Goal: Task Accomplishment & Management: Complete application form

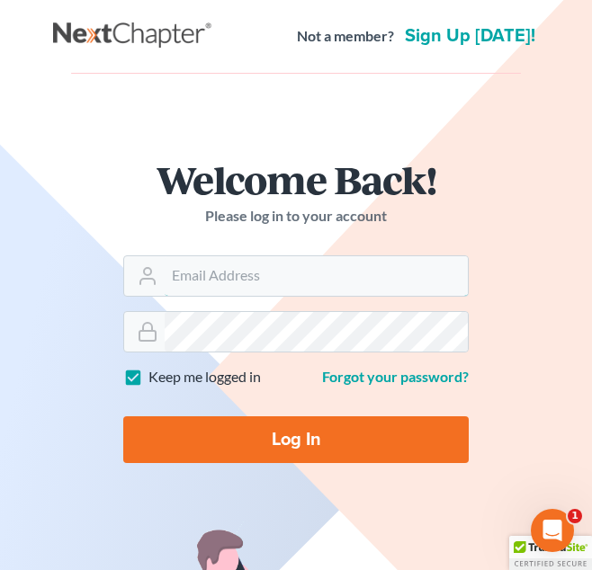
type input "attorneyjuliusking@yahoo.com"
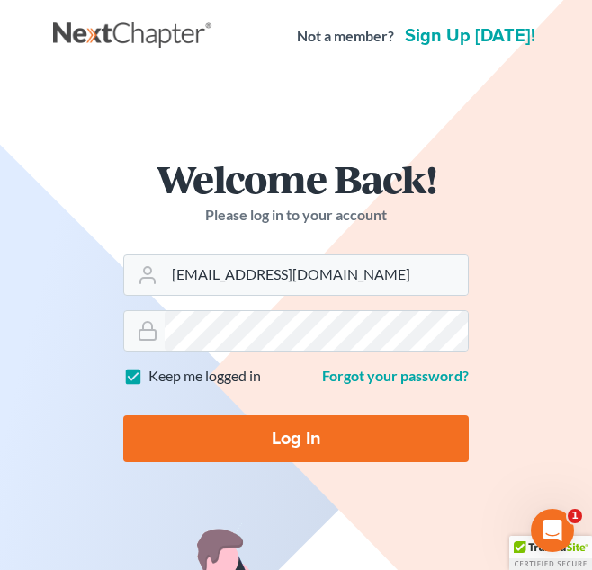
click at [211, 496] on form "Welcome Back! Please log in to your account Email Address attorneyjuliusking@ya…" at bounding box center [296, 318] width 432 height 404
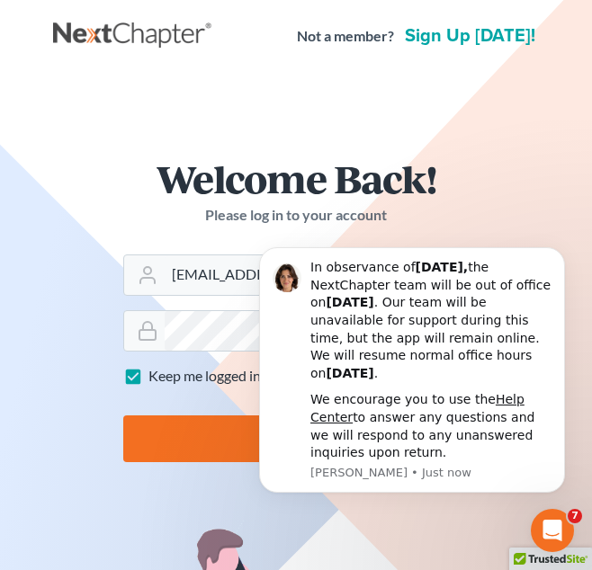
click at [163, 445] on input "Log In" at bounding box center [295, 439] width 345 height 47
type input "Thinking..."
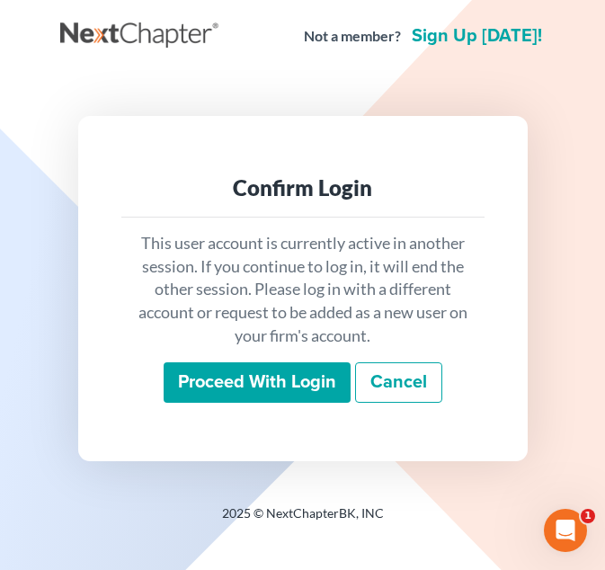
click at [278, 371] on input "Proceed with login" at bounding box center [257, 383] width 187 height 41
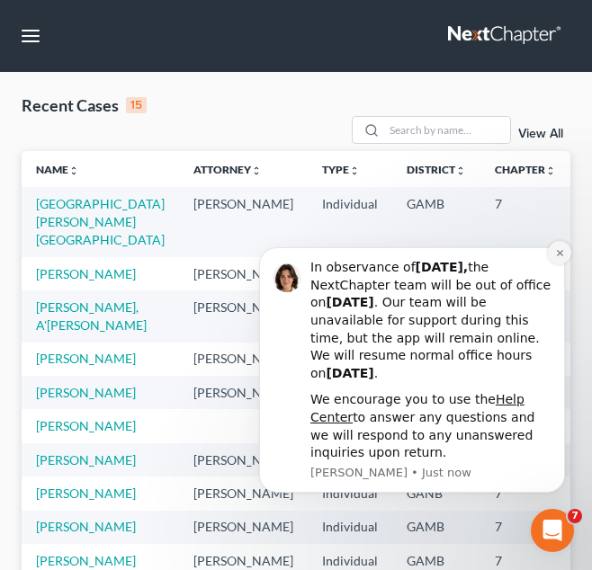
click at [564, 246] on button "Dismiss notification" at bounding box center [559, 252] width 23 height 23
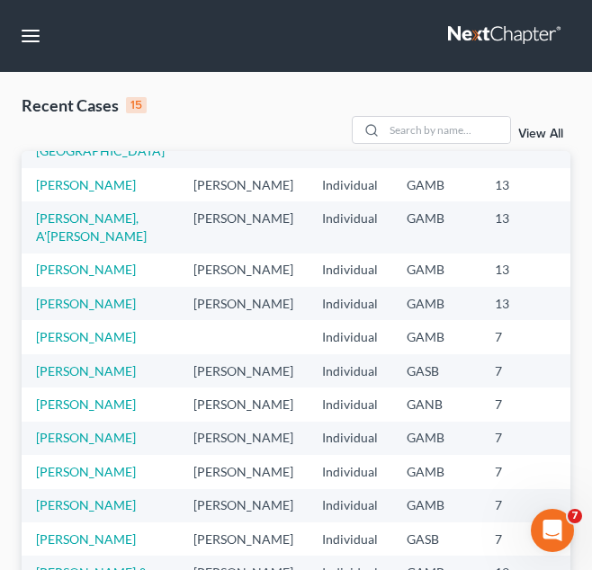
scroll to position [120, 0]
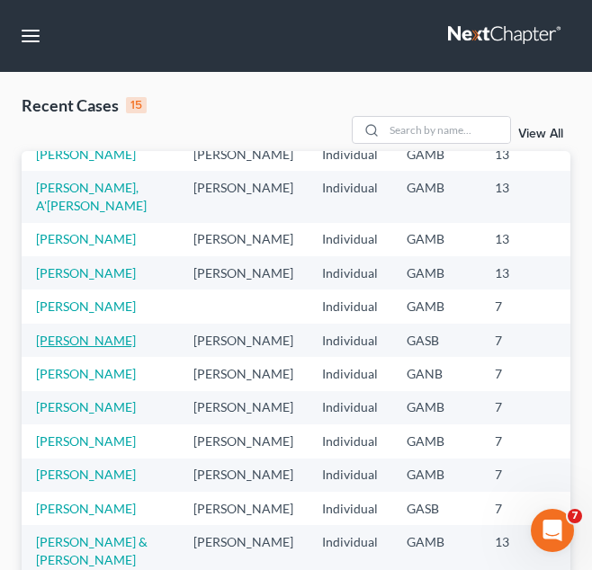
click at [52, 348] on link "[PERSON_NAME]" at bounding box center [86, 340] width 100 height 15
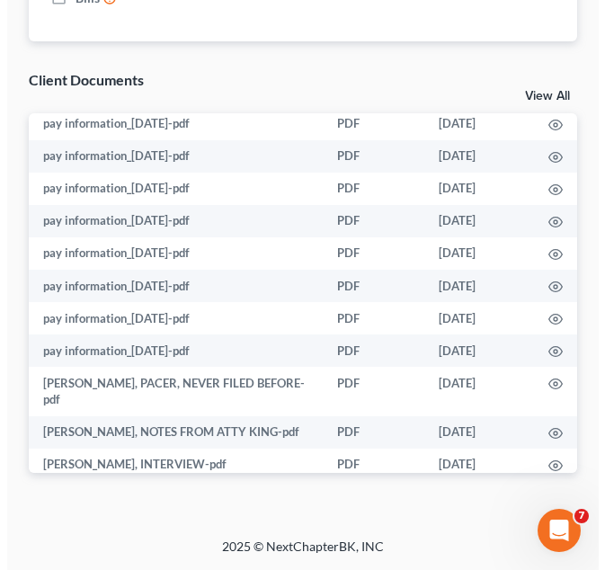
scroll to position [453, 0]
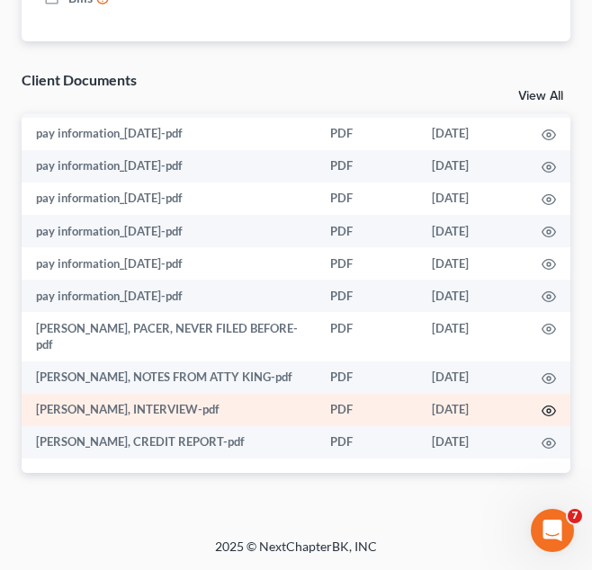
click at [542, 411] on icon "button" at bounding box center [549, 411] width 14 height 14
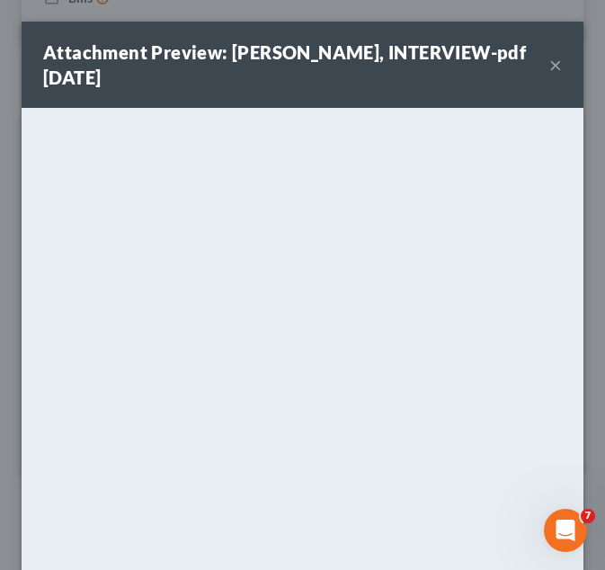
scroll to position [208, 0]
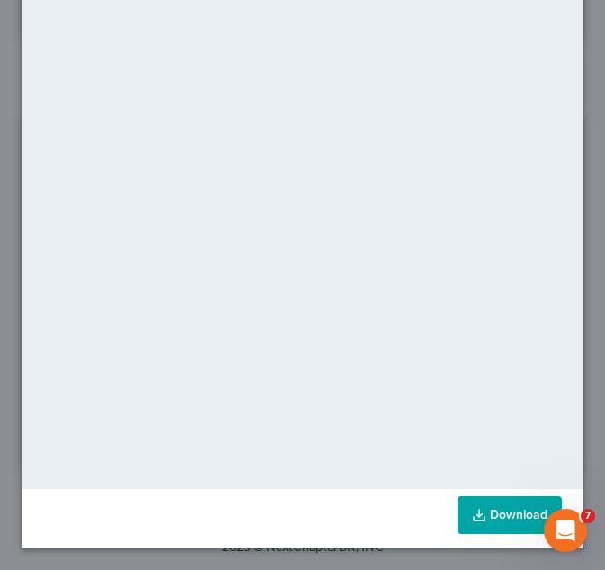
click at [493, 520] on link "Download" at bounding box center [510, 516] width 104 height 38
click at [573, 76] on div "Attachment Preview: iesha williams, INTERVIEW-pdf 08/29/2025 × <object ng-attr-…" at bounding box center [302, 285] width 605 height 570
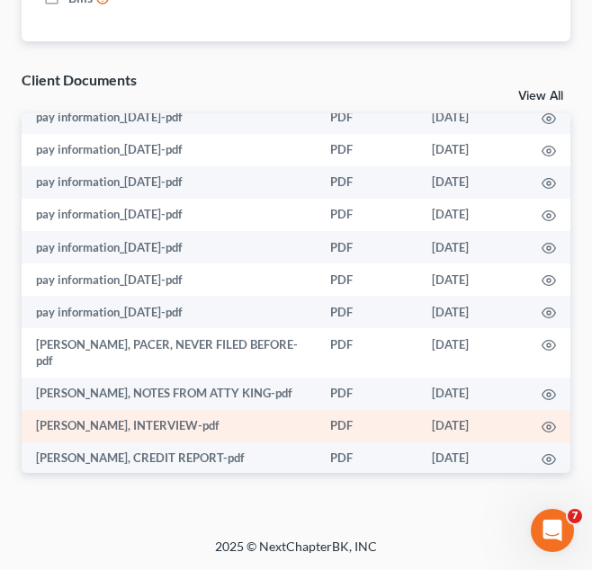
click at [220, 424] on td "[PERSON_NAME], INTERVIEW-pdf" at bounding box center [169, 426] width 294 height 32
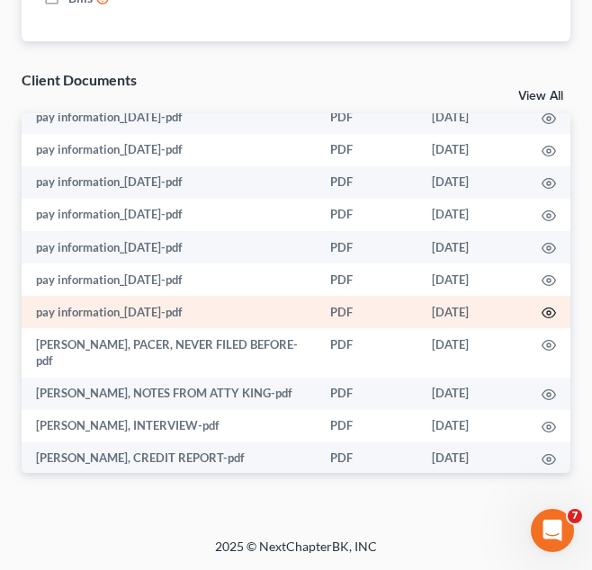
click at [542, 309] on icon "button" at bounding box center [549, 313] width 14 height 14
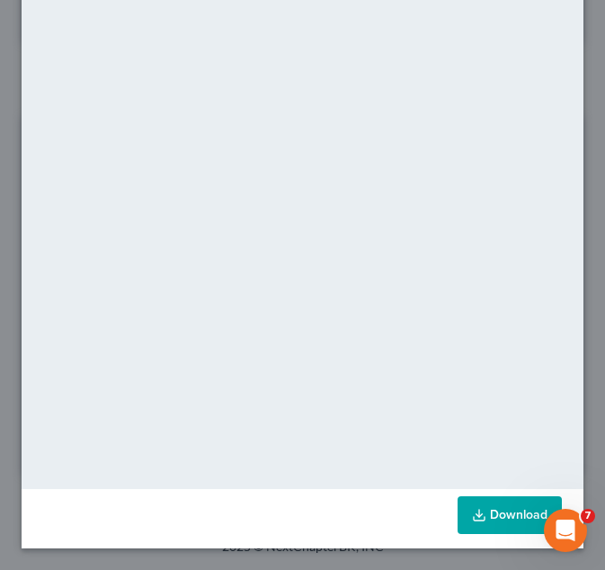
click at [488, 500] on link "Download" at bounding box center [510, 516] width 104 height 38
click at [578, 125] on div "Attachment Preview: pay information_2025-02-13-pdf 08/29/2025 × <object ng-attr…" at bounding box center [302, 285] width 605 height 570
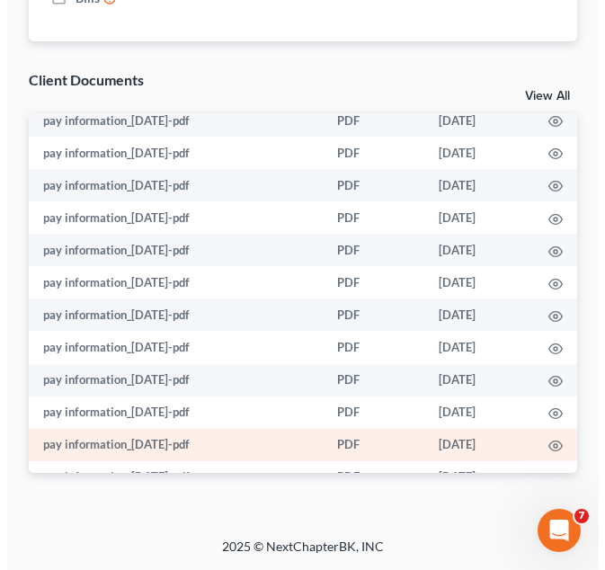
scroll to position [174, 0]
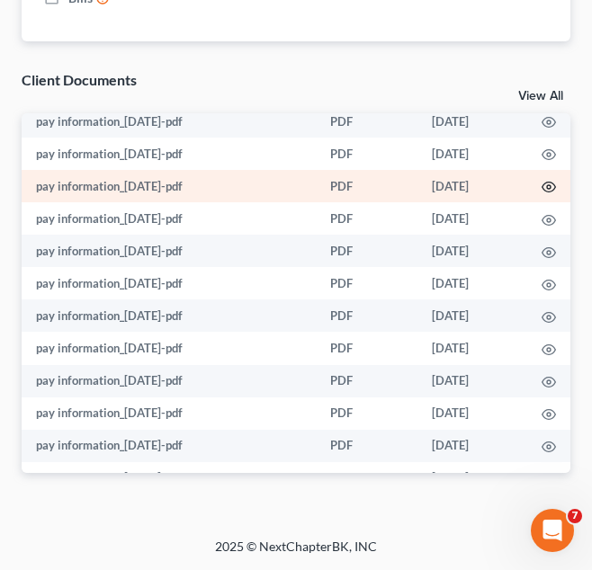
click at [547, 186] on circle "button" at bounding box center [549, 187] width 4 height 4
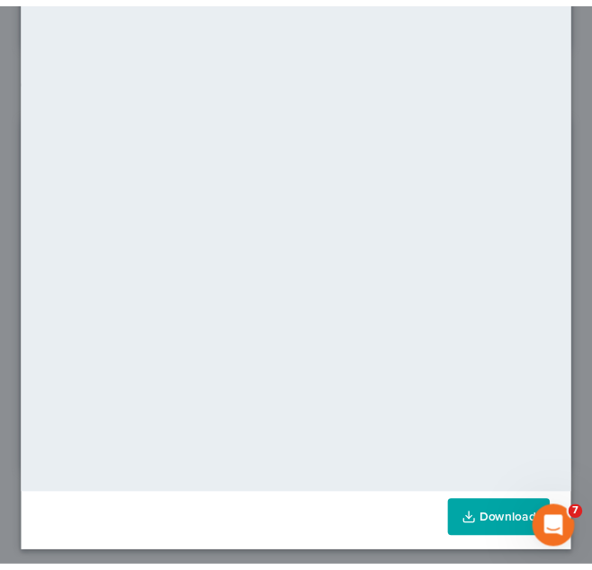
scroll to position [208, 0]
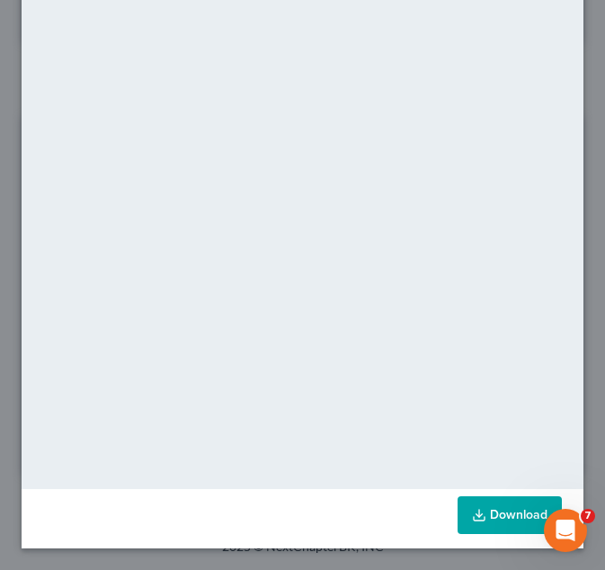
click at [483, 511] on link "Download" at bounding box center [510, 516] width 104 height 38
click at [582, 107] on div "Attachment Preview: pay information_2025-07-31-pdf 08/29/2025 × <object ng-attr…" at bounding box center [302, 285] width 605 height 570
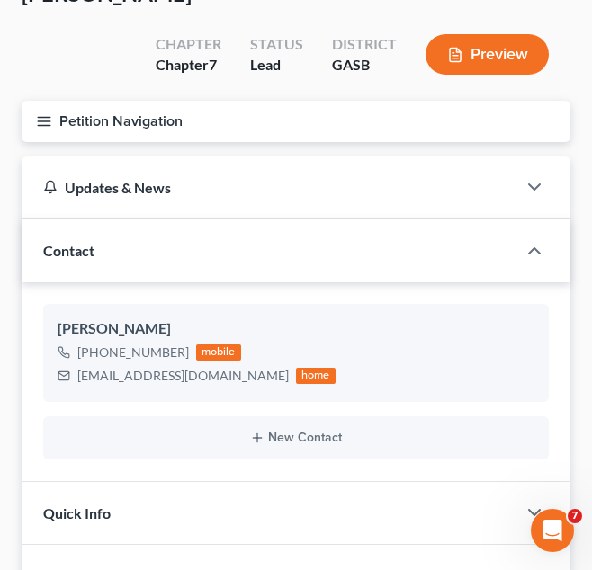
scroll to position [0, 0]
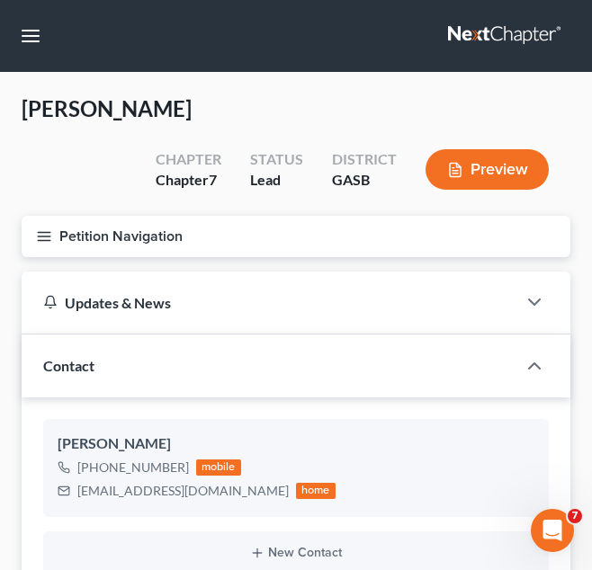
click at [261, 247] on button "Petition Navigation" at bounding box center [296, 236] width 549 height 41
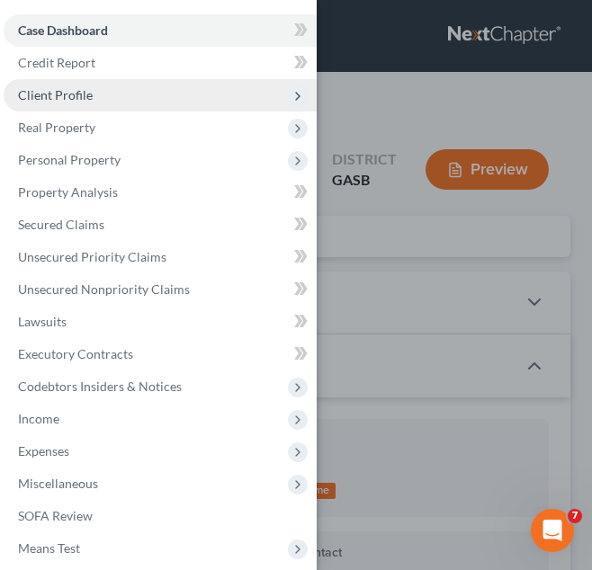
click at [125, 97] on span "Client Profile" at bounding box center [160, 95] width 313 height 32
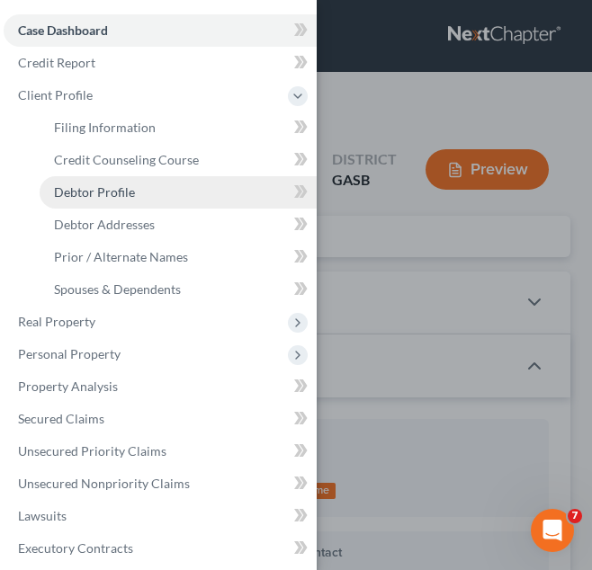
click at [182, 188] on link "Debtor Profile" at bounding box center [178, 192] width 277 height 32
select select "0"
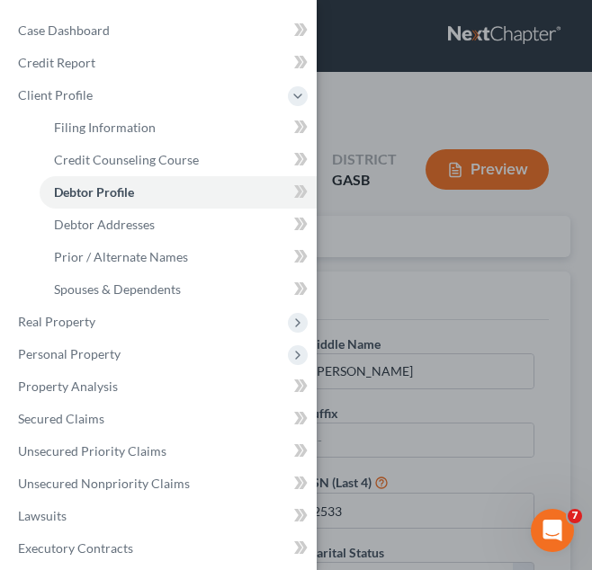
click at [408, 237] on div "Case Dashboard Payments Invoices Payments Payments Credit Report Client Profile" at bounding box center [296, 285] width 592 height 570
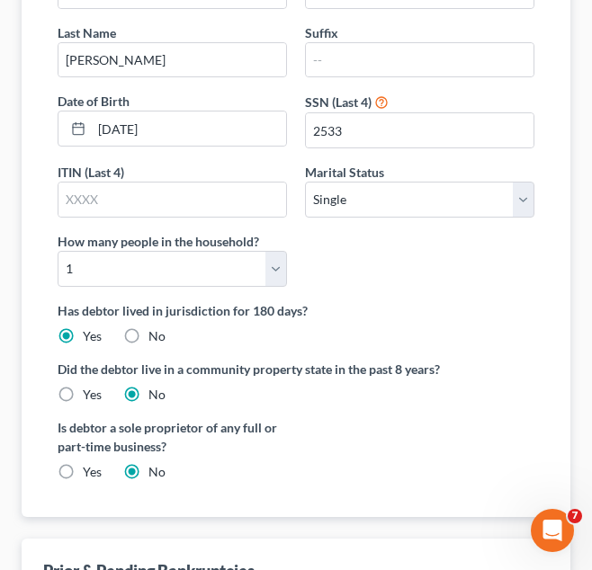
scroll to position [410, 0]
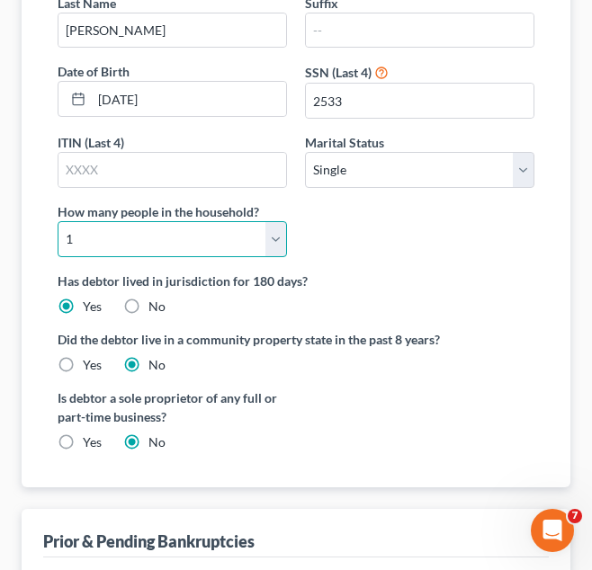
click at [259, 237] on select "Select 1 2 3 4 5 6 7 8 9 10 11 12 13 14 15 16 17 18 19 20" at bounding box center [172, 239] width 229 height 36
select select "4"
click at [58, 221] on select "Select 1 2 3 4 5 6 7 8 9 10 11 12 13 14 15 16 17 18 19 20" at bounding box center [172, 239] width 229 height 36
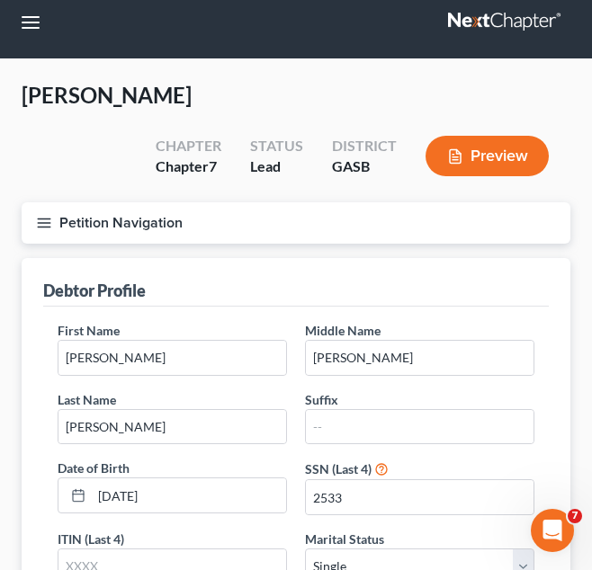
scroll to position [12, 0]
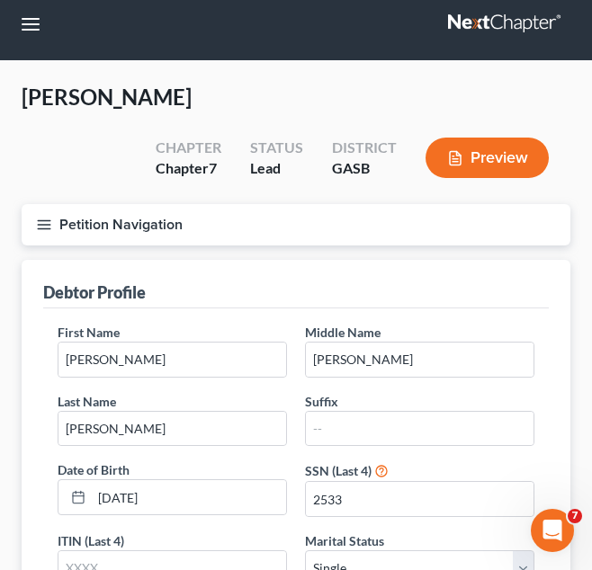
click at [230, 237] on button "Petition Navigation" at bounding box center [296, 224] width 549 height 41
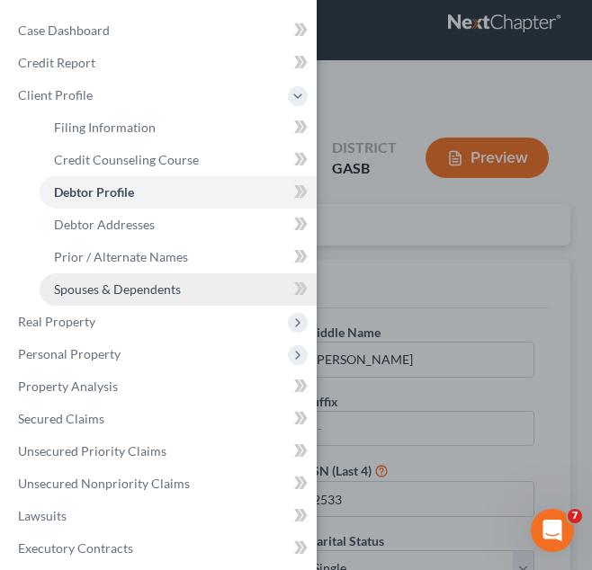
click at [195, 280] on link "Spouses & Dependents" at bounding box center [178, 289] width 277 height 32
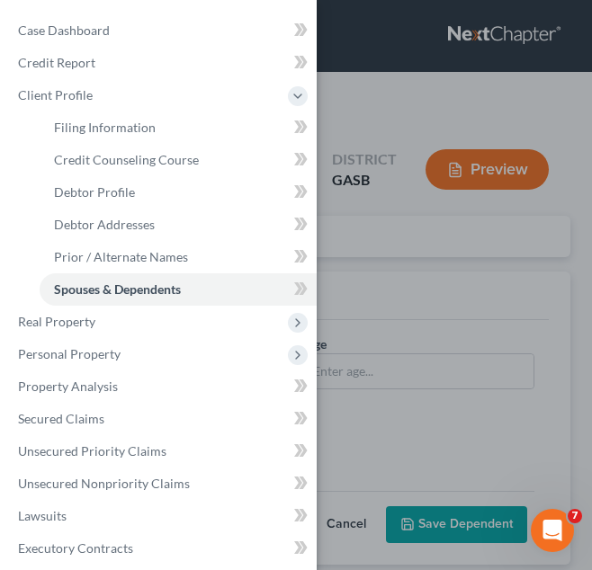
click at [401, 226] on div "Case Dashboard Payments Invoices Payments Payments Credit Report Client Profile" at bounding box center [296, 285] width 592 height 570
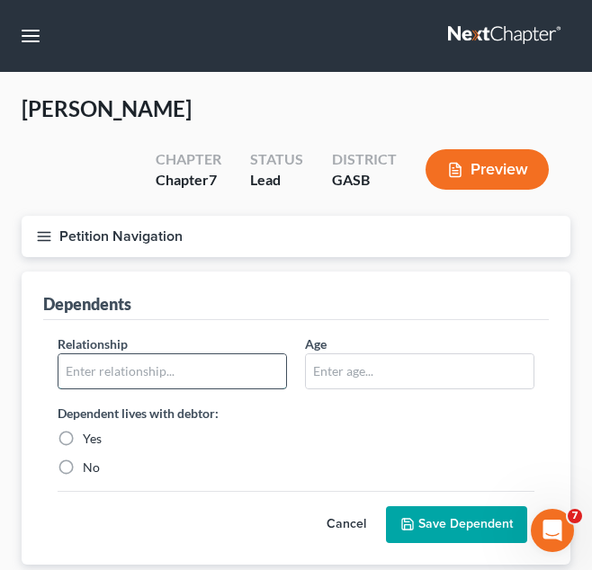
click at [139, 363] on input "text" at bounding box center [172, 371] width 228 height 34
type input "Son"
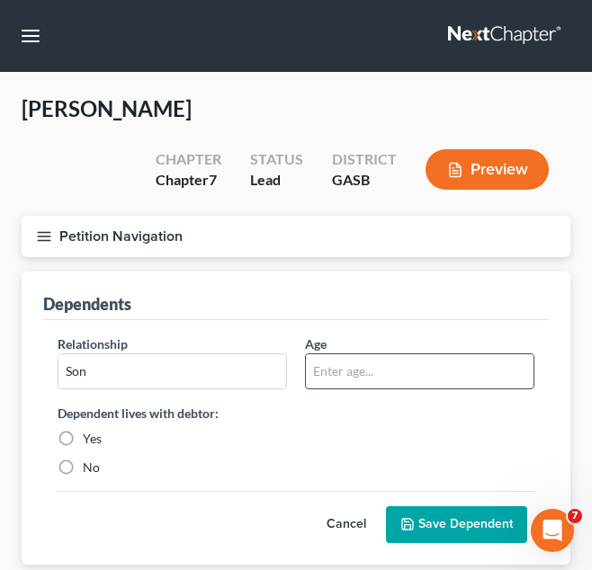
click at [372, 371] on input "text" at bounding box center [420, 371] width 228 height 34
type input "13"
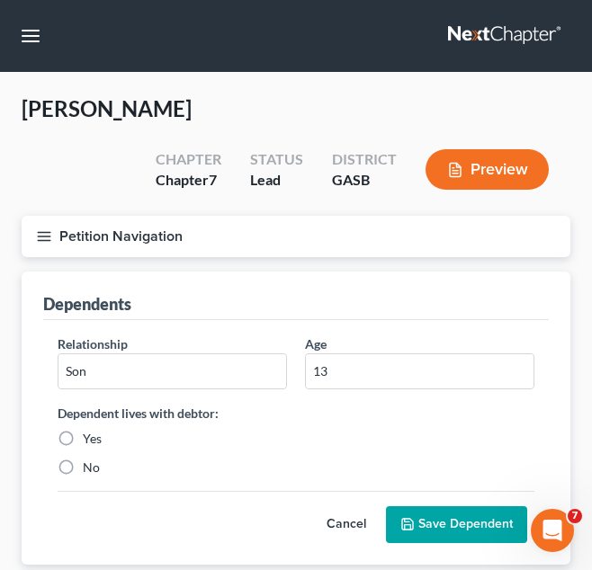
click at [87, 430] on label "Yes" at bounding box center [92, 439] width 19 height 18
click at [90, 430] on input "Yes" at bounding box center [96, 436] width 12 height 12
radio input "true"
click at [469, 541] on button "Save Dependent" at bounding box center [456, 525] width 141 height 38
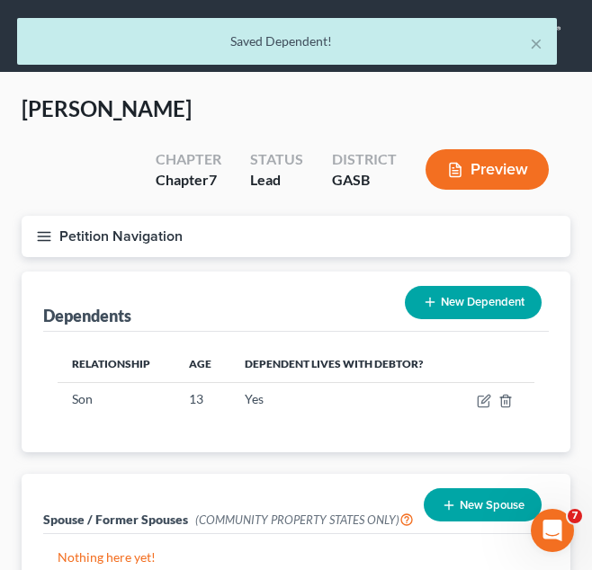
click at [486, 302] on button "New Dependent" at bounding box center [473, 302] width 137 height 33
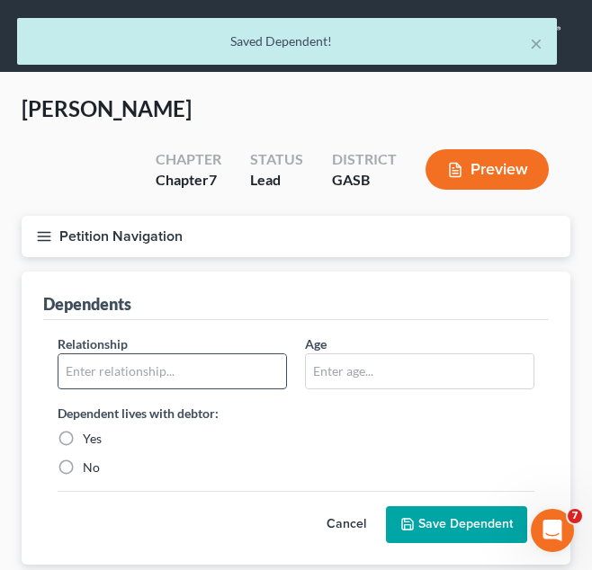
click at [112, 358] on input "text" at bounding box center [172, 371] width 228 height 34
type input "Daughter"
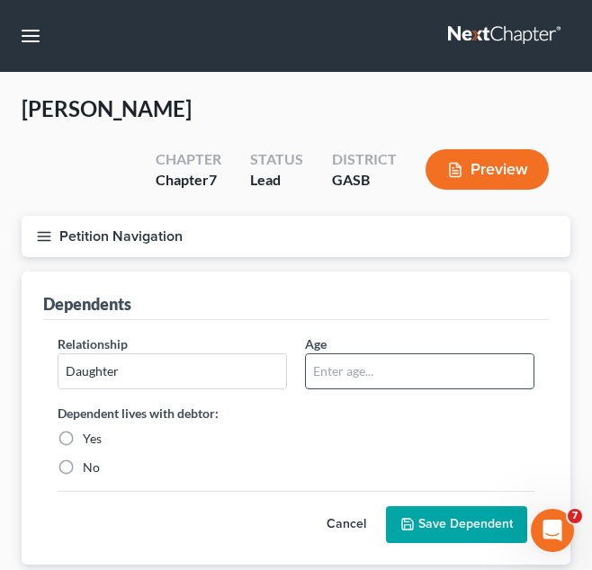
click at [338, 358] on input "text" at bounding box center [420, 371] width 228 height 34
type input "7"
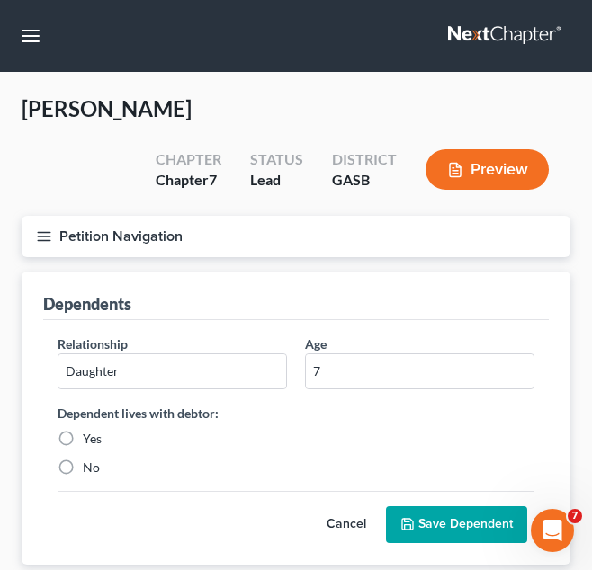
click at [83, 435] on label "Yes" at bounding box center [92, 439] width 19 height 18
click at [90, 435] on input "Yes" at bounding box center [96, 436] width 12 height 12
radio input "true"
click at [440, 517] on button "Save Dependent" at bounding box center [456, 525] width 141 height 38
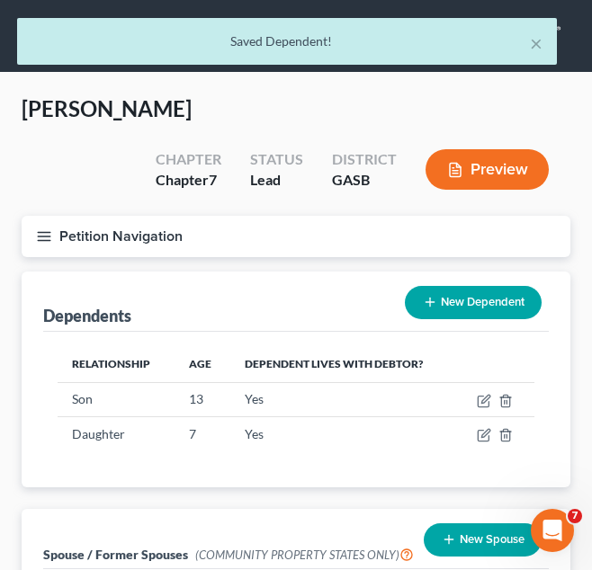
click at [479, 311] on button "New Dependent" at bounding box center [473, 302] width 137 height 33
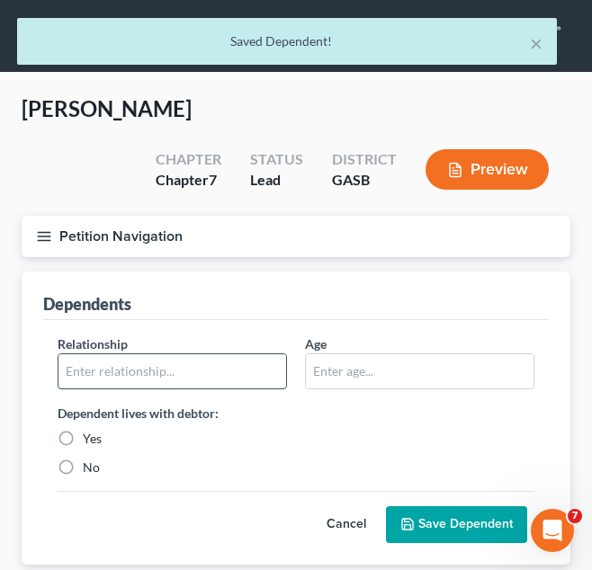
click at [170, 375] on input "text" at bounding box center [172, 371] width 228 height 34
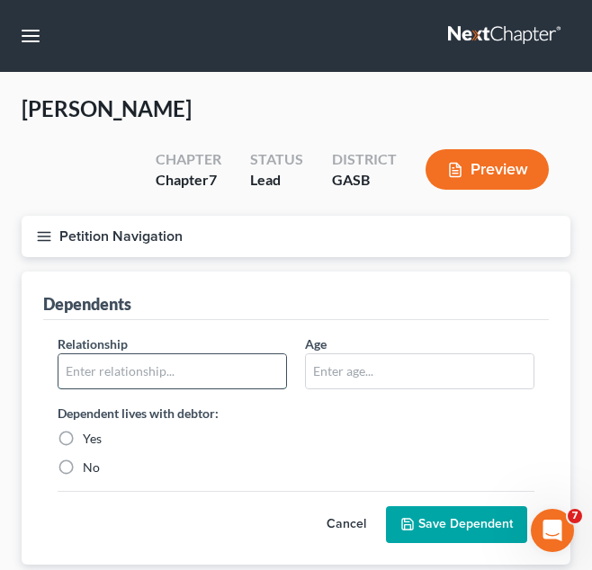
type input "Son"
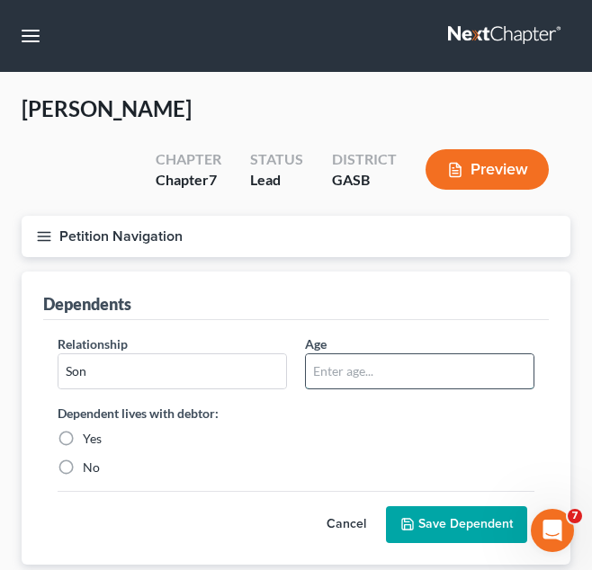
click at [347, 367] on input "text" at bounding box center [420, 371] width 228 height 34
type input "2"
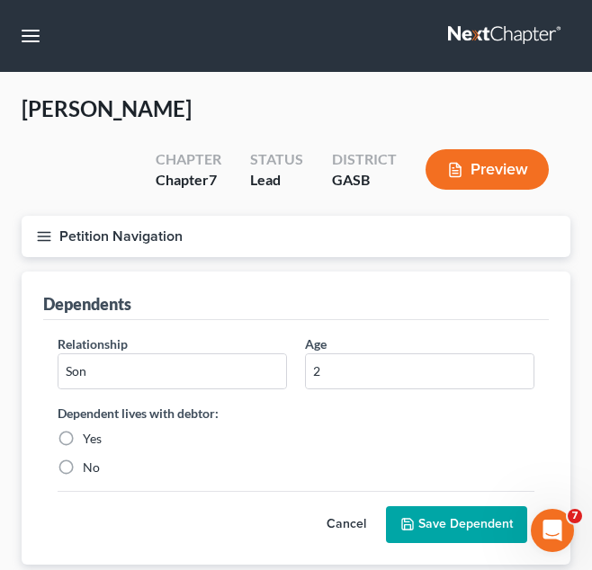
click at [87, 436] on label "Yes" at bounding box center [92, 439] width 19 height 18
click at [90, 436] on input "Yes" at bounding box center [96, 436] width 12 height 12
radio input "true"
click at [447, 530] on button "Save Dependent" at bounding box center [456, 525] width 141 height 38
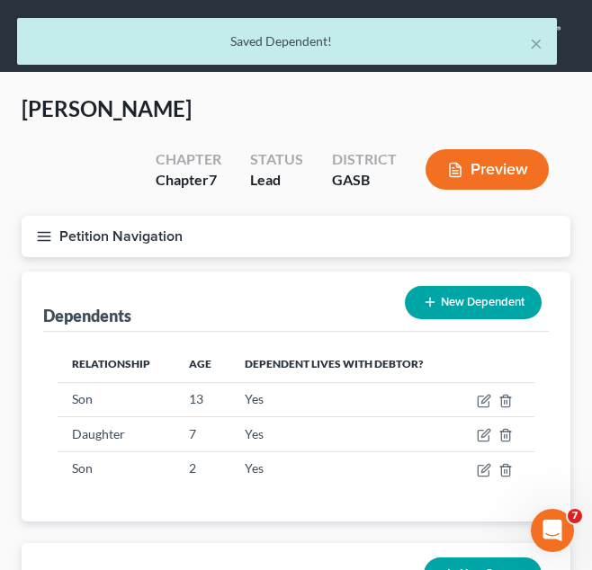
click at [433, 296] on icon at bounding box center [430, 302] width 14 height 14
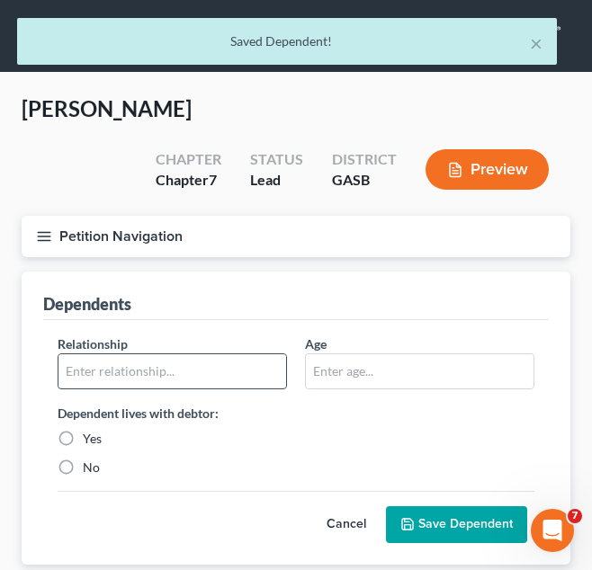
click at [195, 381] on input "text" at bounding box center [172, 371] width 228 height 34
type input "Son"
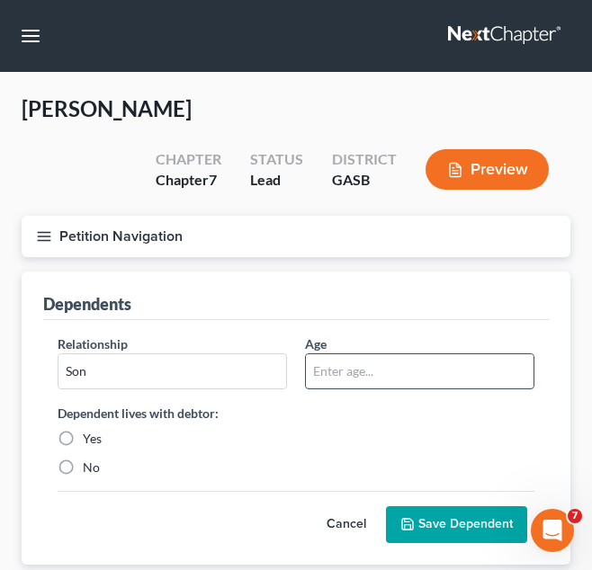
click at [417, 383] on input "text" at bounding box center [420, 371] width 228 height 34
type input "1"
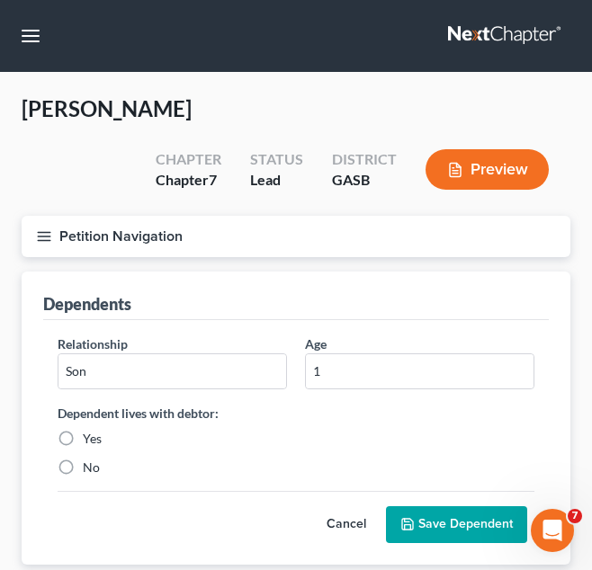
click at [83, 438] on label "Yes" at bounding box center [92, 439] width 19 height 18
click at [90, 438] on input "Yes" at bounding box center [96, 436] width 12 height 12
radio input "true"
click at [464, 531] on button "Save Dependent" at bounding box center [456, 525] width 141 height 38
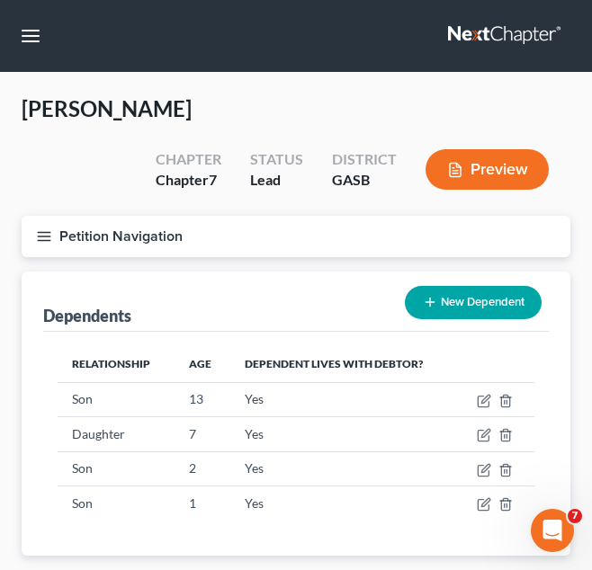
click at [220, 249] on button "Petition Navigation" at bounding box center [296, 236] width 549 height 41
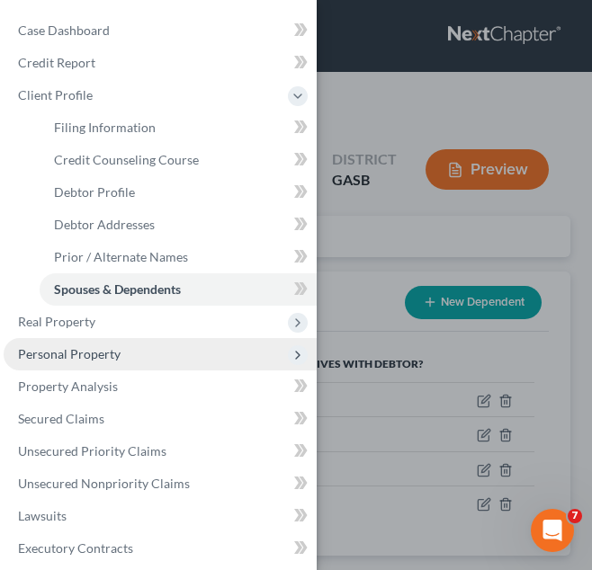
click at [207, 340] on span "Personal Property" at bounding box center [160, 354] width 313 height 32
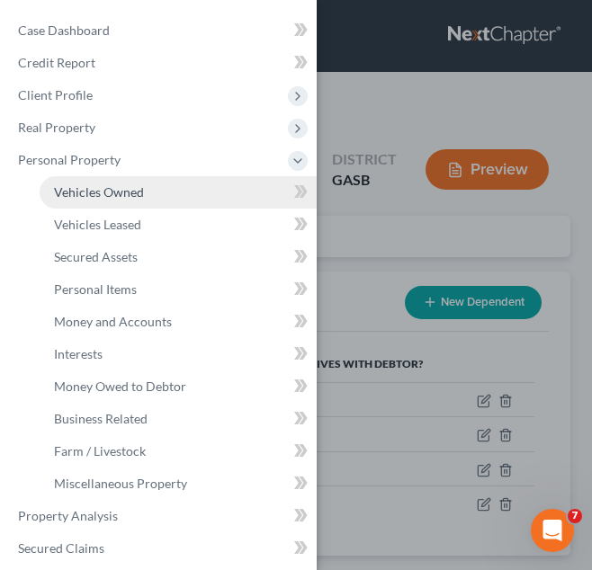
click at [103, 191] on span "Vehicles Owned" at bounding box center [99, 191] width 90 height 15
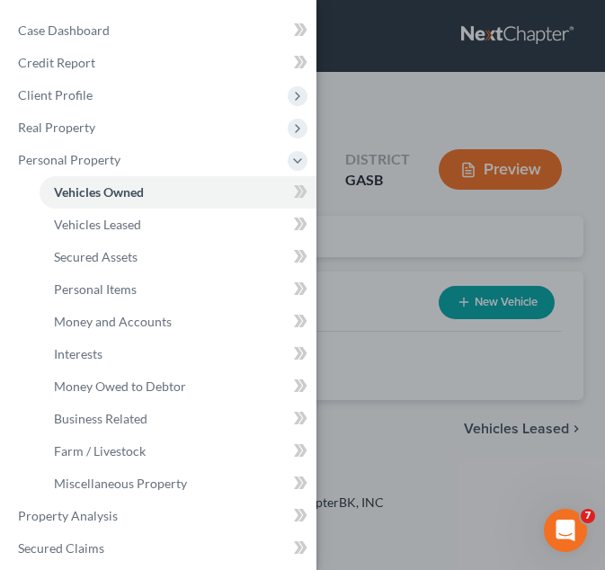
click at [419, 268] on div "Case Dashboard Payments Invoices Payments Payments Credit Report Client Profile" at bounding box center [302, 285] width 605 height 570
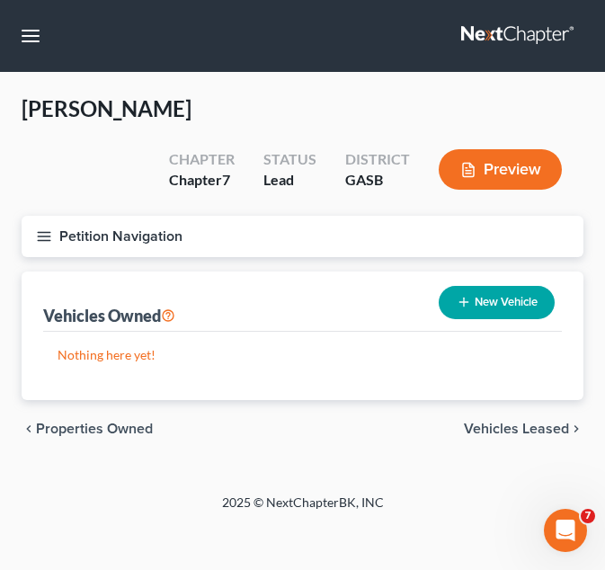
click at [529, 318] on button "New Vehicle" at bounding box center [497, 302] width 116 height 33
select select "0"
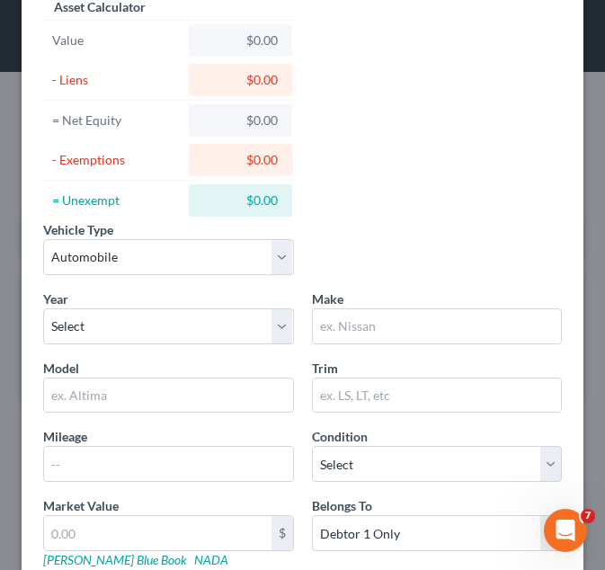
scroll to position [134, 0]
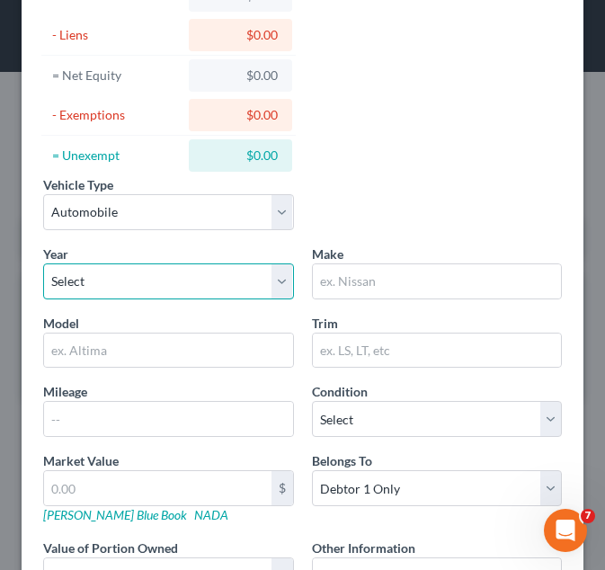
click at [181, 271] on select "Select 2026 2025 2024 2023 2022 2021 2020 2019 2018 2017 2016 2015 2014 2013 20…" at bounding box center [168, 282] width 251 height 36
select select "8"
click at [43, 264] on select "Select 2026 2025 2024 2023 2022 2021 2020 2019 2018 2017 2016 2015 2014 2013 20…" at bounding box center [168, 282] width 251 height 36
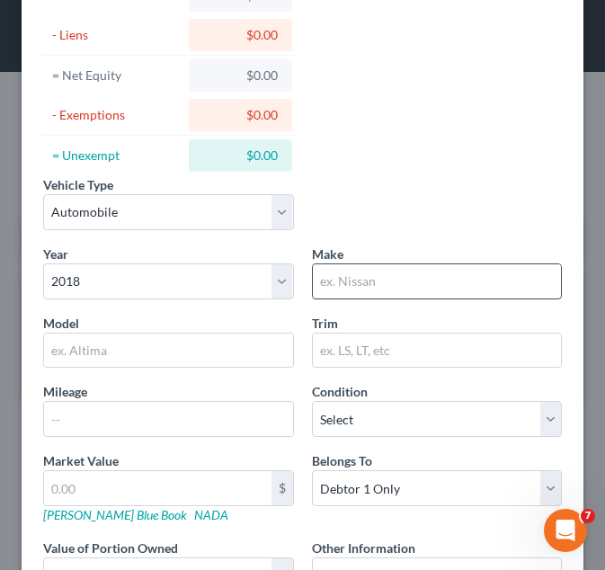
click at [398, 275] on input "text" at bounding box center [437, 281] width 249 height 34
click at [426, 273] on input "text" at bounding box center [437, 281] width 249 height 34
type input "Nissan"
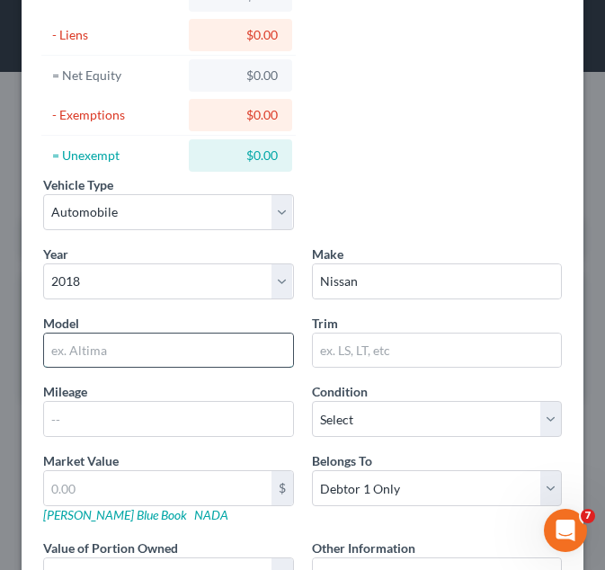
click at [176, 348] on input "text" at bounding box center [168, 351] width 249 height 34
type input "Altima"
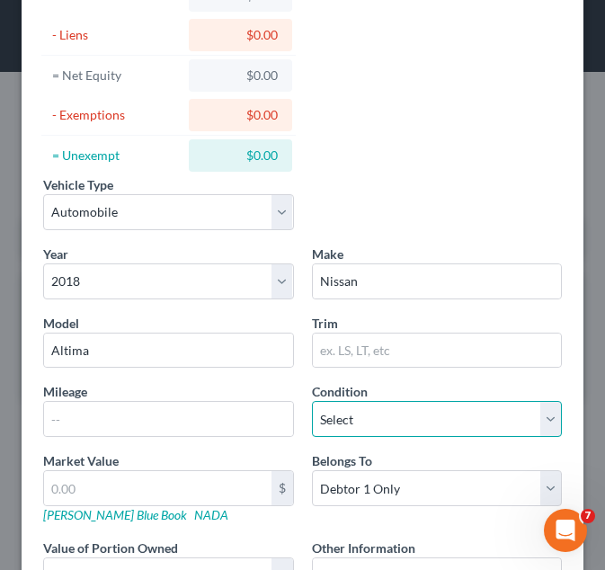
click at [385, 424] on select "Select Excellent Very Good Good Fair Poor" at bounding box center [437, 419] width 251 height 36
select select "3"
click at [312, 401] on select "Select Excellent Very Good Good Fair Poor" at bounding box center [437, 419] width 251 height 36
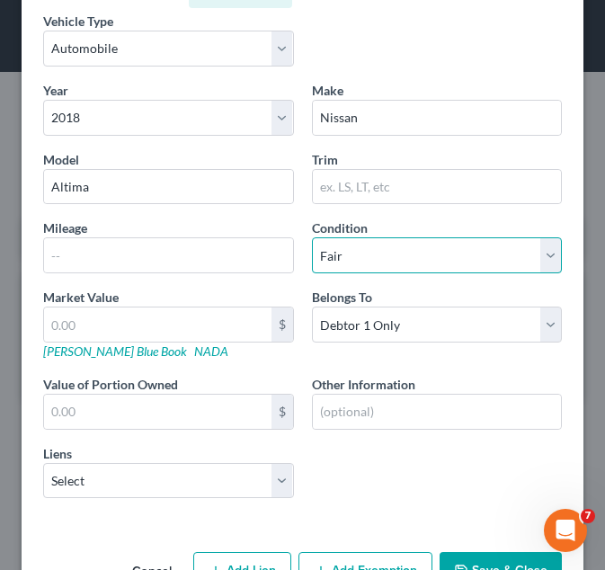
scroll to position [299, 0]
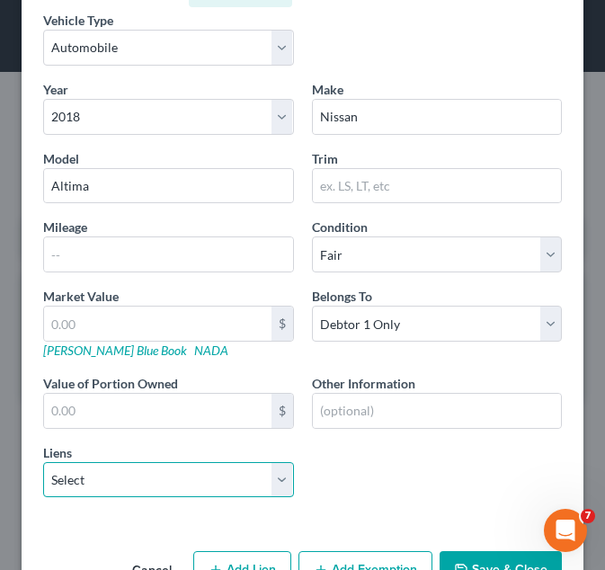
click at [226, 479] on select "Select Farmers Furn - $1,659.00 Pnc Bank - $921.00" at bounding box center [168, 480] width 251 height 36
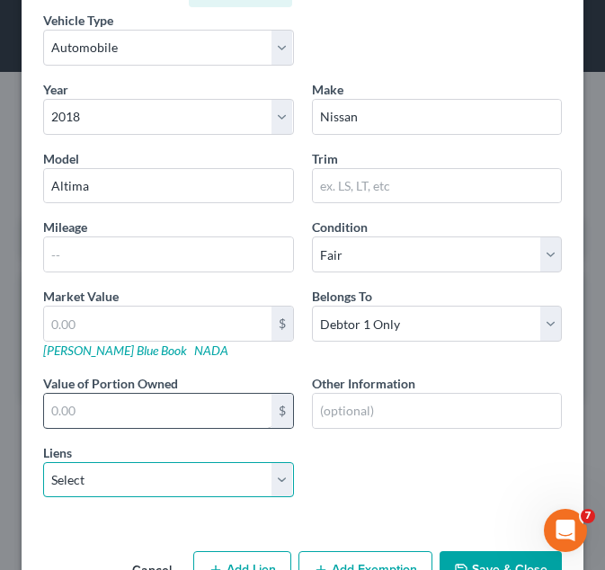
scroll to position [354, 0]
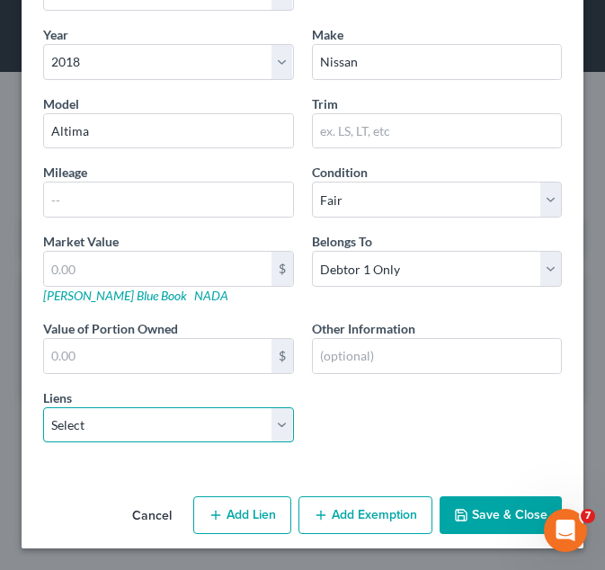
click at [197, 427] on select "Select Farmers Furn - $1,659.00 Pnc Bank - $921.00" at bounding box center [168, 426] width 251 height 36
select select "1"
click at [43, 408] on select "Select Farmers Furn - $1,659.00 Pnc Bank - $921.00" at bounding box center [168, 426] width 251 height 36
select select
select select "36"
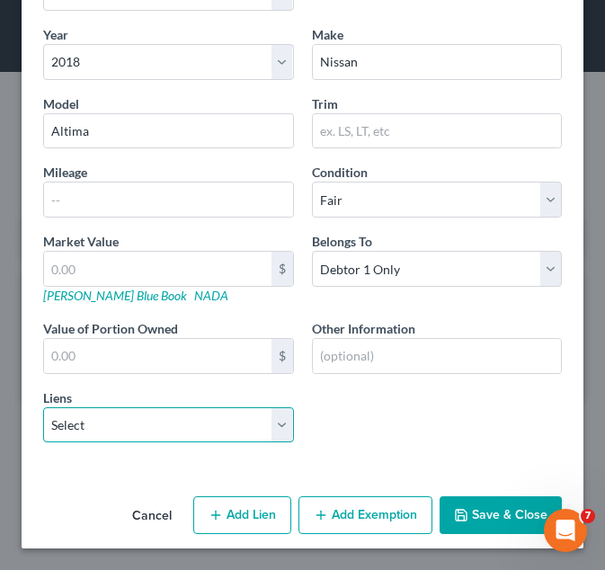
select select "0"
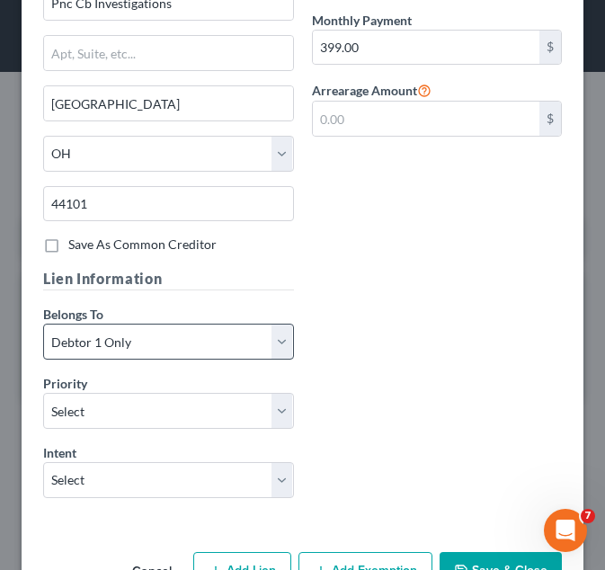
scroll to position [1024, 0]
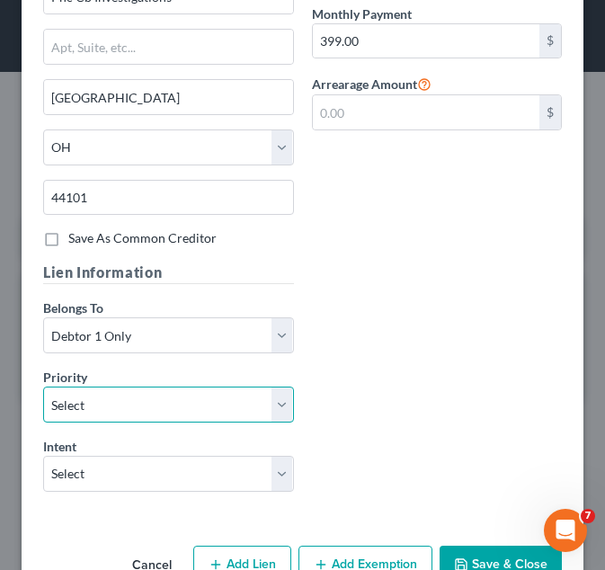
click at [201, 416] on select "Select 1st 2nd 3rd 4th 5th 6th 7th 8th 9th 10th 11th 12th 13th 14th 15th 16th 1…" at bounding box center [168, 405] width 251 height 36
select select "0"
click at [43, 387] on select "Select 1st 2nd 3rd 4th 5th 6th 7th 8th 9th 10th 11th 12th 13th 14th 15th 16th 1…" at bounding box center [168, 405] width 251 height 36
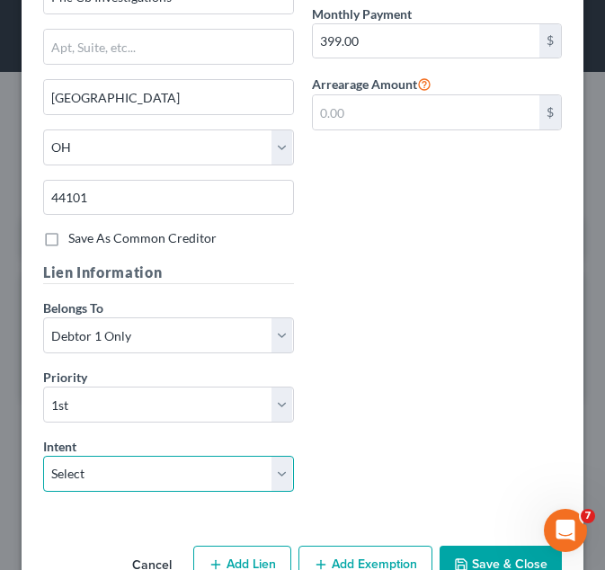
click at [194, 468] on select "Select Surrender Redeem Reaffirm Avoid Other" at bounding box center [168, 474] width 251 height 36
select select "2"
click at [43, 456] on select "Select Surrender Redeem Reaffirm Avoid Other" at bounding box center [168, 474] width 251 height 36
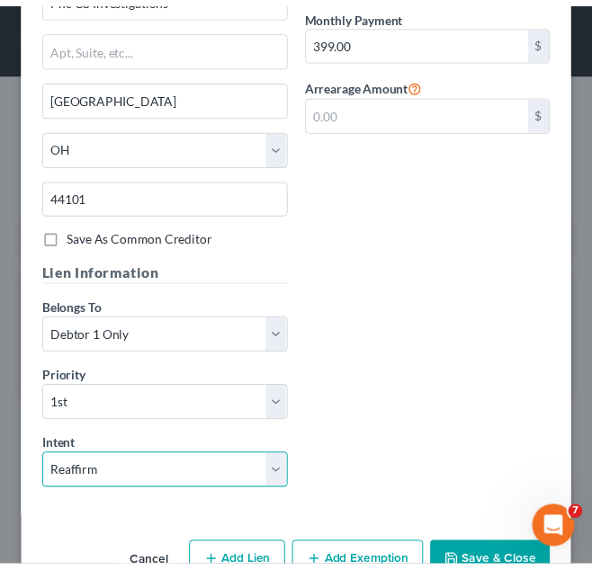
scroll to position [1072, 0]
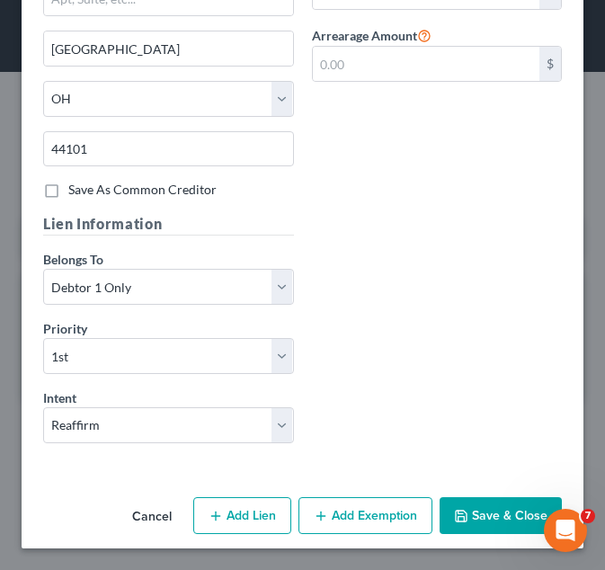
click at [453, 507] on button "Save & Close" at bounding box center [501, 516] width 122 height 38
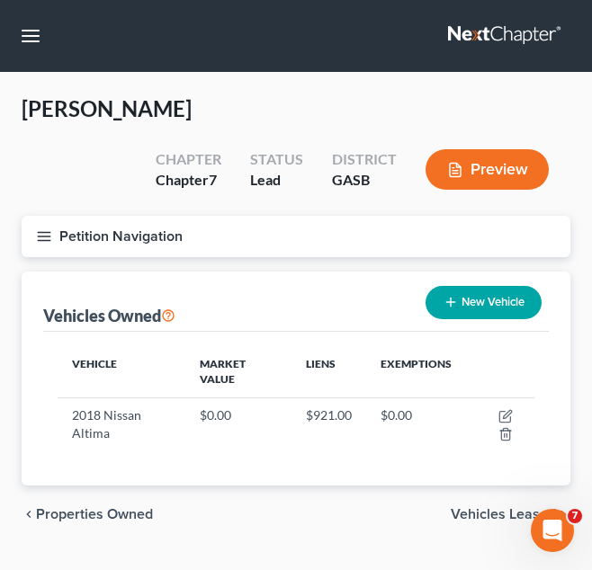
scroll to position [41, 0]
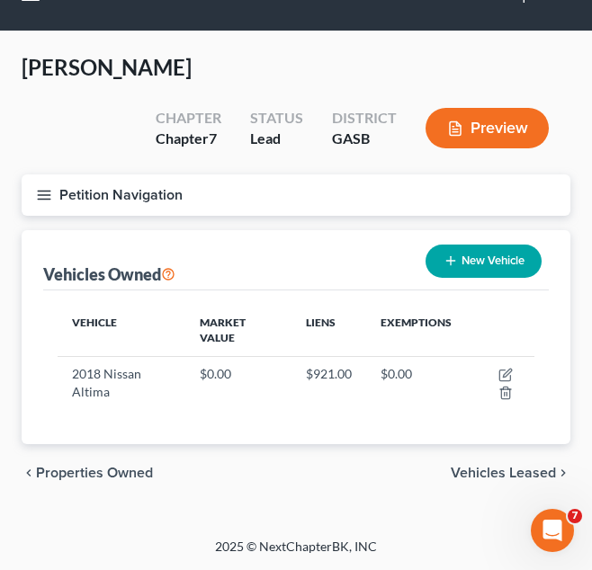
click at [313, 200] on button "Petition Navigation" at bounding box center [296, 195] width 549 height 41
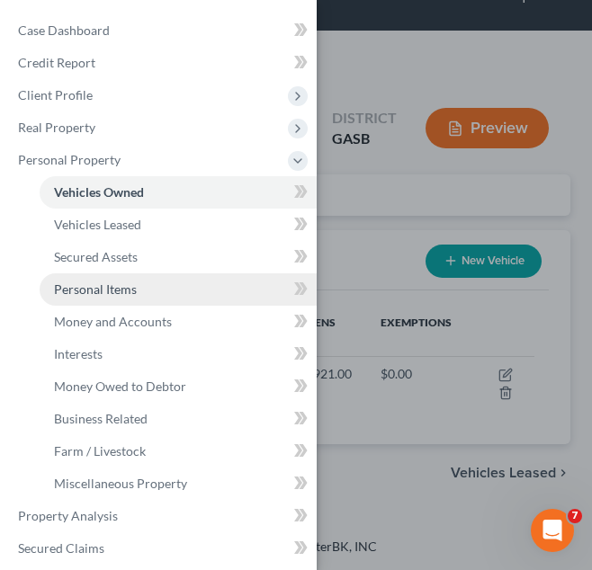
click at [187, 296] on link "Personal Items" at bounding box center [178, 289] width 277 height 32
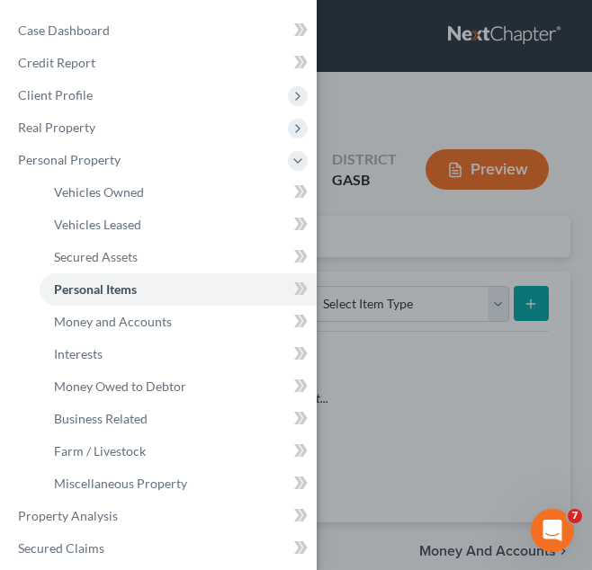
click at [426, 271] on div "Case Dashboard Payments Invoices Payments Payments Credit Report Client Profile" at bounding box center [296, 285] width 592 height 570
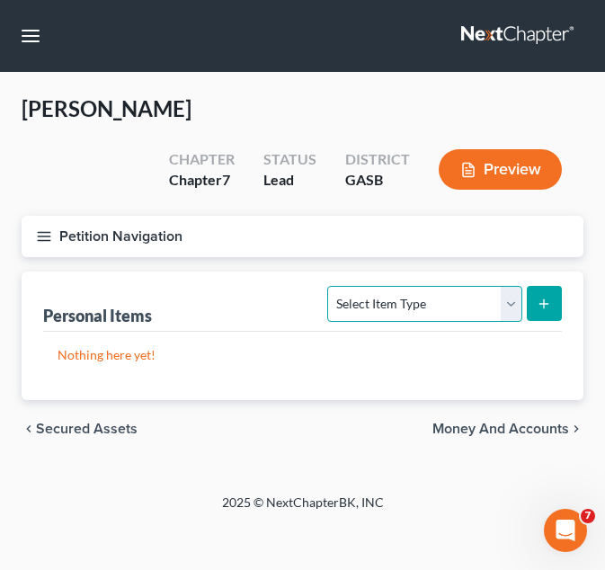
click at [423, 309] on select "Select Item Type Clothing Collectibles Of Value Electronics Firearms Household …" at bounding box center [424, 304] width 194 height 36
select select "clothing"
click at [330, 286] on select "Select Item Type Clothing Collectibles Of Value Electronics Firearms Household …" at bounding box center [424, 304] width 194 height 36
click at [547, 315] on button "submit" at bounding box center [544, 303] width 35 height 35
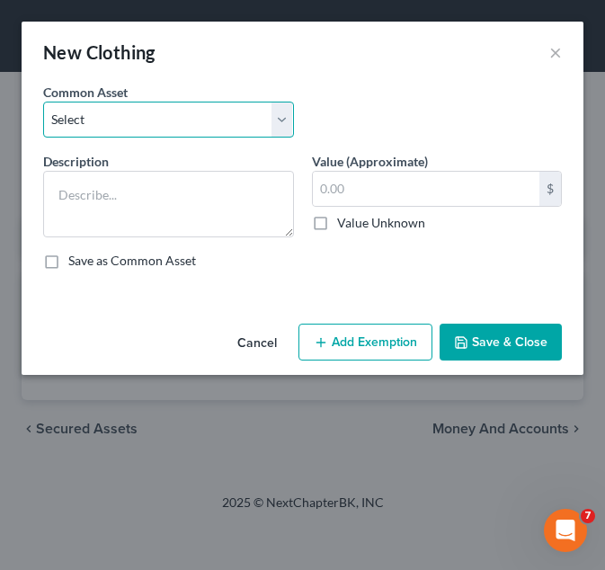
click at [171, 105] on select "Select Debtor's Clothing Debtor's Clothing" at bounding box center [168, 120] width 251 height 36
select select "0"
click at [43, 102] on select "Select Debtor's Clothing Debtor's Clothing" at bounding box center [168, 120] width 251 height 36
type textarea "Debtor's Clothing"
type input "200.00"
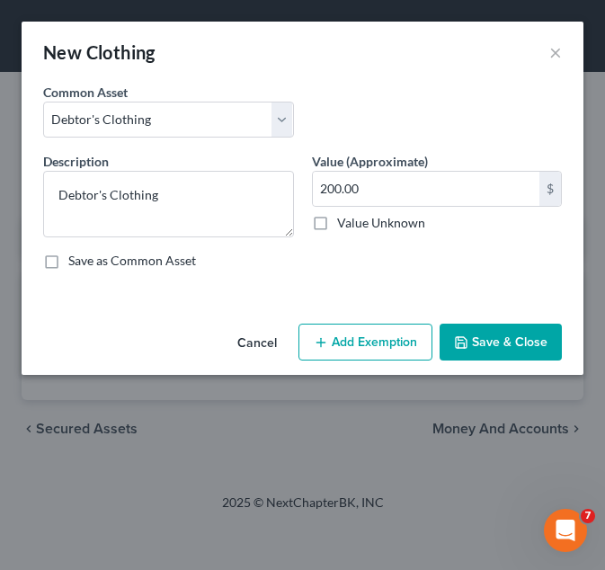
click at [367, 352] on button "Add Exemption" at bounding box center [366, 343] width 134 height 38
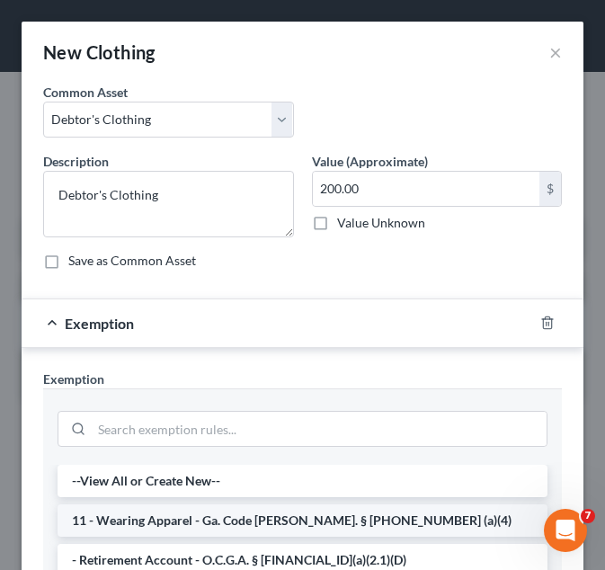
click at [241, 512] on li "11 - Wearing Apparel - Ga. Code Ann. § 44-13-100 (a)(4)" at bounding box center [303, 521] width 490 height 32
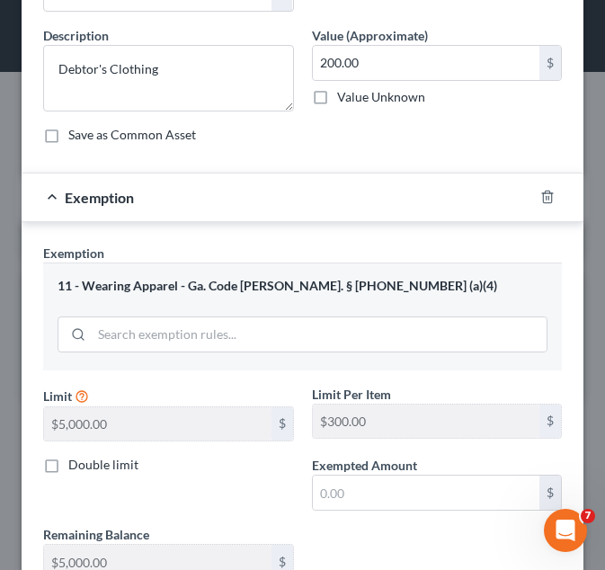
scroll to position [167, 0]
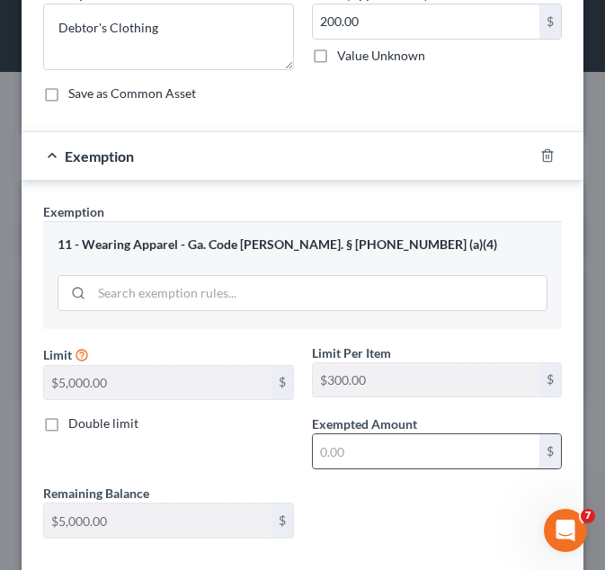
click at [369, 447] on input "text" at bounding box center [427, 452] width 228 height 34
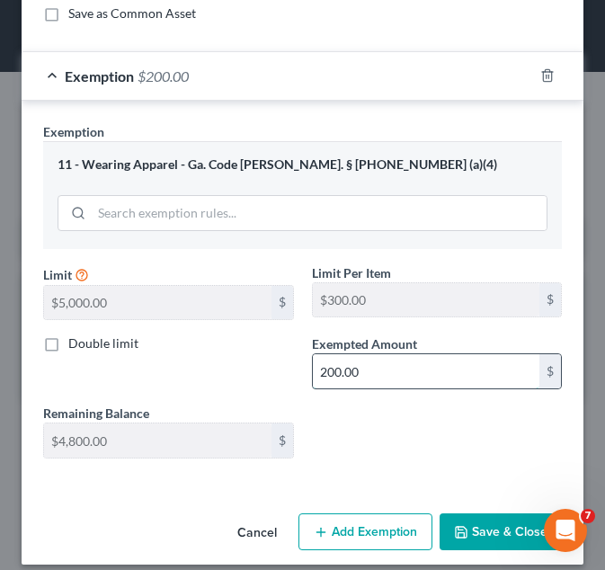
scroll to position [264, 0]
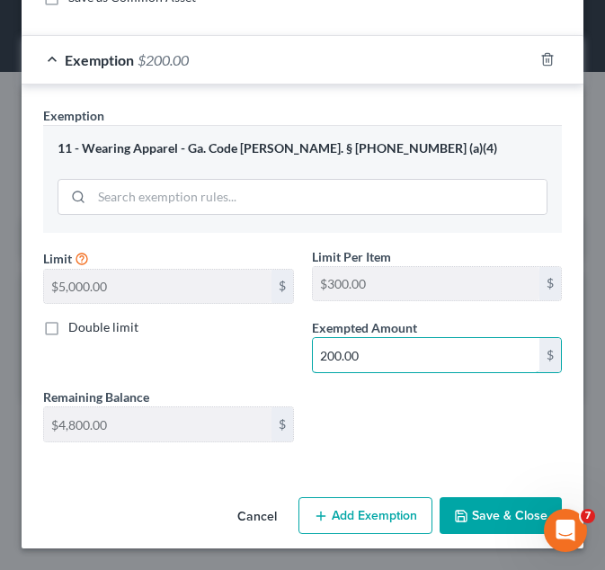
type input "200.00"
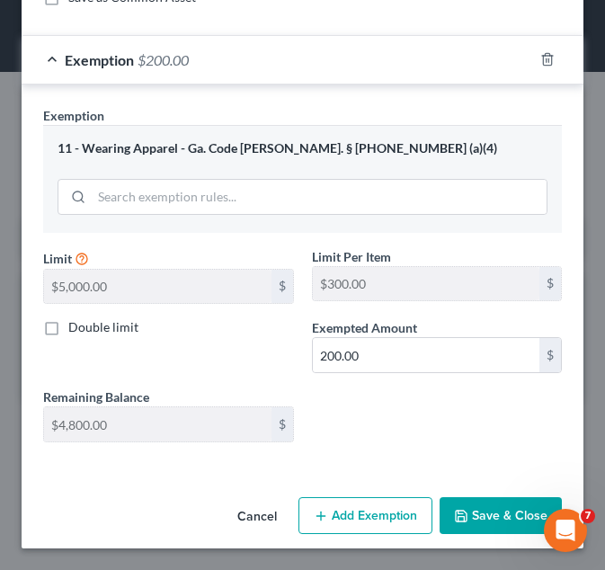
click at [476, 517] on button "Save & Close" at bounding box center [501, 516] width 122 height 38
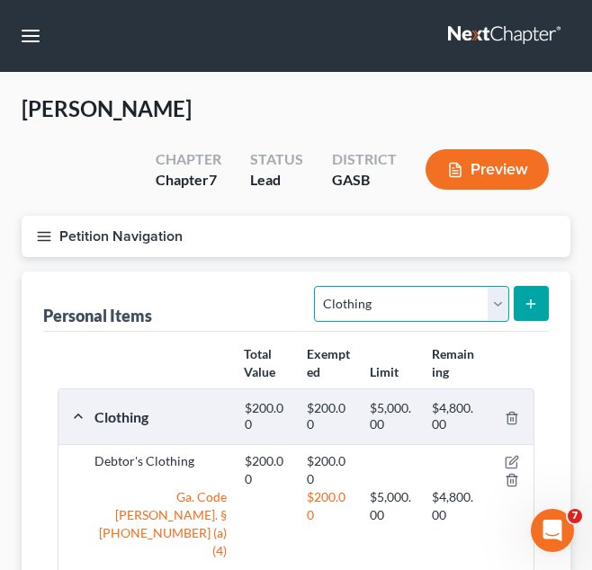
click at [463, 309] on select "Select Item Type Clothing Collectibles Of Value Electronics Firearms Household …" at bounding box center [411, 304] width 194 height 36
select select "electronics"
click at [317, 286] on select "Select Item Type Clothing Collectibles Of Value Electronics Firearms Household …" at bounding box center [411, 304] width 194 height 36
click at [530, 313] on button "submit" at bounding box center [531, 303] width 35 height 35
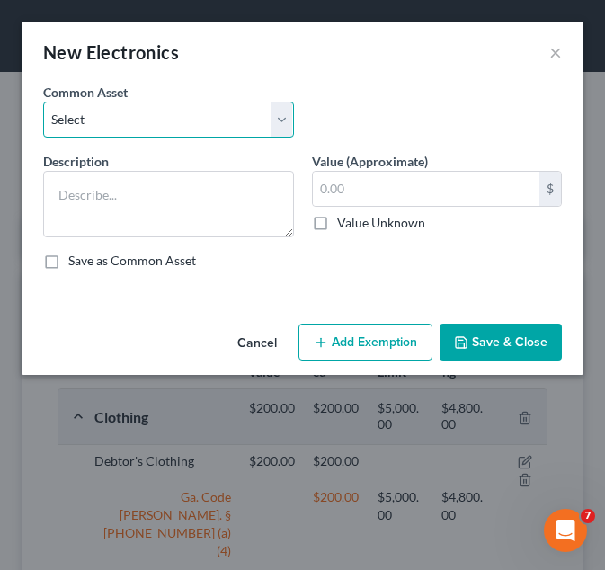
click at [205, 132] on select "Select Debtor's TV and Computer Debtor's TV and Computer Debtor's TV and Comput…" at bounding box center [168, 120] width 251 height 36
select select "0"
click at [43, 102] on select "Select Debtor's TV and Computer Debtor's TV and Computer Debtor's TV and Comput…" at bounding box center [168, 120] width 251 height 36
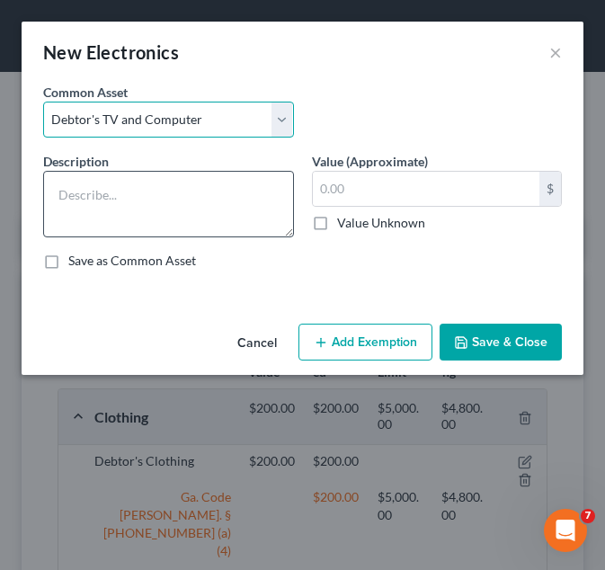
type textarea "Debtor's TV and Computer"
type input "500.00"
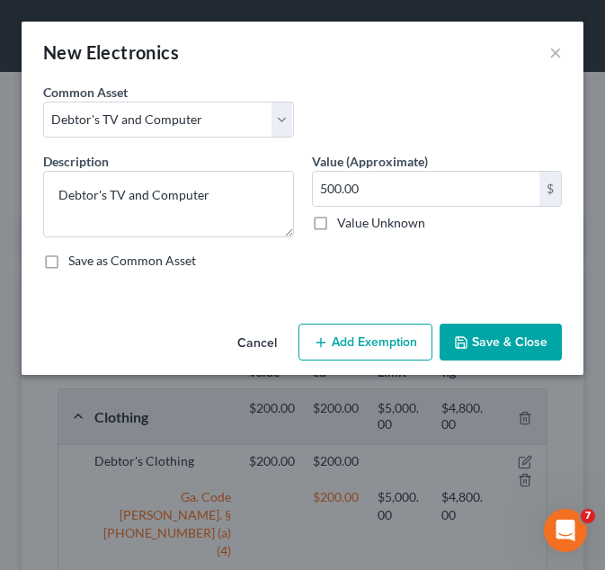
click at [314, 344] on button "Add Exemption" at bounding box center [366, 343] width 134 height 38
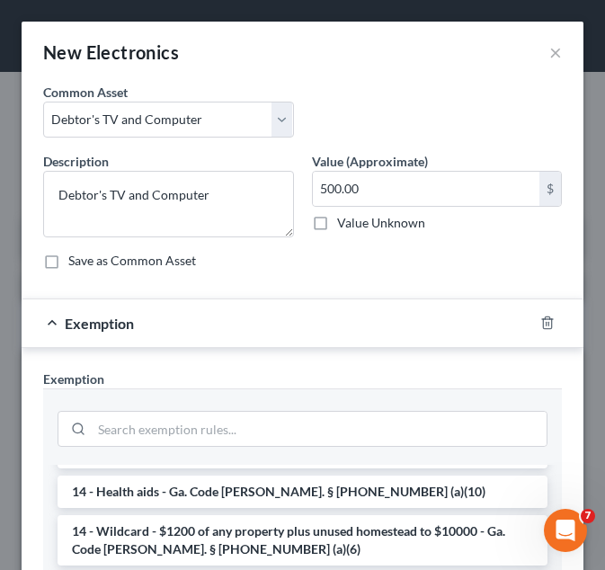
scroll to position [303, 0]
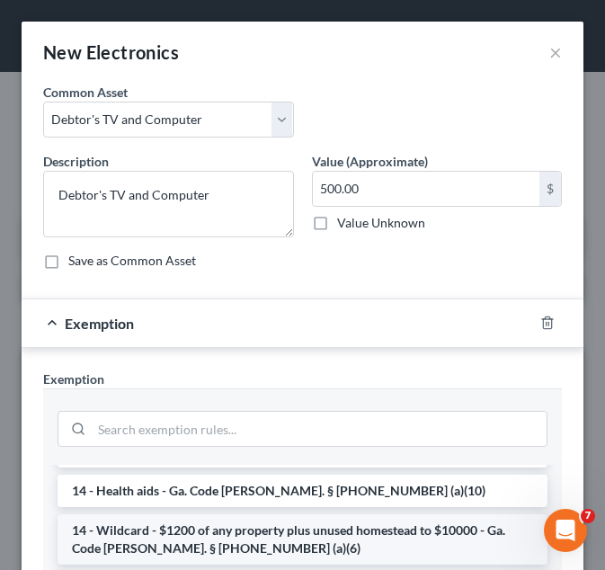
click at [303, 515] on li "14 - Wildcard - $1200 of any property plus unused homestead to $10000 - Ga. Cod…" at bounding box center [303, 540] width 490 height 50
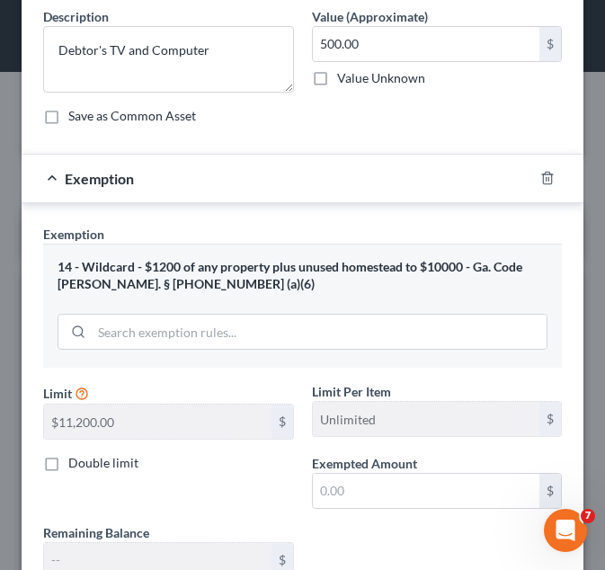
scroll to position [146, 0]
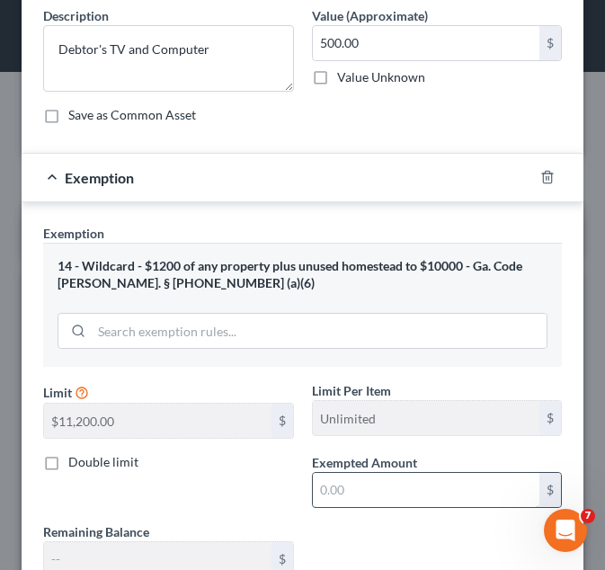
click at [344, 483] on input "text" at bounding box center [427, 490] width 228 height 34
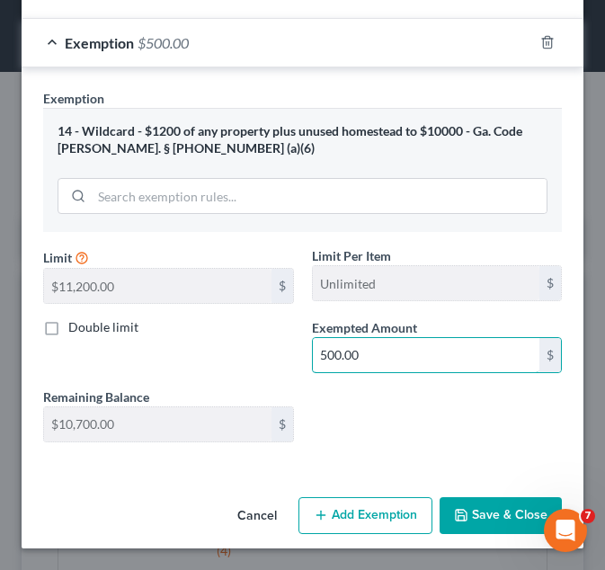
type input "500.00"
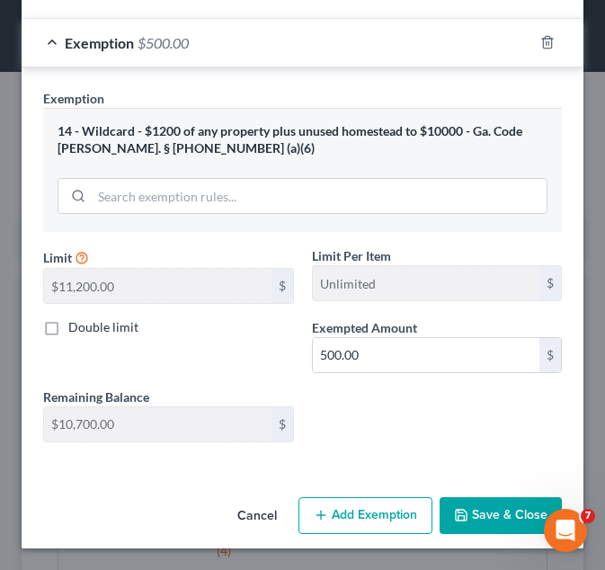
click at [461, 507] on button "Save & Close" at bounding box center [501, 516] width 122 height 38
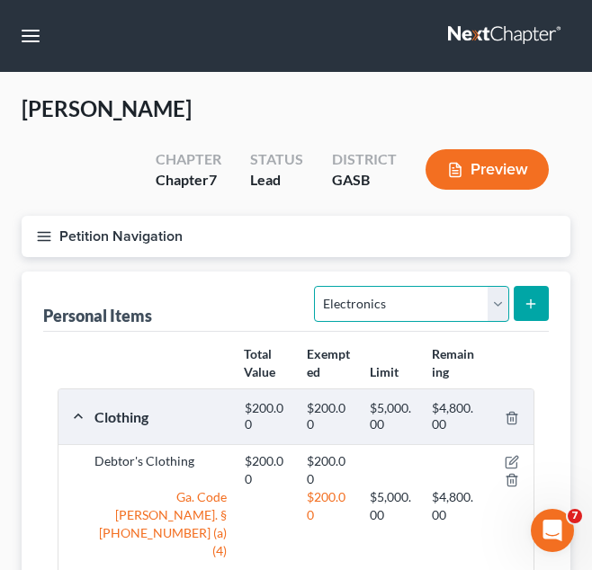
click at [382, 303] on select "Select Item Type Clothing Collectibles Of Value Electronics Firearms Household …" at bounding box center [411, 304] width 194 height 36
select select "household_goods"
click at [317, 286] on select "Select Item Type Clothing Collectibles Of Value Electronics Firearms Household …" at bounding box center [411, 304] width 194 height 36
click at [541, 315] on button "submit" at bounding box center [531, 303] width 35 height 35
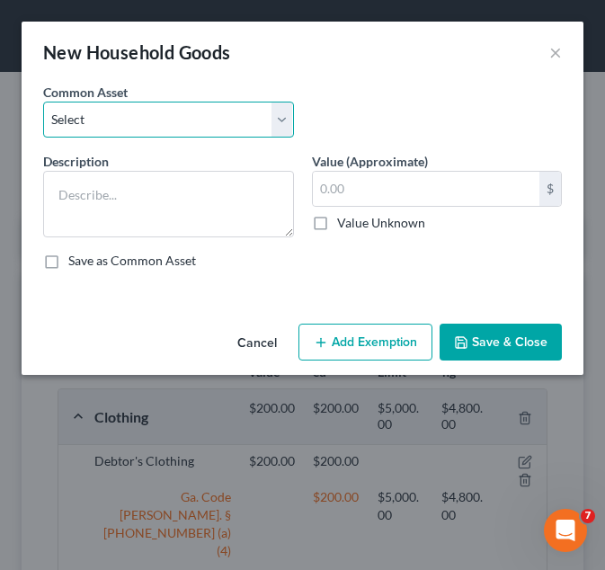
click at [235, 132] on select "Select Debtor's Furniture Debtor's Furniture" at bounding box center [168, 120] width 251 height 36
select select "0"
click at [43, 102] on select "Select Debtor's Furniture Debtor's Furniture" at bounding box center [168, 120] width 251 height 36
type textarea "Debtor's Furniture"
type input "3,000.00"
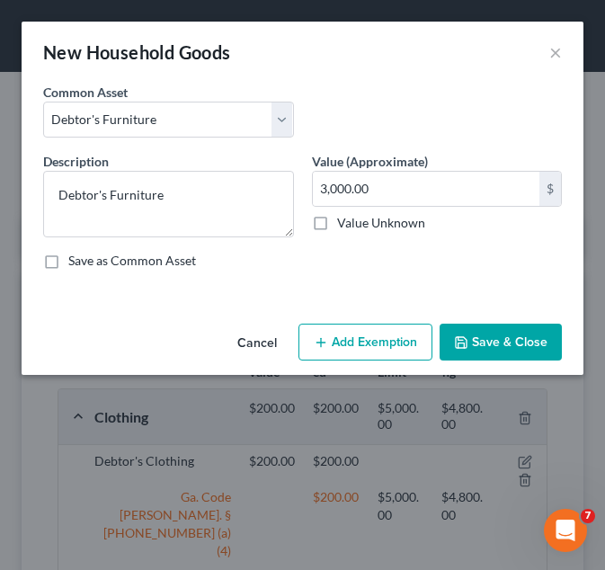
click at [318, 334] on button "Add Exemption" at bounding box center [366, 343] width 134 height 38
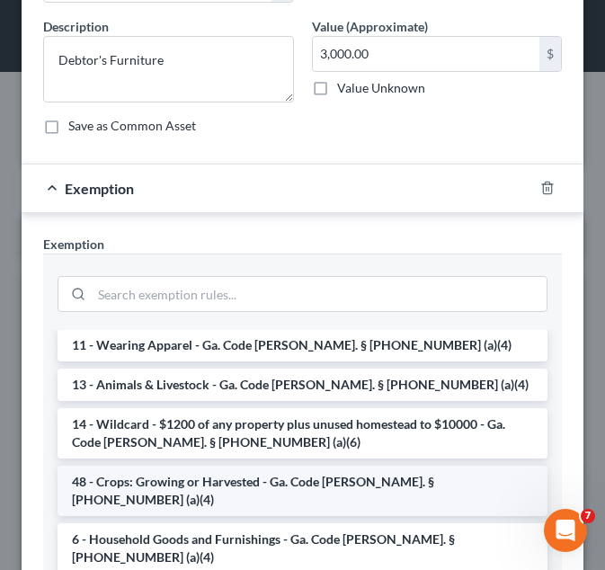
scroll to position [42, 0]
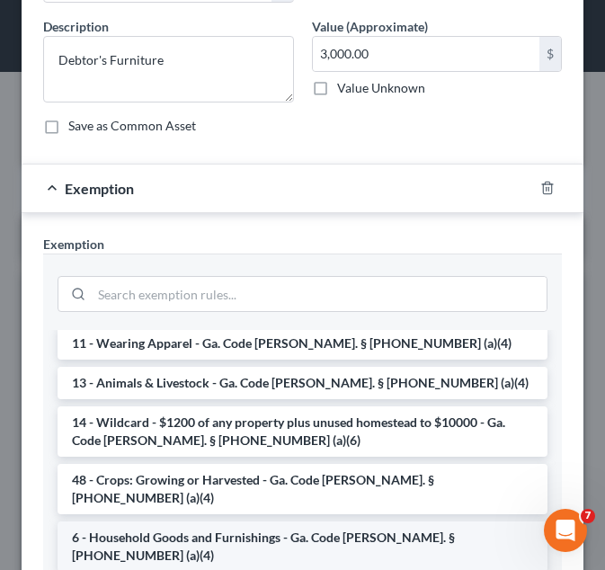
click at [268, 522] on li "6 - Household Goods and Furnishings - Ga. Code Ann. § 44-13-100 (a)(4)" at bounding box center [303, 547] width 490 height 50
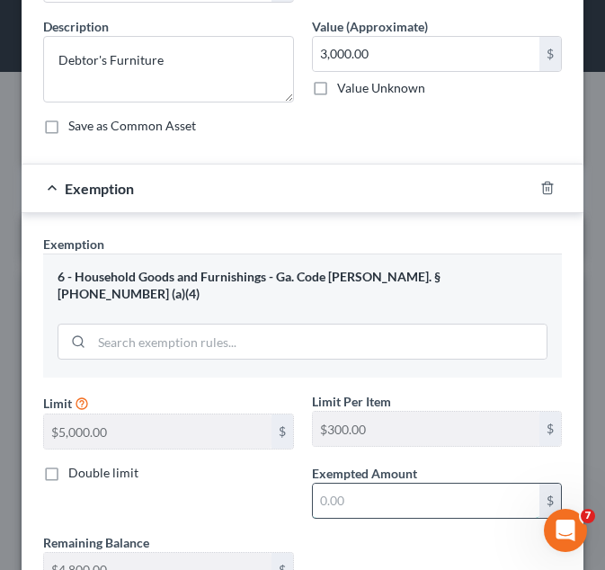
click at [345, 484] on input "text" at bounding box center [427, 501] width 228 height 34
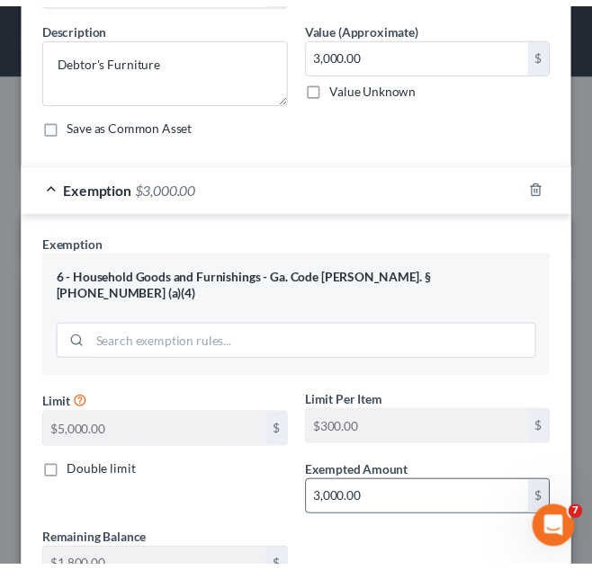
scroll to position [264, 0]
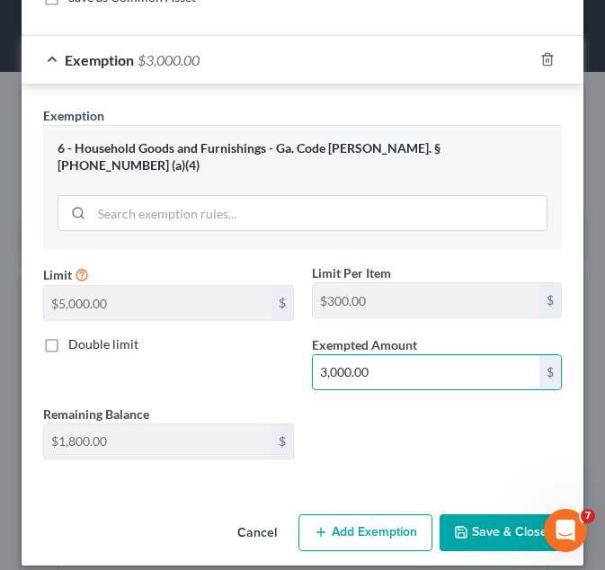
type input "3,000.00"
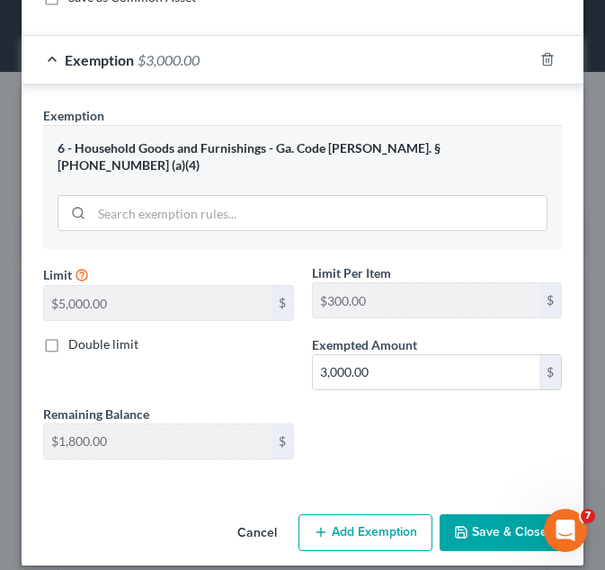
click at [466, 515] on button "Save & Close" at bounding box center [501, 534] width 122 height 38
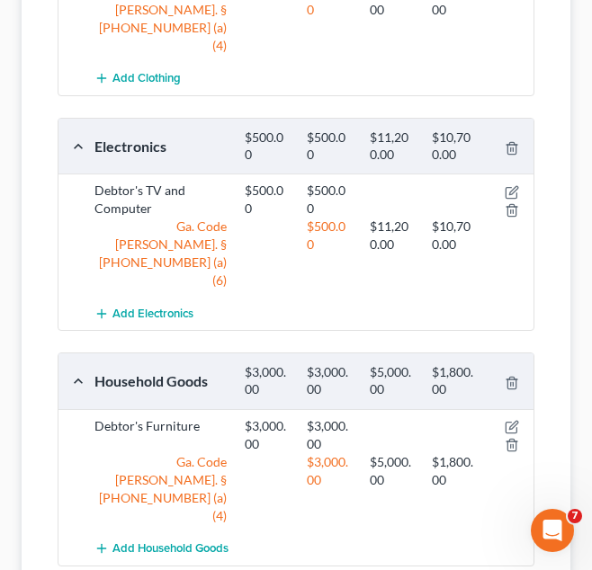
scroll to position [563, 0]
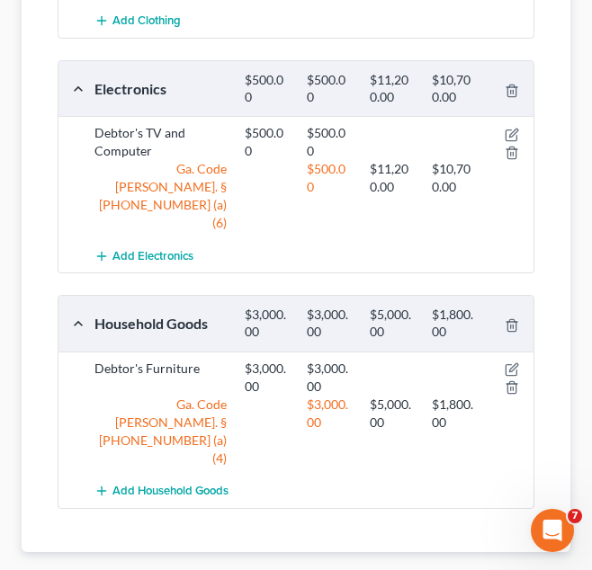
click at [506, 569] on span "Money and Accounts" at bounding box center [487, 581] width 137 height 14
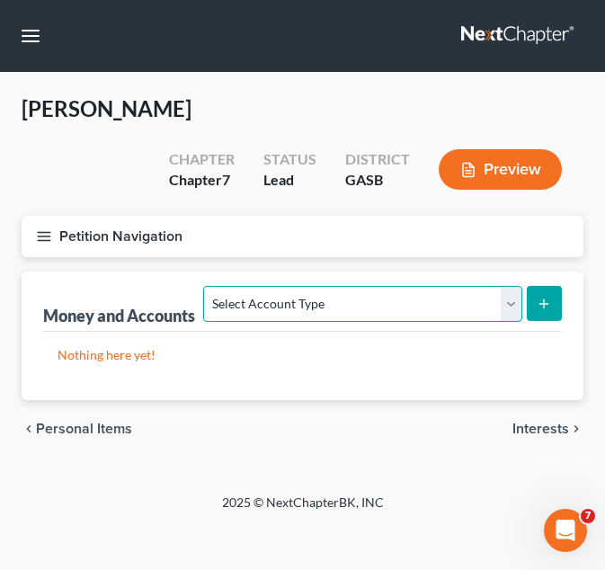
click at [383, 303] on select "Select Account Type Brokerage Cash on Hand Certificates of Deposit Checking Acc…" at bounding box center [362, 304] width 318 height 36
select select "checking"
click at [208, 286] on select "Select Account Type Brokerage Cash on Hand Certificates of Deposit Checking Acc…" at bounding box center [362, 304] width 318 height 36
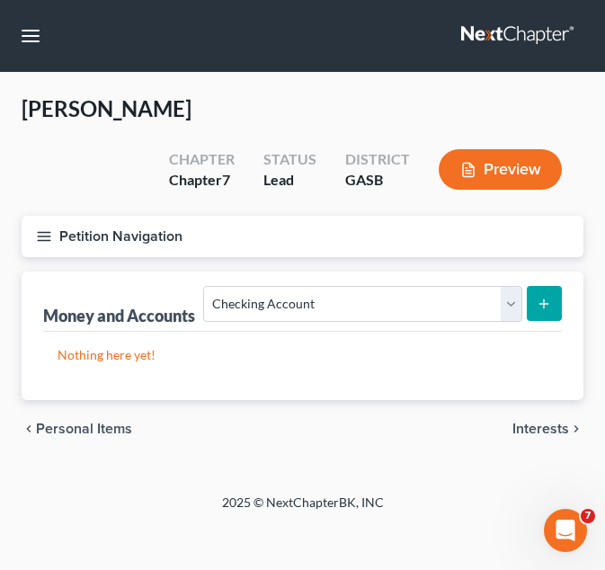
click at [539, 303] on icon "submit" at bounding box center [544, 304] width 14 height 14
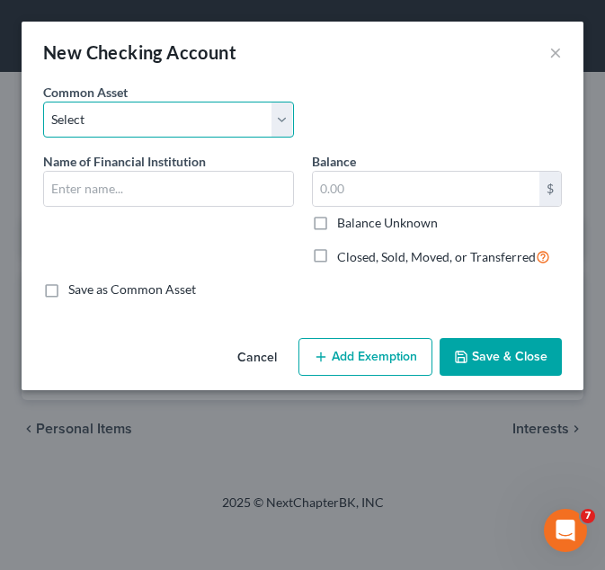
click at [216, 132] on select "Select USAA Bank Cadence Bank Colony Bank Chase Bank Georgia’s Own Credit Union…" at bounding box center [168, 120] width 251 height 36
select select "17"
click at [43, 102] on select "Select USAA Bank Cadence Bank Colony Bank Chase Bank Georgia’s Own Credit Union…" at bounding box center [168, 120] width 251 height 36
type input "Chime Bank"
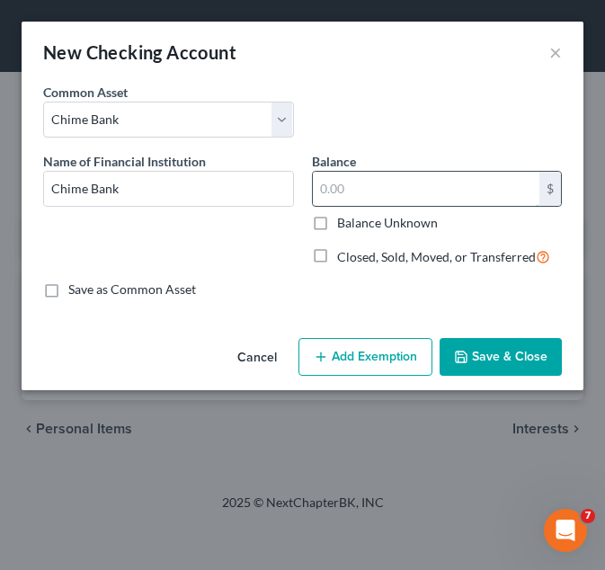
click at [331, 186] on input "text" at bounding box center [427, 189] width 228 height 34
type input "175.00"
click at [342, 363] on button "Add Exemption" at bounding box center [366, 357] width 134 height 38
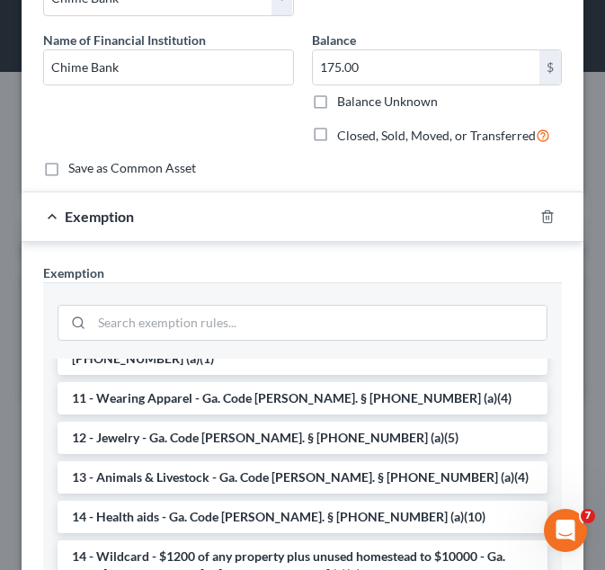
scroll to position [172, 0]
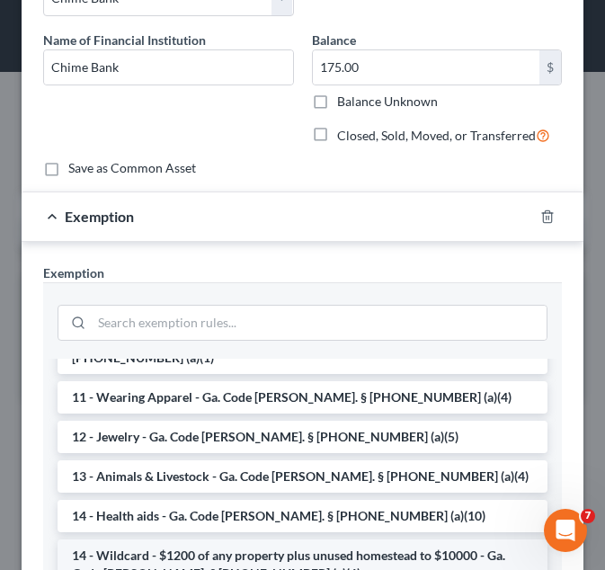
click at [163, 540] on li "14 - Wildcard - $1200 of any property plus unused homestead to $10000 - Ga. Cod…" at bounding box center [303, 565] width 490 height 50
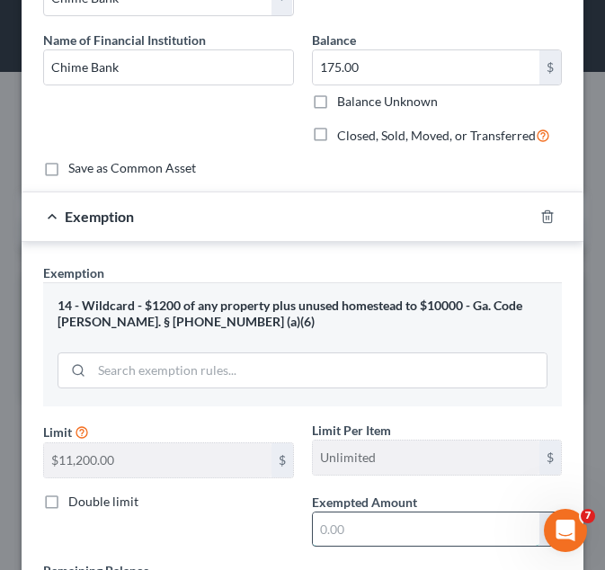
click at [349, 530] on input "text" at bounding box center [427, 530] width 228 height 34
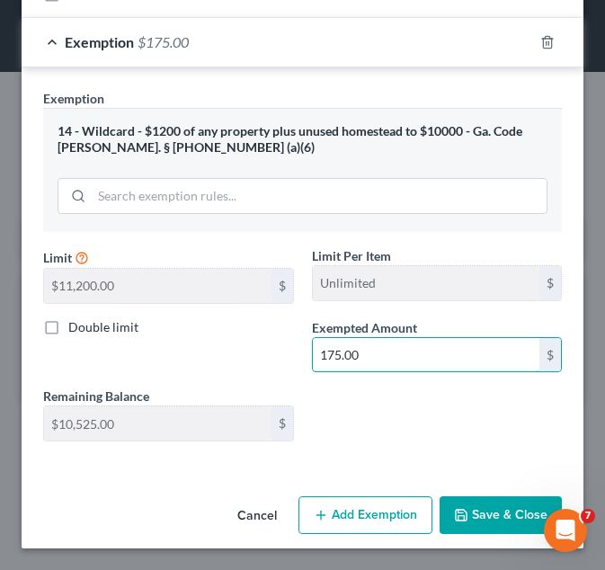
type input "175.00"
click at [461, 524] on button "Save & Close" at bounding box center [501, 516] width 122 height 38
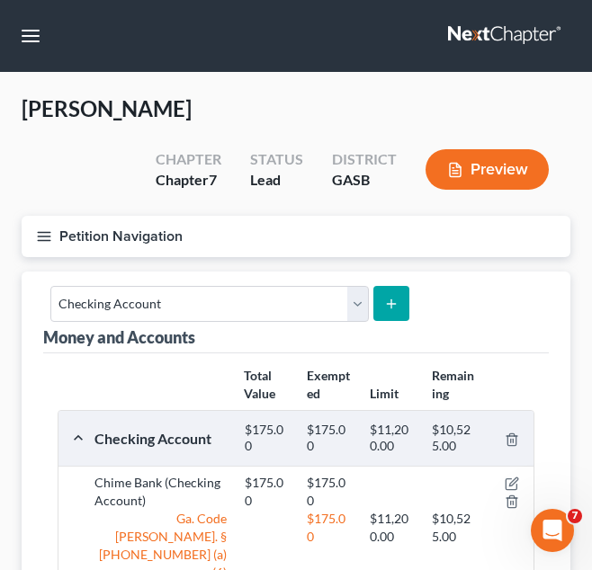
click at [396, 301] on button "submit" at bounding box center [390, 303] width 35 height 35
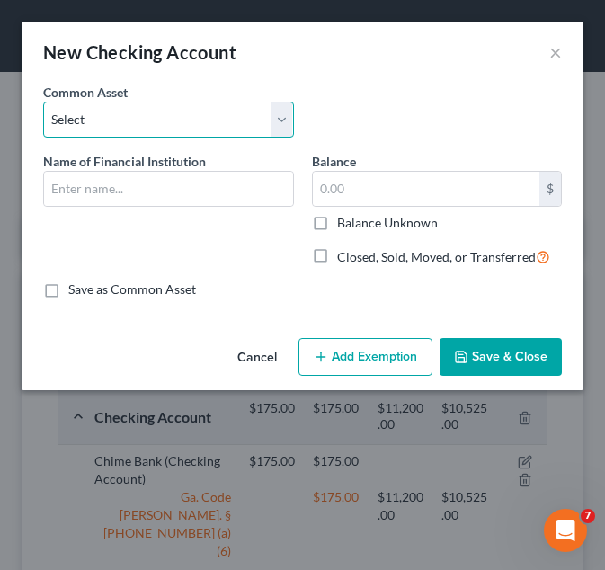
click at [182, 107] on select "Select USAA Bank Cadence Bank Colony Bank Chase Bank Georgia’s Own Credit Union…" at bounding box center [168, 120] width 251 height 36
click at [202, 119] on select "Select USAA Bank Cadence Bank Colony Bank Chase Bank Georgia’s Own Credit Union…" at bounding box center [168, 120] width 251 height 36
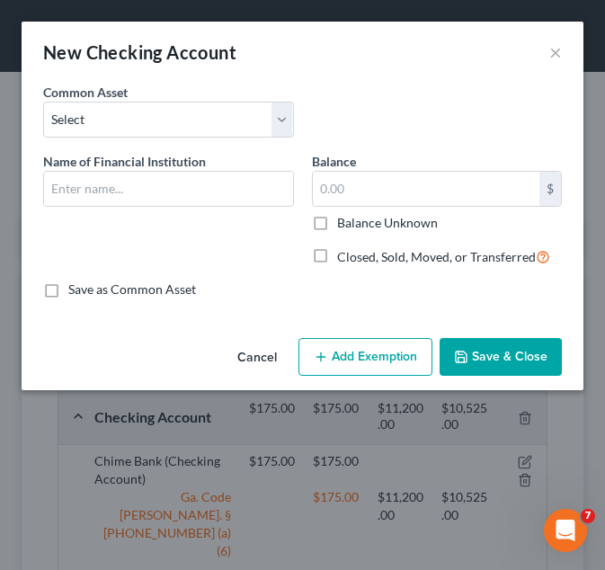
click at [349, 144] on div "Common Asset Select USAA Bank Cadence Bank Colony Bank Chase Bank Georgia’s Own…" at bounding box center [302, 117] width 537 height 69
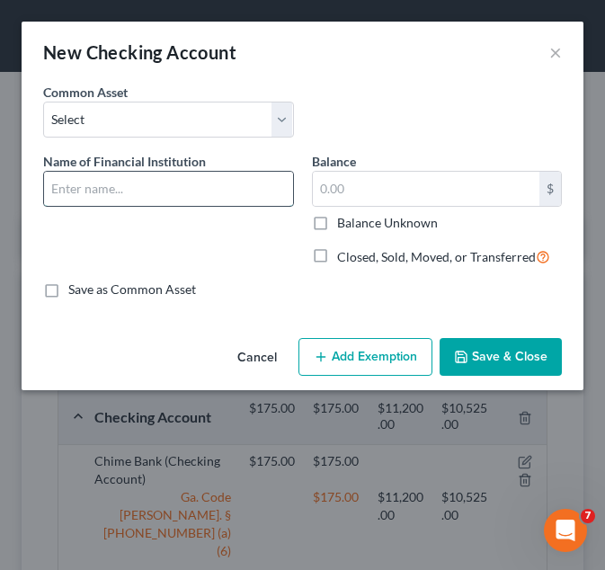
click at [202, 204] on input "text" at bounding box center [168, 189] width 249 height 34
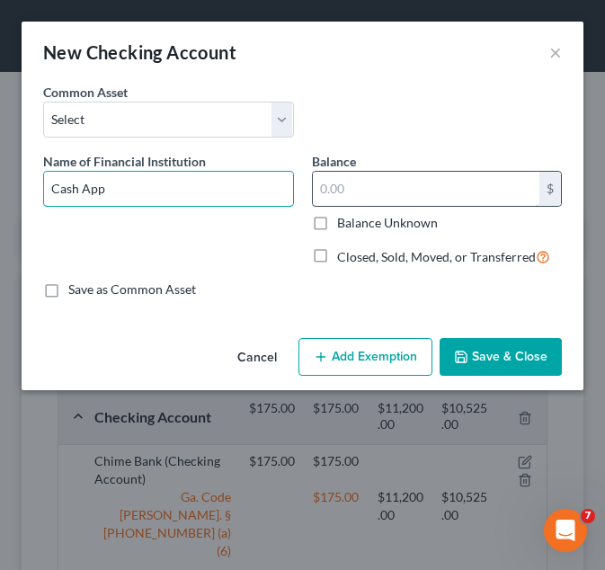
type input "Cash App"
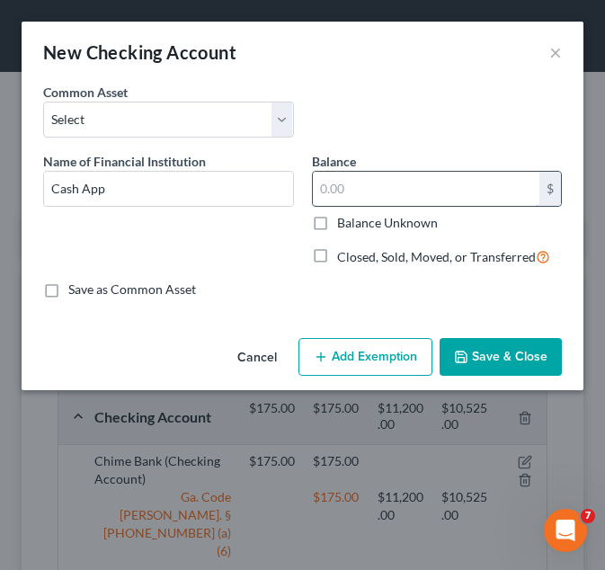
click at [399, 181] on input "text" at bounding box center [427, 189] width 228 height 34
type input "0.00"
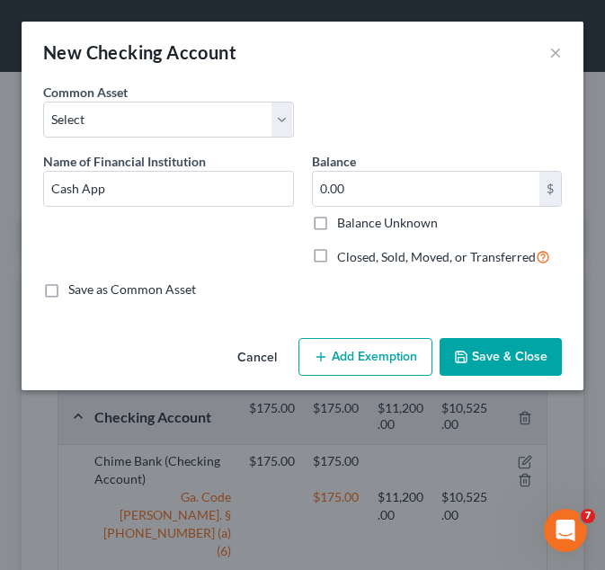
click at [351, 342] on button "Add Exemption" at bounding box center [366, 357] width 134 height 38
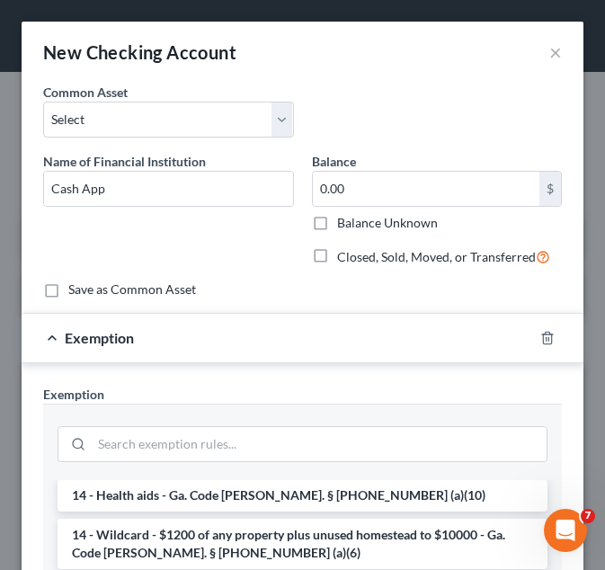
scroll to position [314, 0]
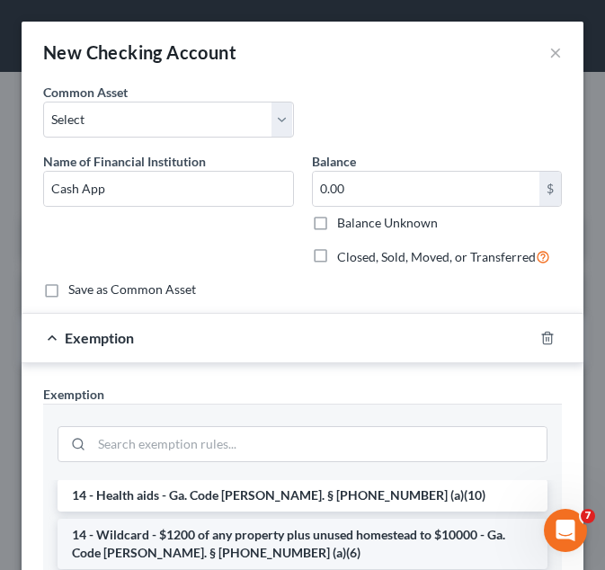
click at [141, 519] on li "14 - Wildcard - $1200 of any property plus unused homestead to $10000 - Ga. Cod…" at bounding box center [303, 544] width 490 height 50
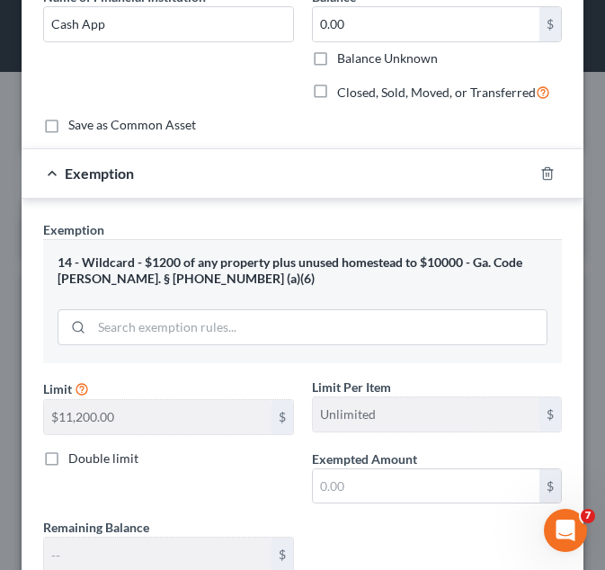
scroll to position [158, 0]
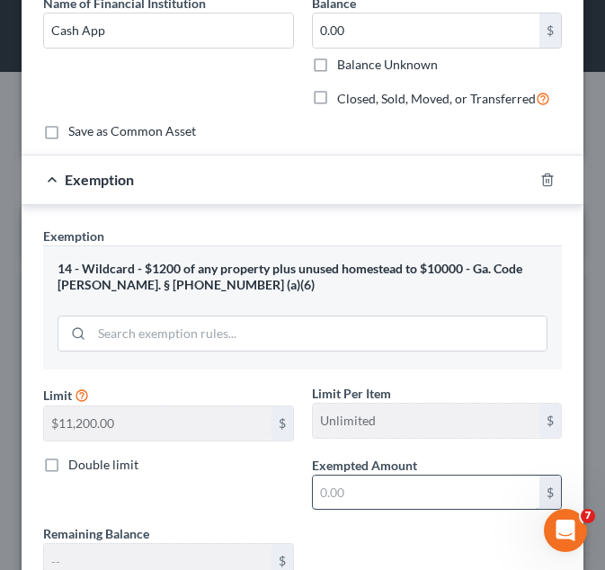
click at [363, 483] on input "text" at bounding box center [427, 493] width 228 height 34
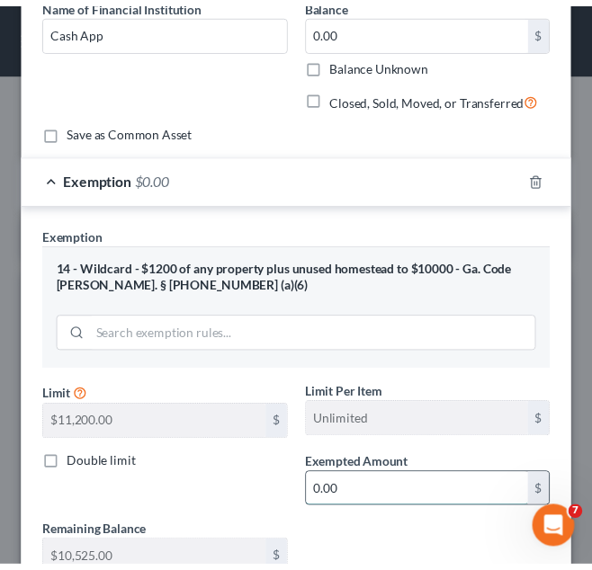
scroll to position [296, 0]
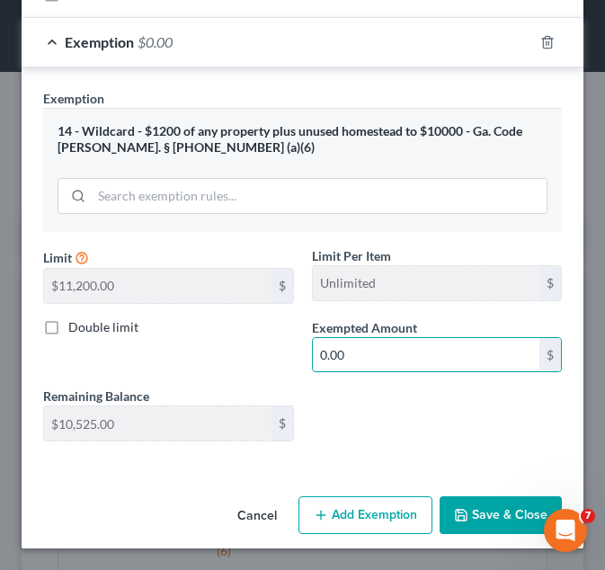
type input "0.00"
click at [485, 515] on button "Save & Close" at bounding box center [501, 516] width 122 height 38
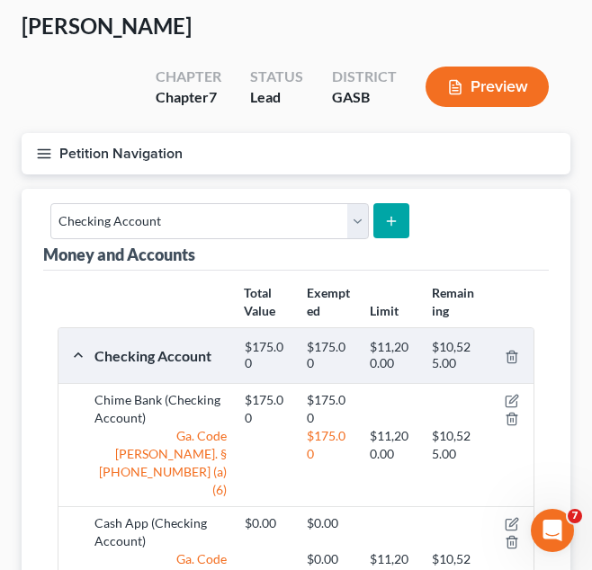
scroll to position [82, 0]
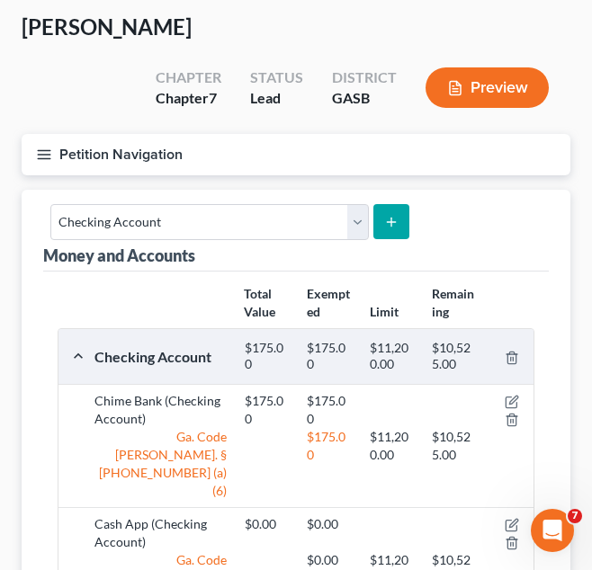
click at [303, 165] on button "Petition Navigation" at bounding box center [296, 154] width 549 height 41
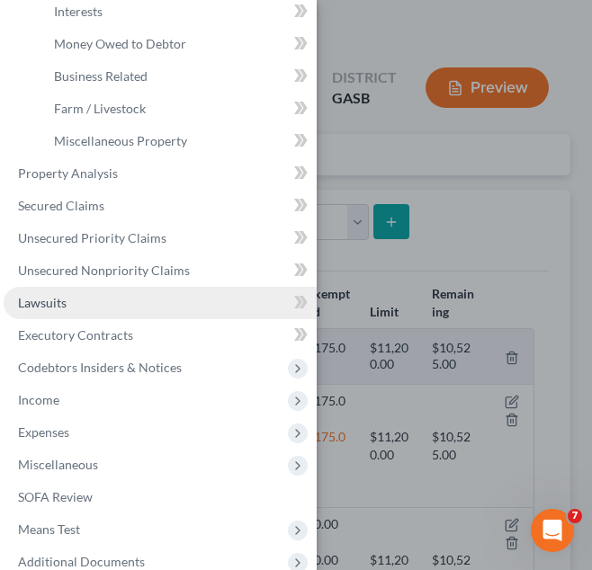
scroll to position [344, 0]
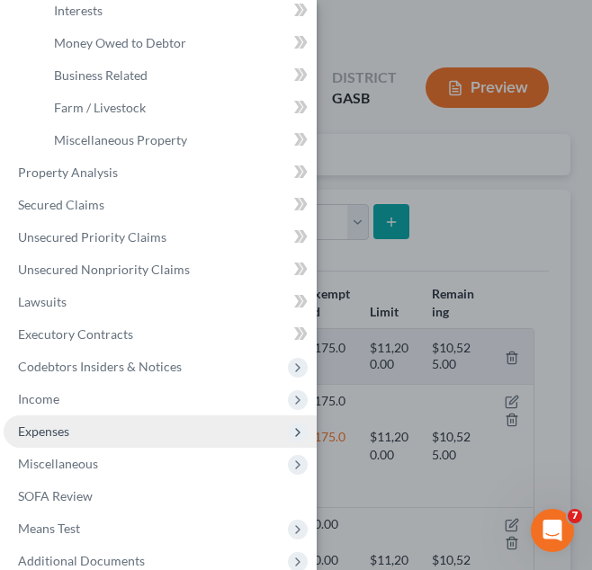
click at [130, 431] on span "Expenses" at bounding box center [160, 432] width 313 height 32
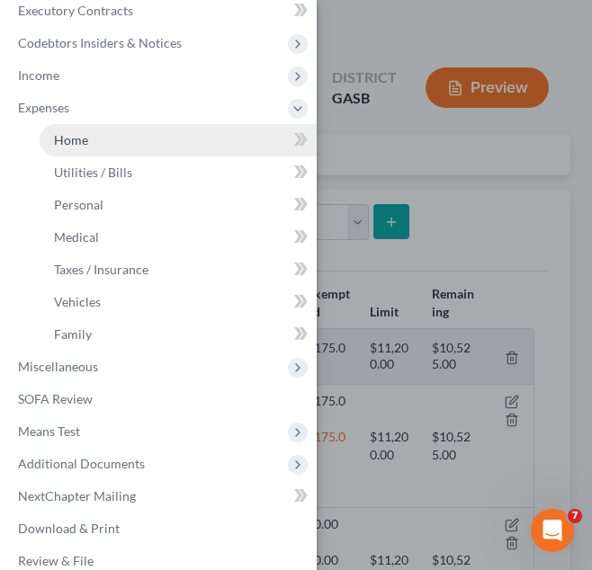
click at [148, 139] on link "Home" at bounding box center [178, 140] width 277 height 32
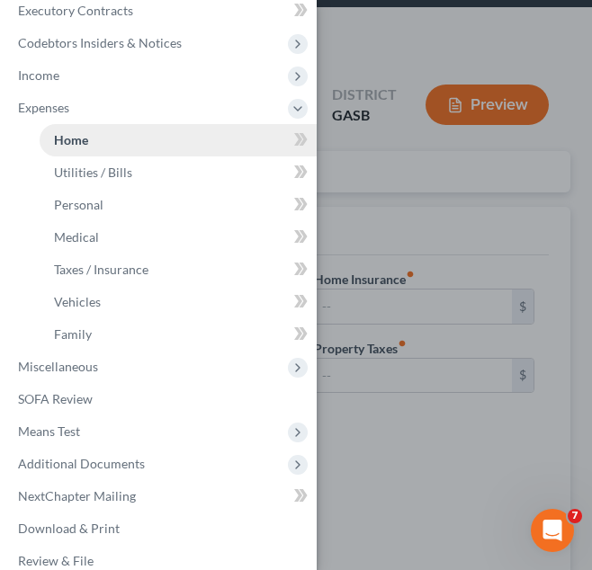
scroll to position [4, 0]
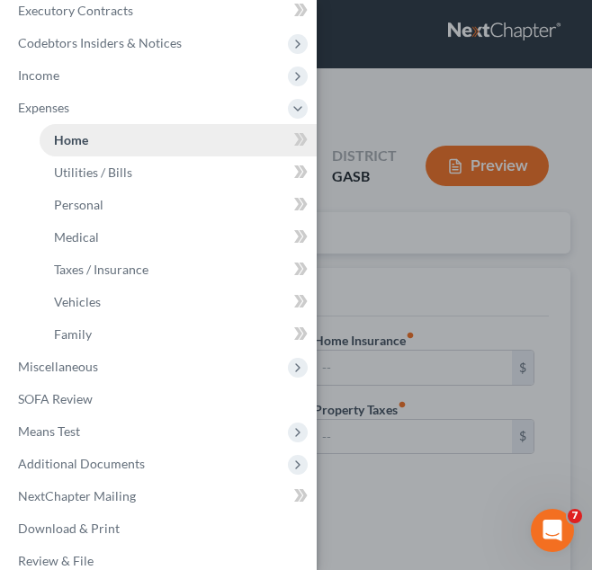
type input "0.00"
radio input "true"
type input "0.00"
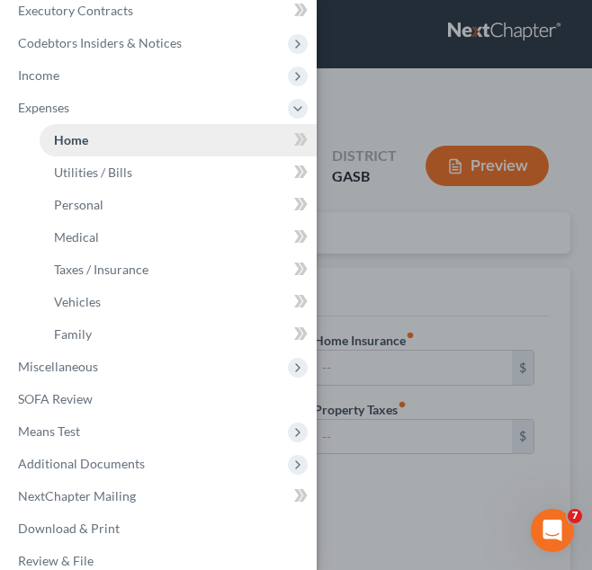
type input "0.00"
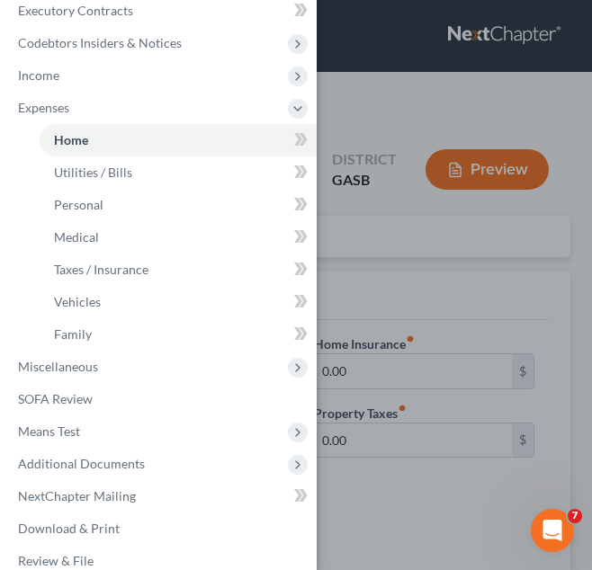
click at [408, 260] on div "Case Dashboard Payments Invoices Payments Payments Credit Report Client Profile" at bounding box center [296, 285] width 592 height 570
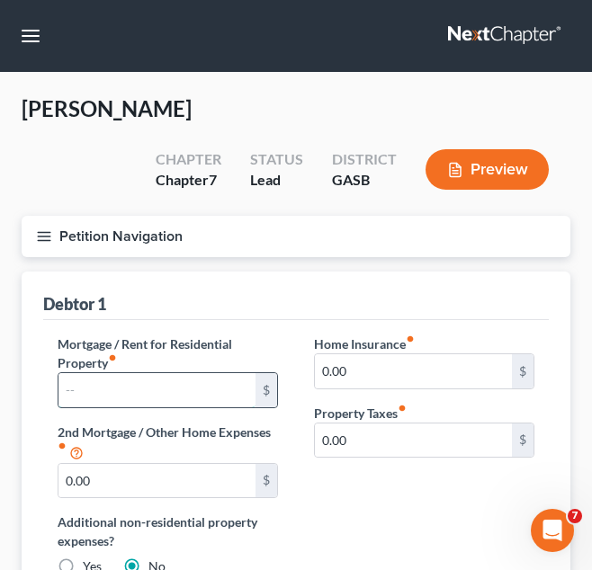
click at [181, 397] on input "text" at bounding box center [156, 390] width 197 height 34
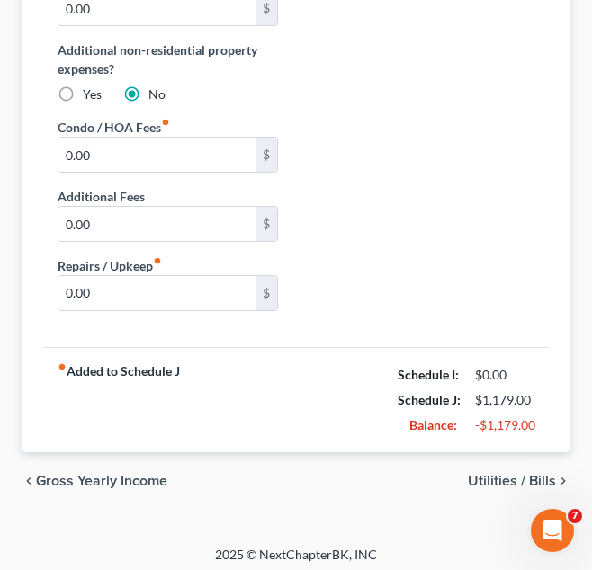
scroll to position [480, 0]
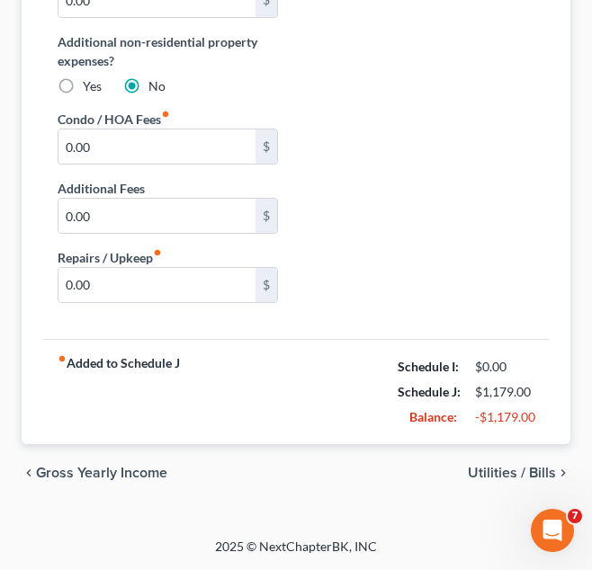
type input "780.00"
click at [484, 469] on span "Utilities / Bills" at bounding box center [512, 473] width 88 height 14
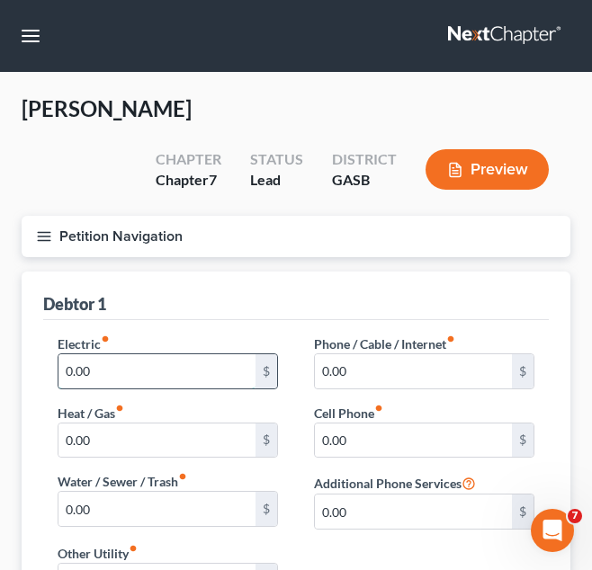
click at [228, 368] on input "0.00" at bounding box center [156, 371] width 197 height 34
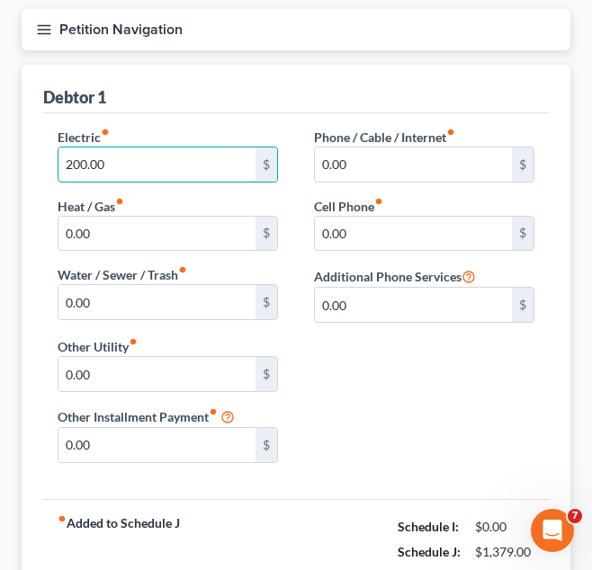
scroll to position [208, 0]
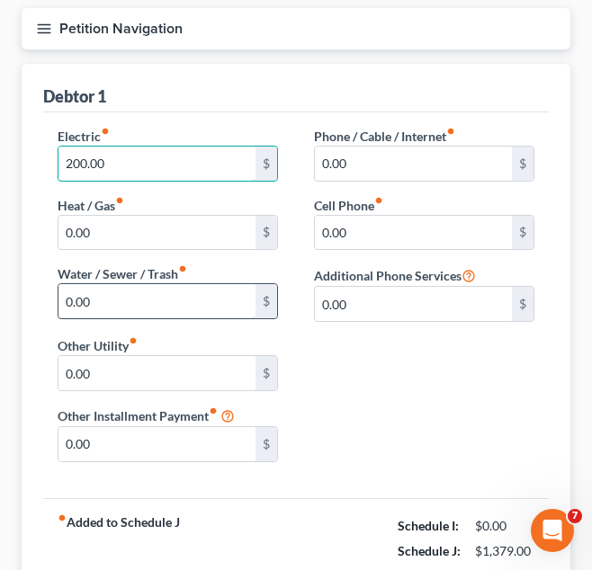
type input "200.00"
click at [199, 309] on input "0.00" at bounding box center [156, 301] width 197 height 34
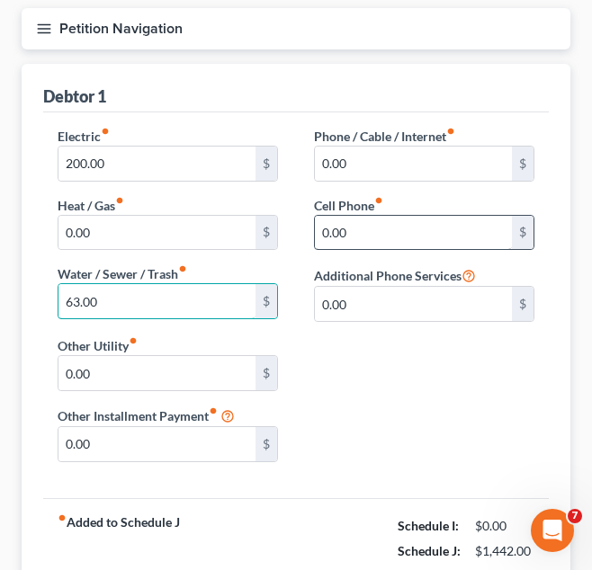
type input "63.00"
click at [367, 235] on input "0.00" at bounding box center [413, 233] width 197 height 34
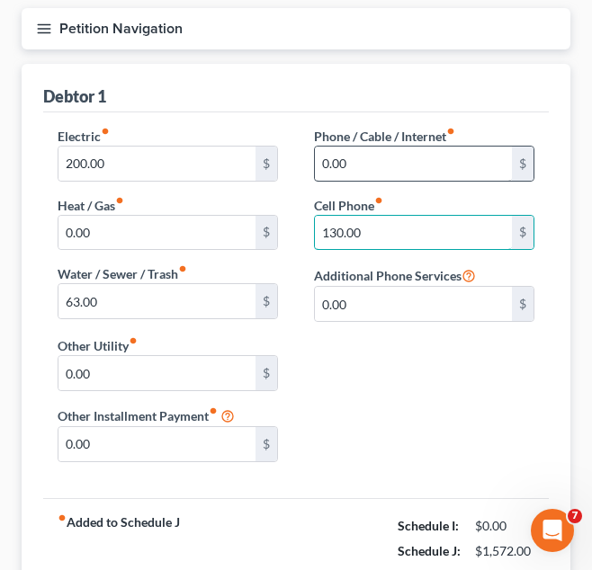
type input "130.00"
click at [409, 163] on input "0.00" at bounding box center [413, 164] width 197 height 34
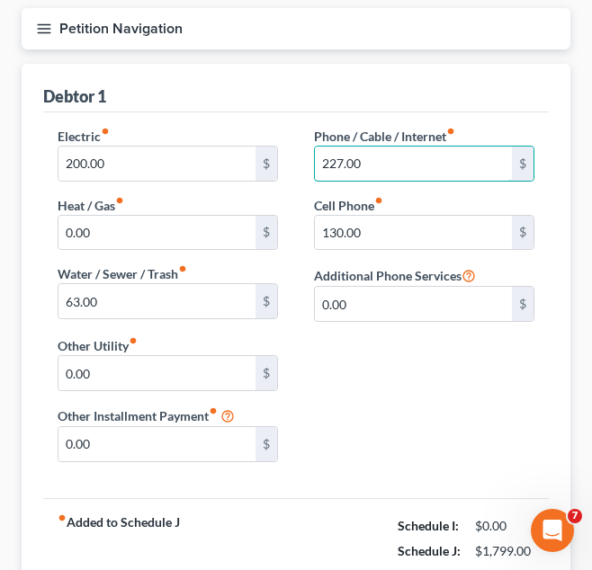
scroll to position [367, 0]
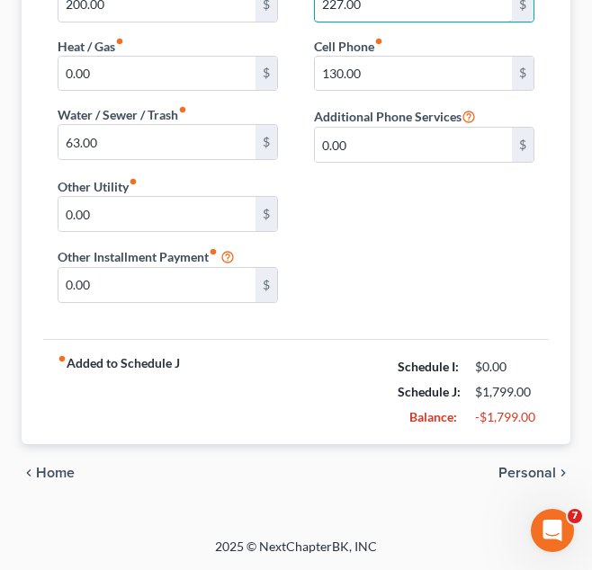
type input "227.00"
click at [513, 477] on span "Personal" at bounding box center [527, 473] width 58 height 14
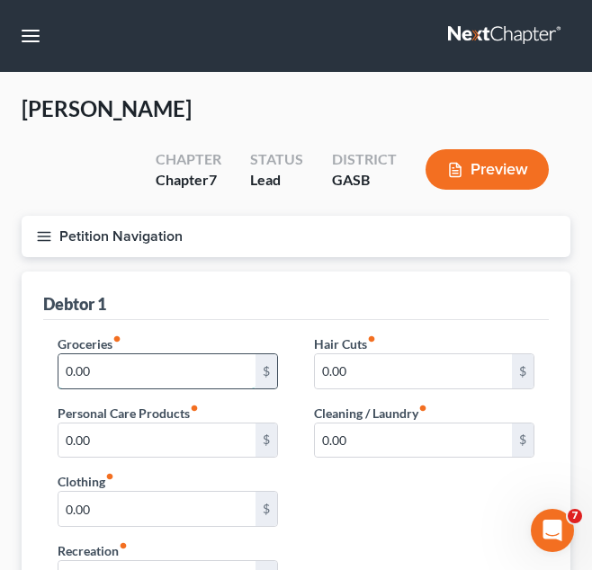
click at [212, 367] on input "0.00" at bounding box center [156, 371] width 197 height 34
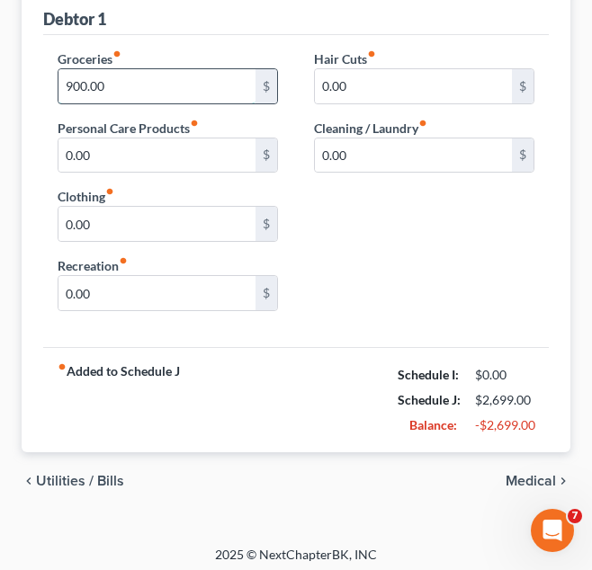
scroll to position [293, 0]
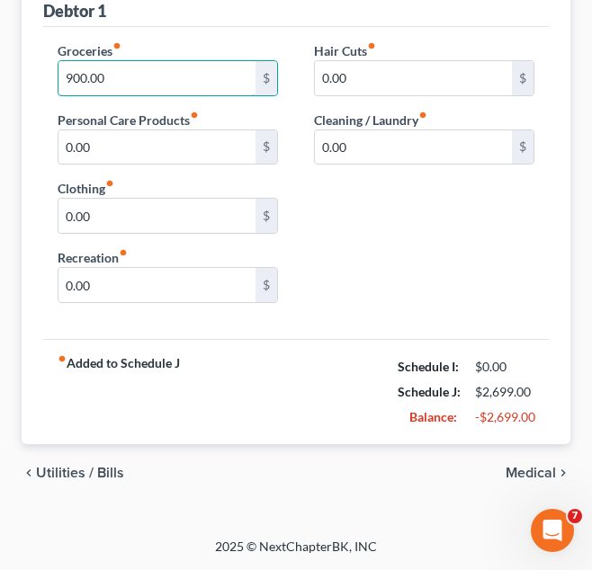
type input "900.00"
click at [511, 467] on span "Medical" at bounding box center [531, 473] width 50 height 14
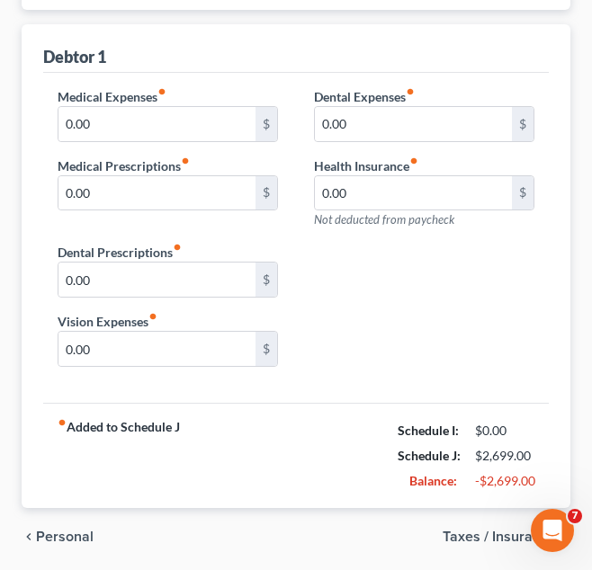
scroll to position [248, 0]
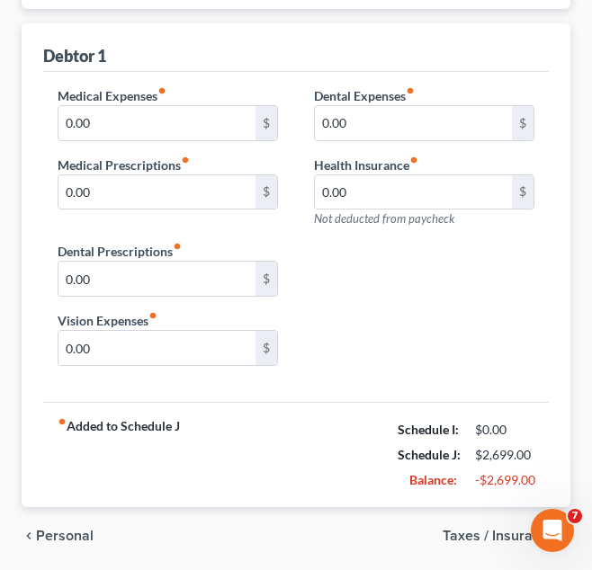
click at [473, 538] on span "Taxes / Insurance" at bounding box center [499, 536] width 113 height 14
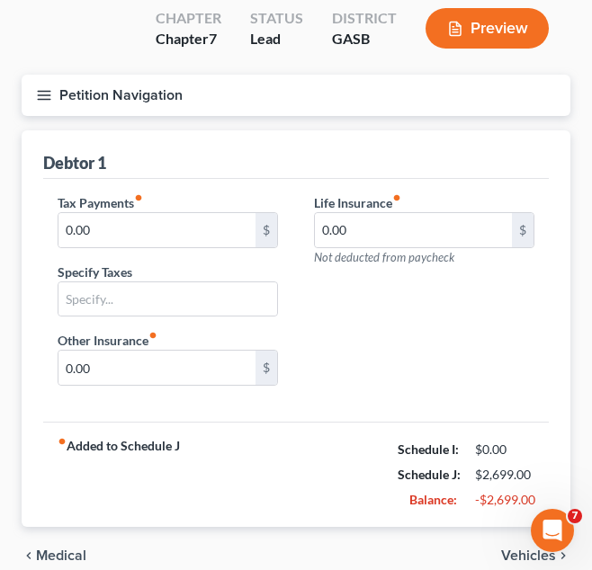
scroll to position [224, 0]
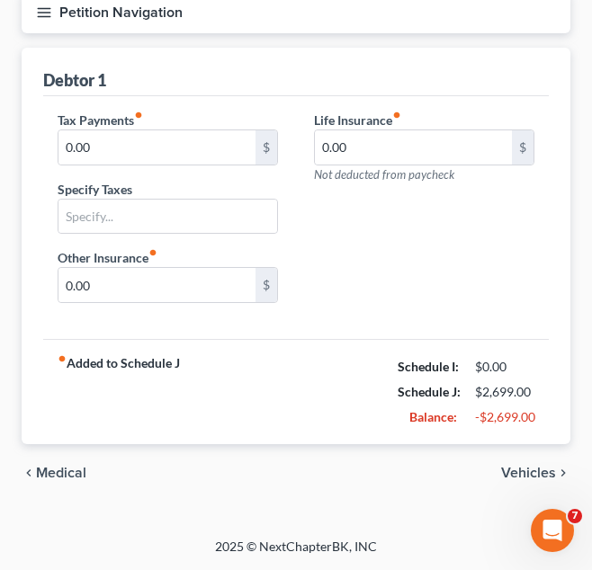
click at [532, 479] on span "Vehicles" at bounding box center [528, 473] width 55 height 14
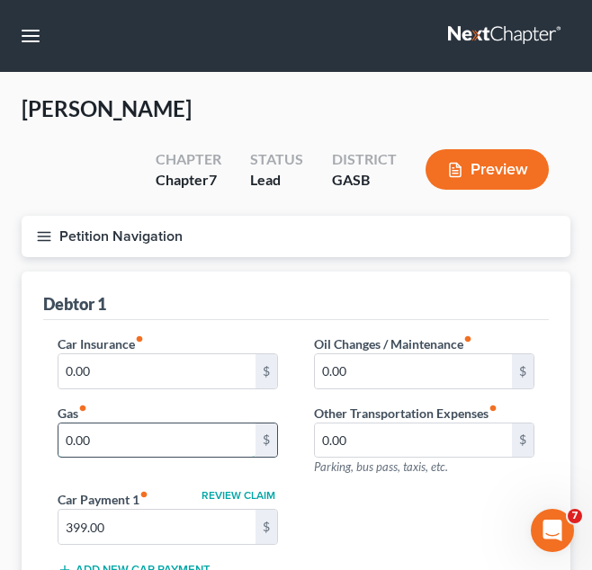
click at [200, 439] on input "0.00" at bounding box center [156, 441] width 197 height 34
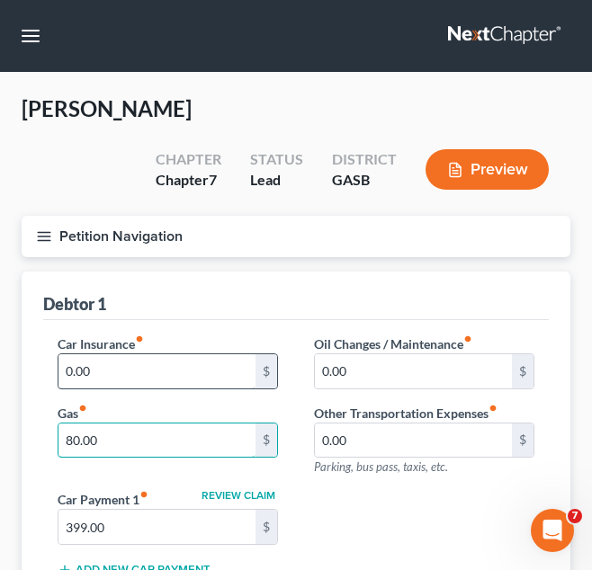
type input "80.00"
click at [157, 379] on input "0.00" at bounding box center [156, 371] width 197 height 34
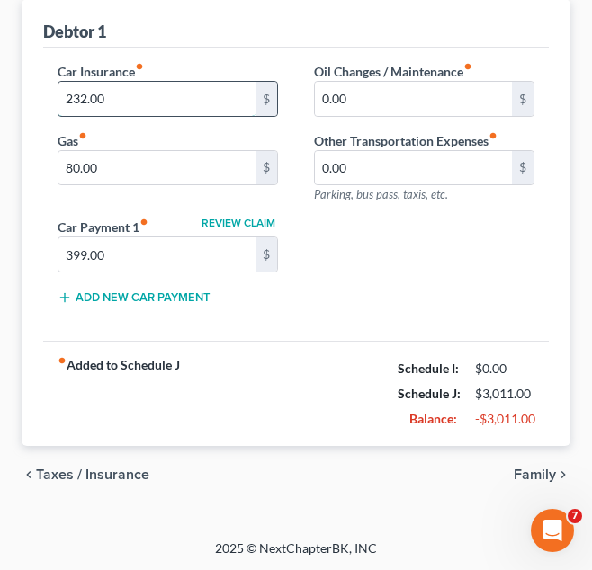
scroll to position [274, 0]
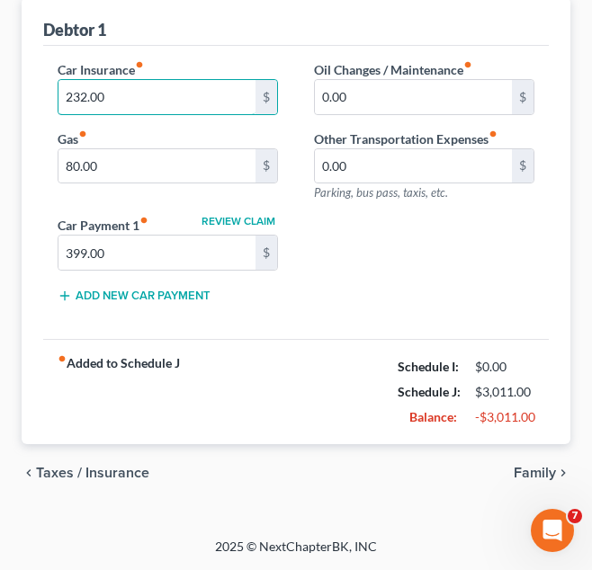
type input "232.00"
click at [542, 467] on span "Family" at bounding box center [535, 473] width 42 height 14
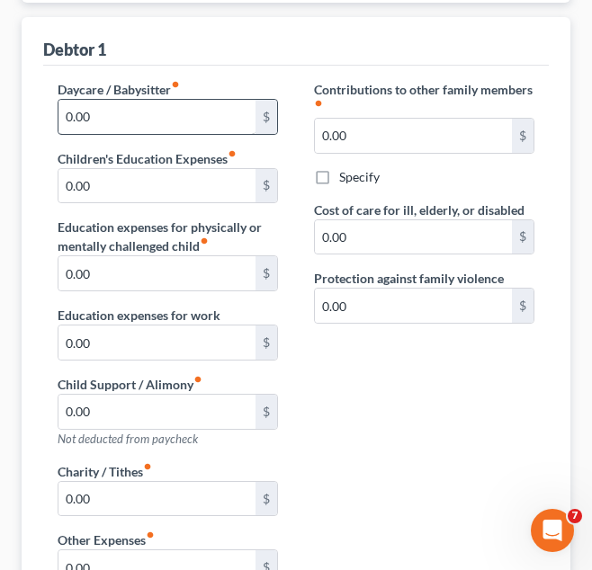
scroll to position [255, 0]
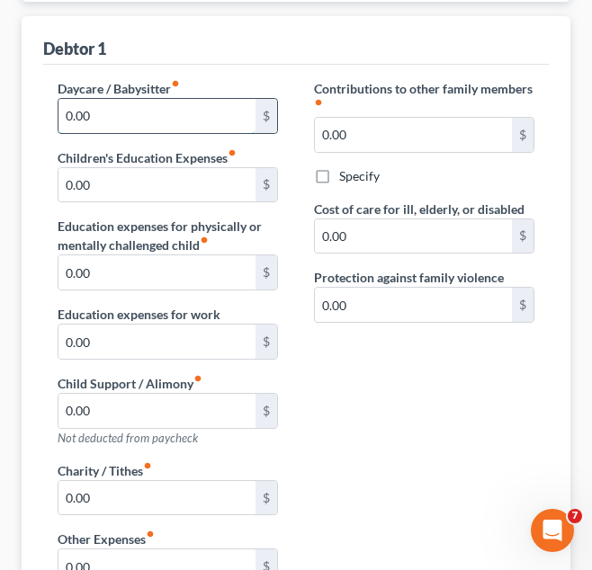
click at [141, 128] on input "0.00" at bounding box center [156, 116] width 197 height 34
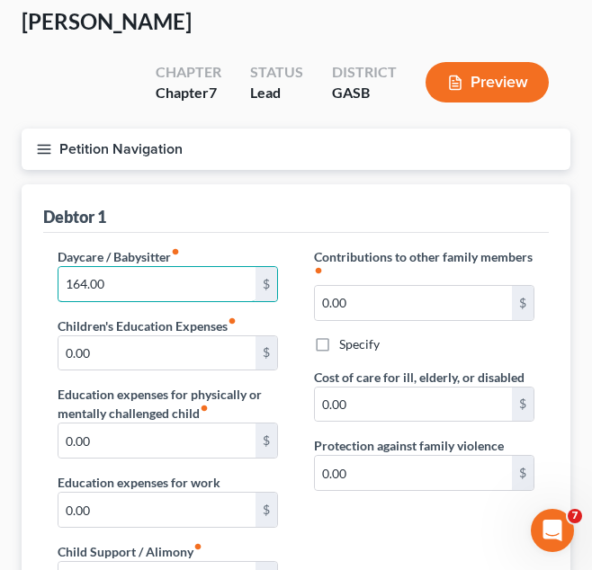
scroll to position [85, 0]
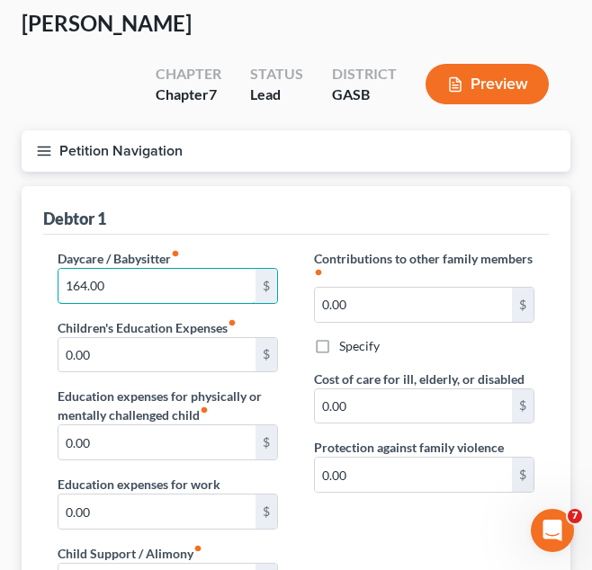
type input "164.00"
click at [217, 161] on button "Petition Navigation" at bounding box center [296, 150] width 549 height 41
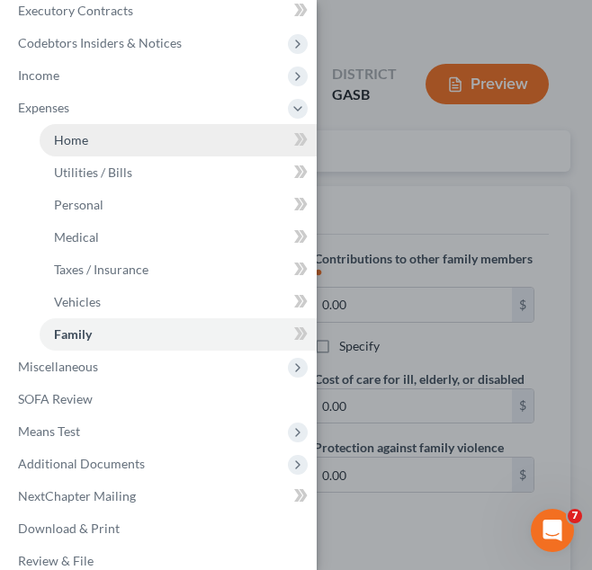
click at [184, 137] on link "Home" at bounding box center [178, 140] width 277 height 32
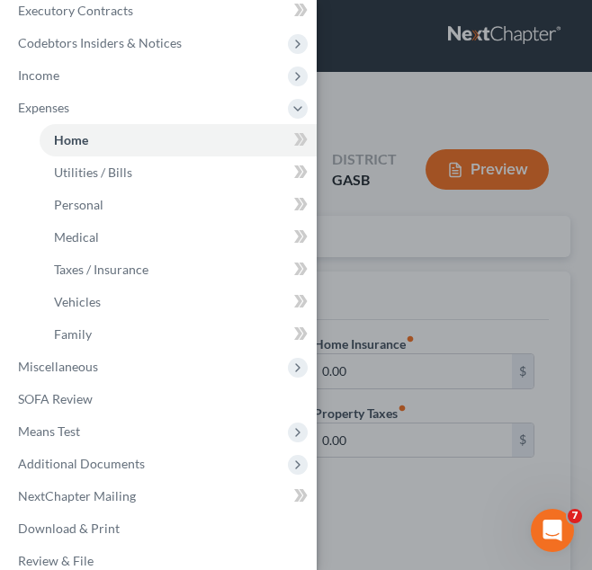
click at [363, 232] on div "Case Dashboard Payments Invoices Payments Payments Credit Report Client Profile" at bounding box center [296, 285] width 592 height 570
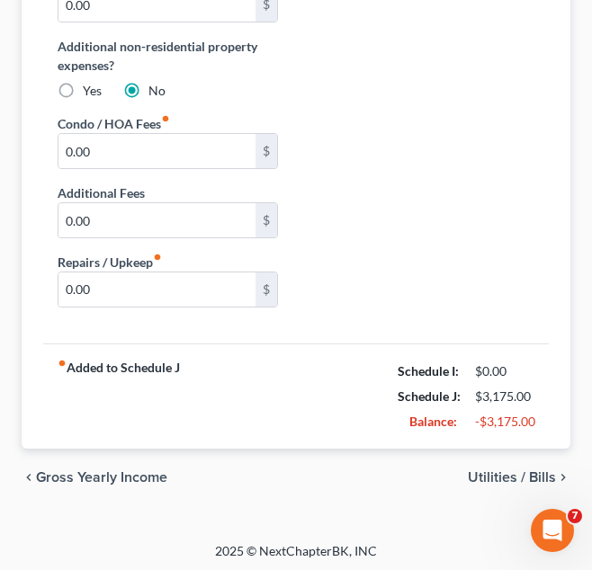
scroll to position [480, 0]
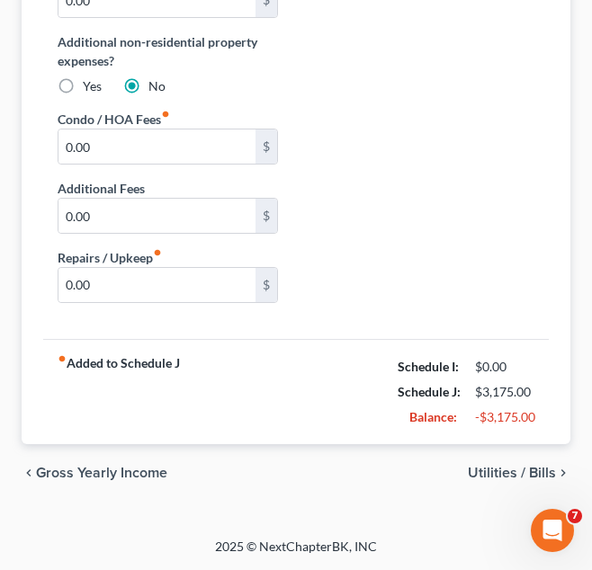
click at [526, 468] on span "Utilities / Bills" at bounding box center [512, 473] width 88 height 14
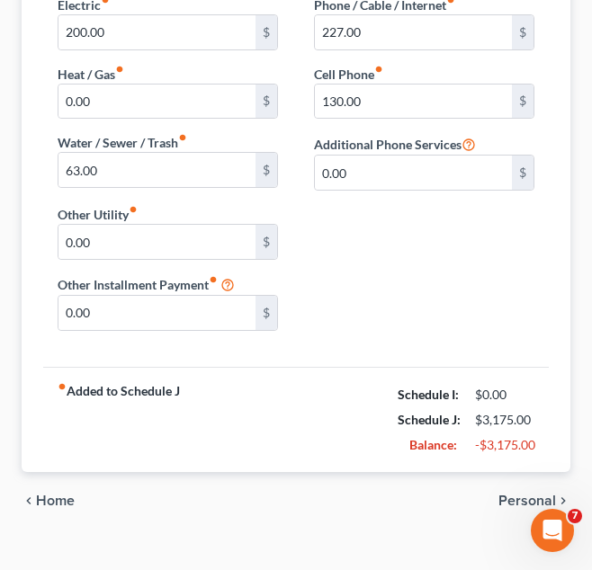
scroll to position [340, 0]
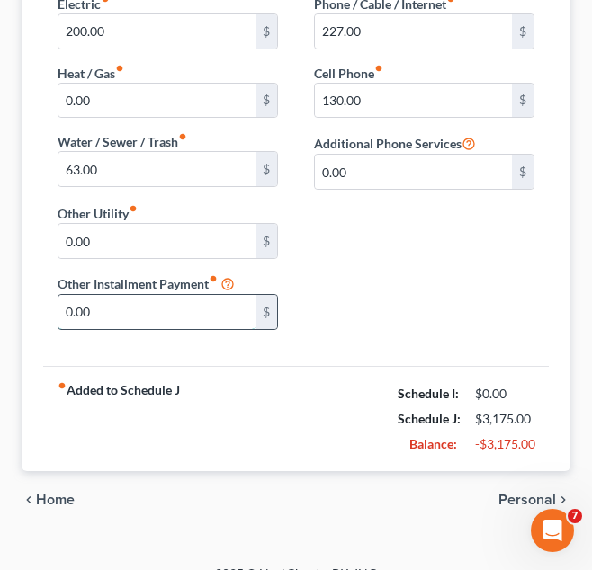
click at [106, 324] on input "0.00" at bounding box center [156, 312] width 197 height 34
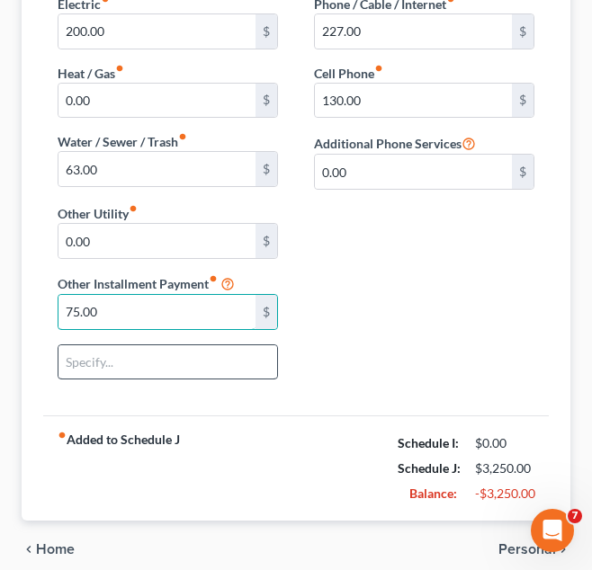
type input "75.00"
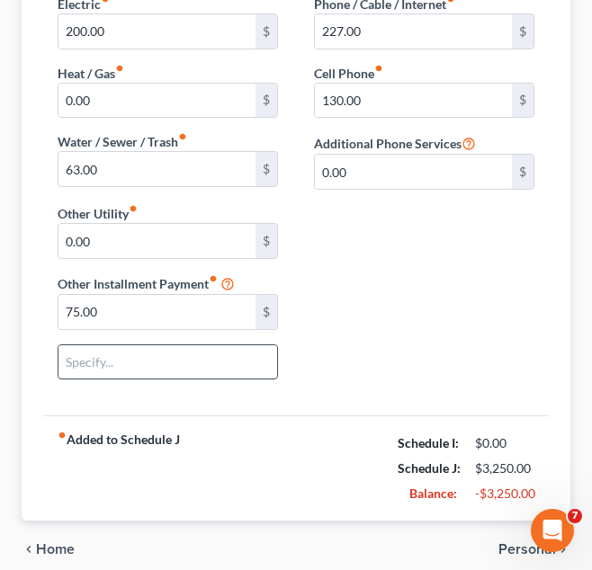
click at [80, 370] on input "text" at bounding box center [167, 362] width 219 height 34
type input "G"
type input "Farmers"
click at [469, 281] on div "Electric fiber_manual_record 200.00 $ Heat / Gas fiber_manual_record 0.00 $ Wat…" at bounding box center [296, 195] width 513 height 400
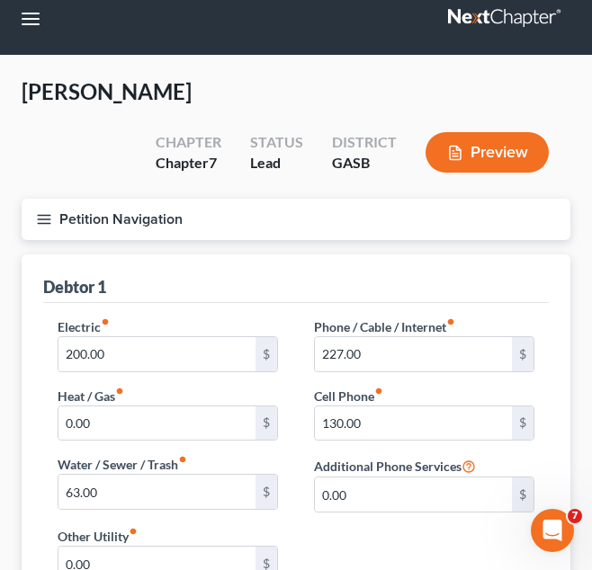
scroll to position [15, 0]
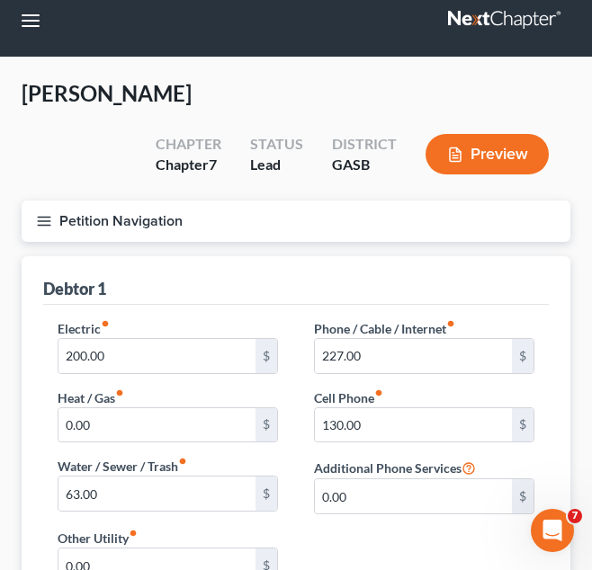
click at [237, 202] on button "Petition Navigation" at bounding box center [296, 221] width 549 height 41
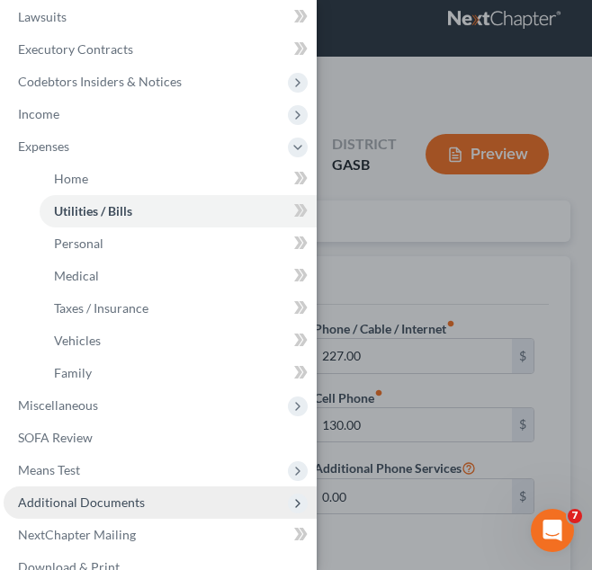
scroll to position [304, 0]
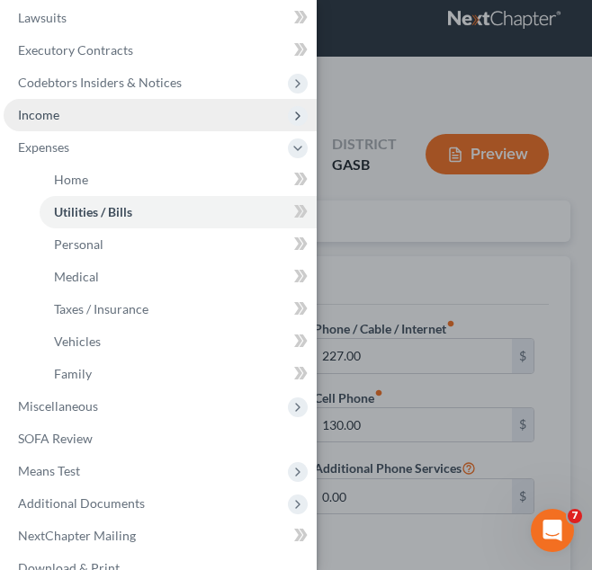
click at [183, 116] on span "Income" at bounding box center [160, 115] width 313 height 32
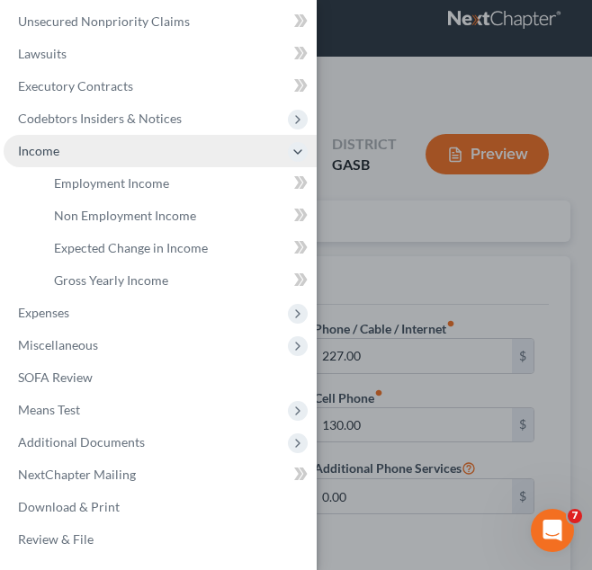
scroll to position [268, 0]
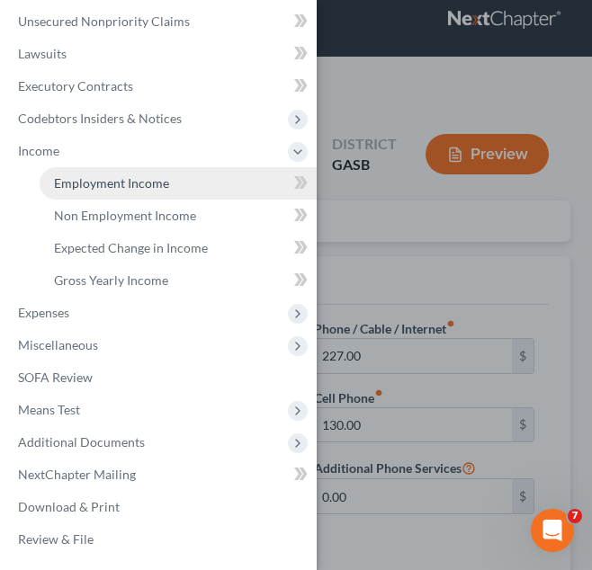
click at [147, 186] on span "Employment Income" at bounding box center [111, 182] width 115 height 15
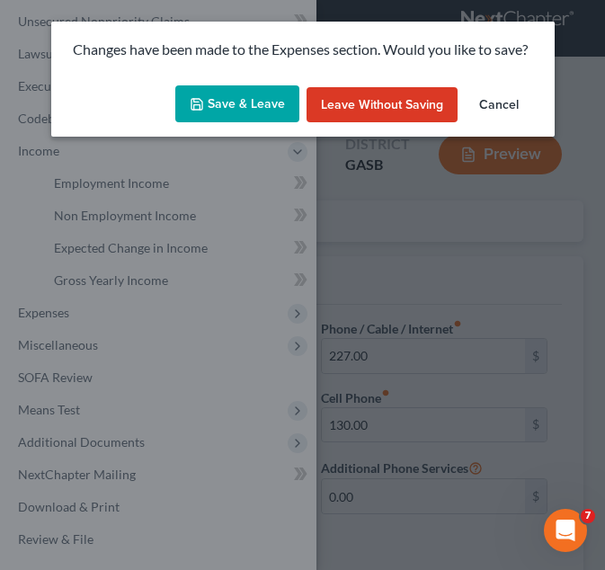
click at [229, 94] on button "Save & Leave" at bounding box center [237, 104] width 124 height 38
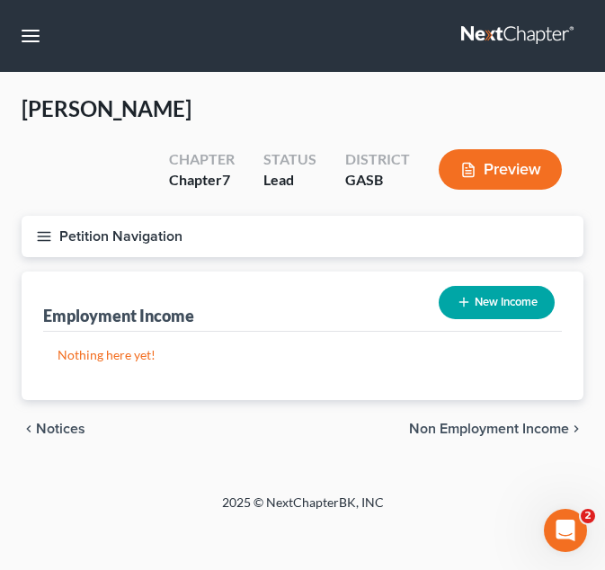
click at [467, 299] on icon "button" at bounding box center [464, 302] width 14 height 14
select select "0"
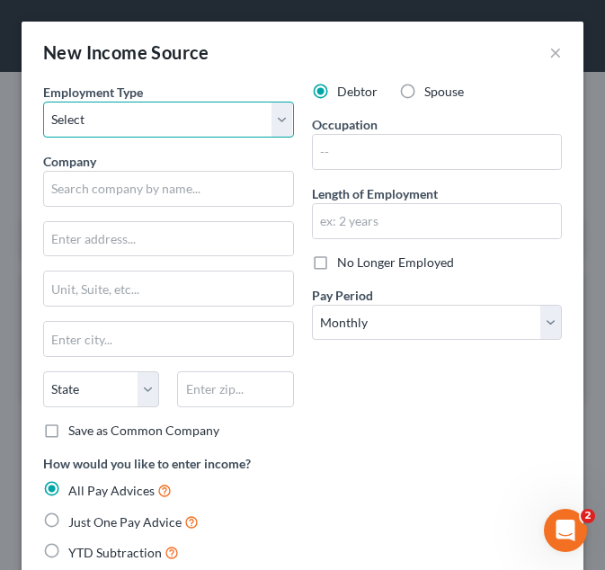
click at [202, 126] on select "Select Full or Part Time Employment Self Employment" at bounding box center [168, 120] width 251 height 36
select select "0"
click at [43, 102] on select "Select Full or Part Time Employment Self Employment" at bounding box center [168, 120] width 251 height 36
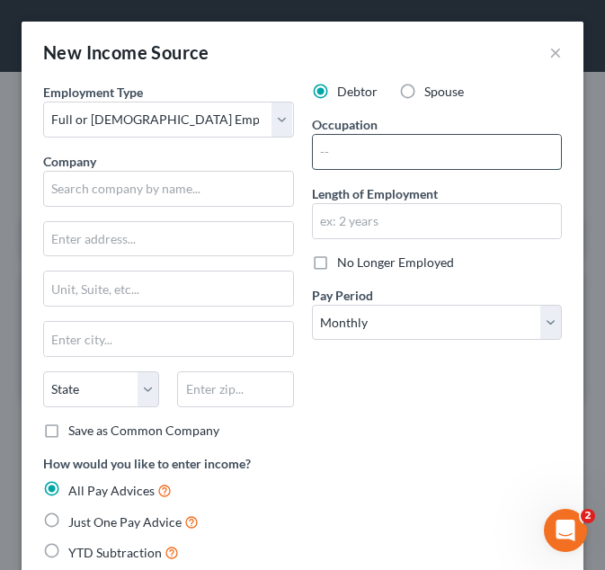
click at [383, 166] on input "text" at bounding box center [437, 152] width 249 height 34
click at [499, 148] on input "text" at bounding box center [437, 152] width 249 height 34
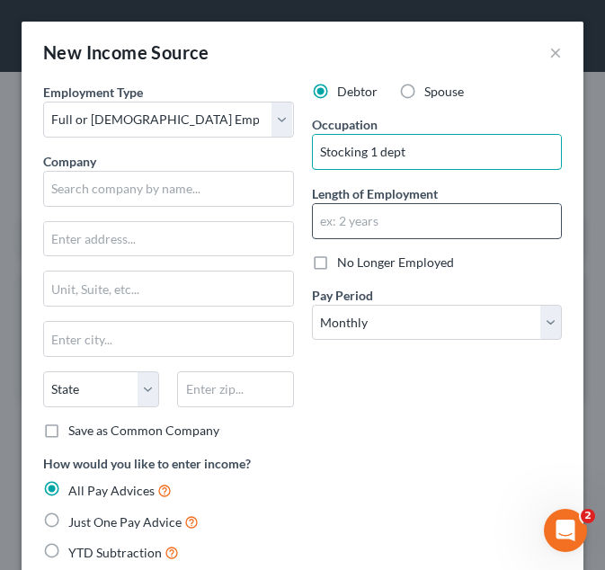
type input "Stocking 1 dept"
click at [452, 204] on input "text" at bounding box center [437, 221] width 249 height 34
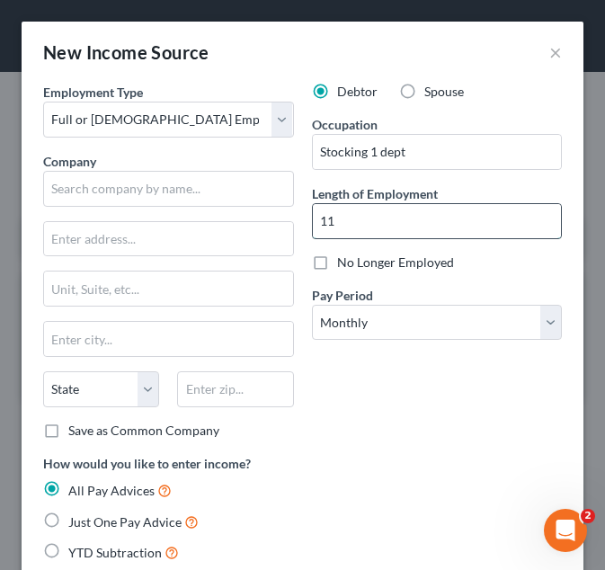
type input "11 Months"
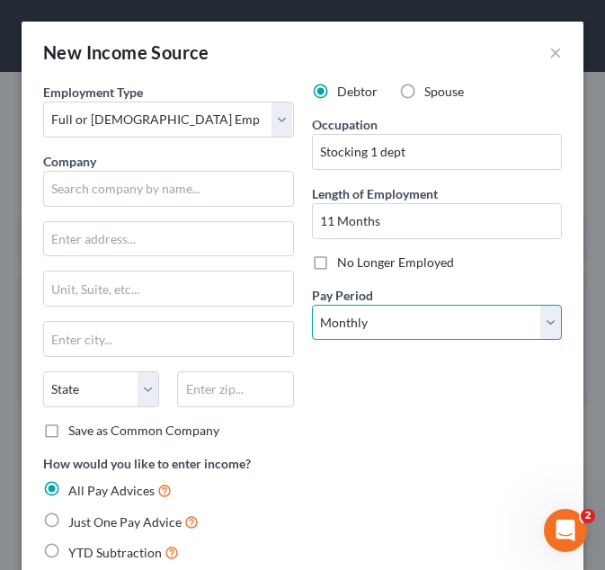
click at [374, 319] on select "Select Monthly Twice Monthly Every Other Week Weekly" at bounding box center [437, 323] width 251 height 36
select select "2"
click at [312, 305] on select "Select Monthly Twice Monthly Every Other Week Weekly" at bounding box center [437, 323] width 251 height 36
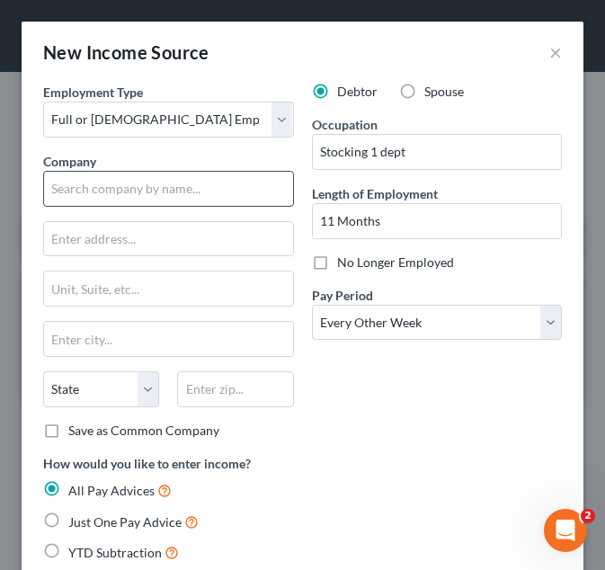
drag, startPoint x: 366, startPoint y: 397, endPoint x: 75, endPoint y: 193, distance: 355.9
click at [75, 193] on div "Employment Type * Select Full or Part Time Employment Self Employment Company *…" at bounding box center [302, 515] width 537 height 864
click at [75, 193] on input "text" at bounding box center [168, 189] width 251 height 36
click at [217, 187] on input "text" at bounding box center [168, 189] width 251 height 36
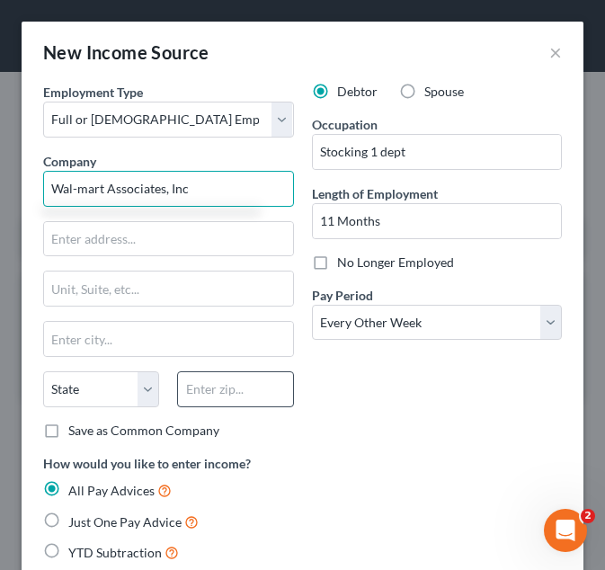
type input "Wal-mart Associates, Inc"
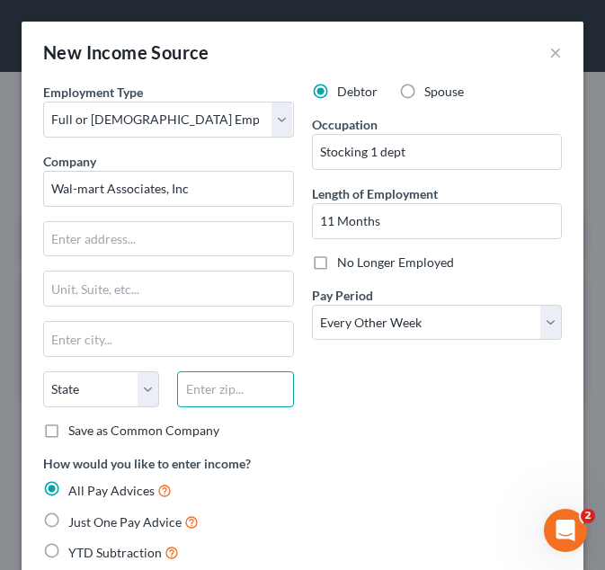
click at [199, 387] on input "text" at bounding box center [235, 390] width 116 height 36
type input "72716"
click at [340, 409] on div "Debtor Spouse Occupation Stocking 1 dept Length of Employment 11 Months No Long…" at bounding box center [437, 269] width 269 height 372
type input "Bentonville"
select select "2"
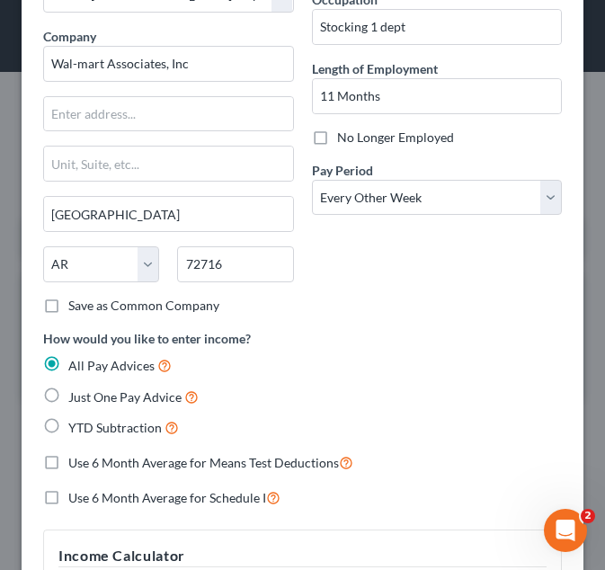
scroll to position [127, 0]
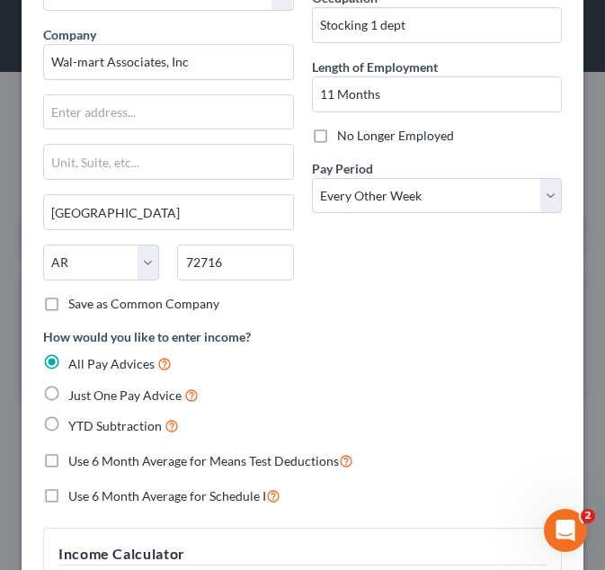
click at [76, 426] on span "YTD Subtraction" at bounding box center [115, 425] width 94 height 15
click at [76, 426] on input "YTD Subtraction" at bounding box center [82, 422] width 12 height 12
radio input "true"
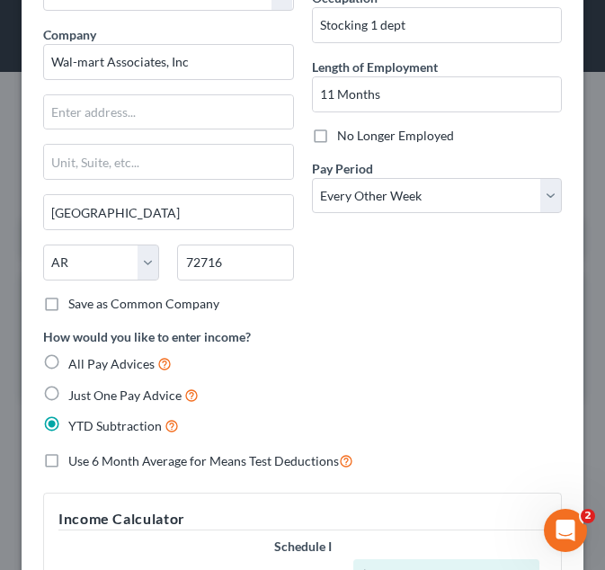
click at [75, 459] on span "Use 6 Month Average for Means Test Deductions" at bounding box center [203, 460] width 271 height 15
click at [76, 459] on input "Use 6 Month Average for Means Test Deductions" at bounding box center [82, 457] width 12 height 12
checkbox input "true"
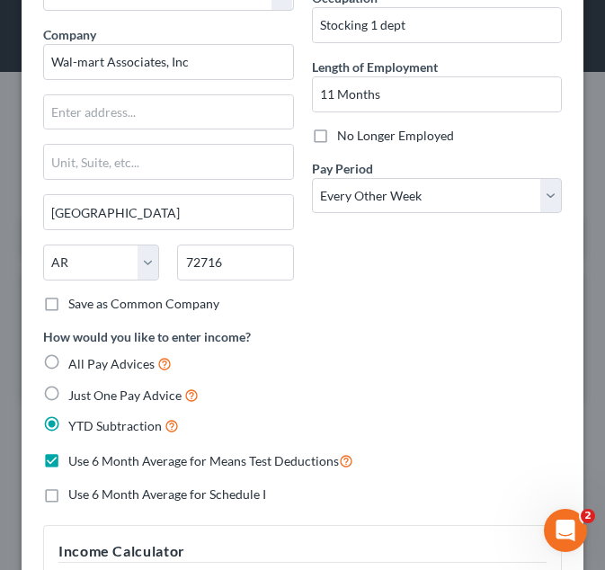
click at [85, 493] on span "Use 6 Month Average for Schedule I" at bounding box center [167, 494] width 198 height 15
click at [85, 493] on input "Use 6 Month Average for Schedule I" at bounding box center [82, 492] width 12 height 12
checkbox input "true"
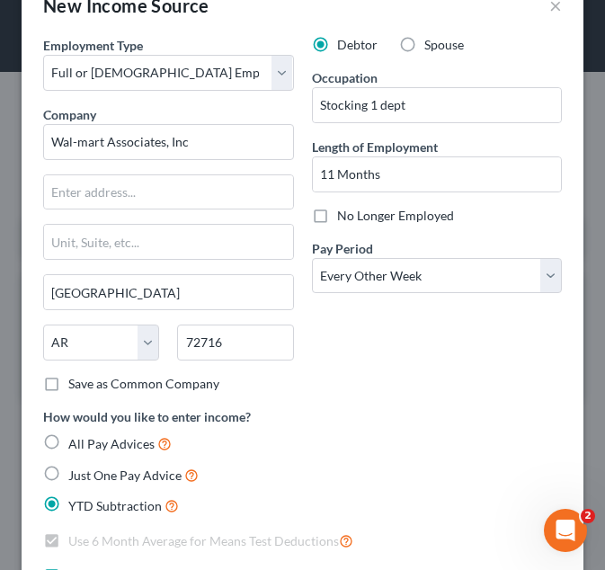
scroll to position [47, 0]
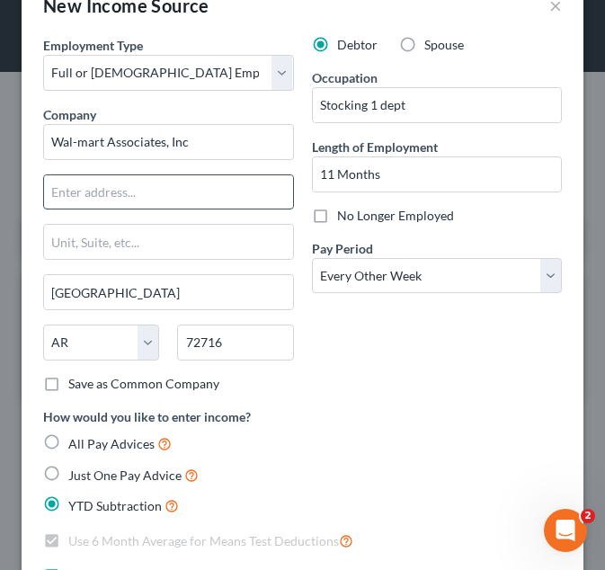
click at [199, 187] on input "text" at bounding box center [168, 192] width 249 height 34
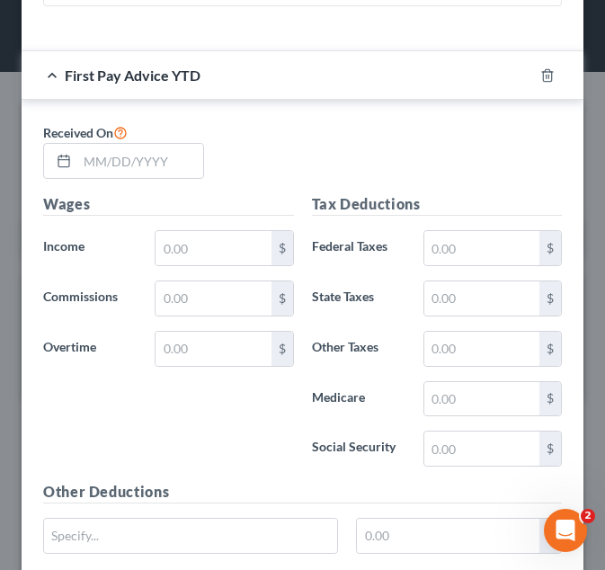
scroll to position [944, 0]
type input "702 S.W. 8th Street"
click at [120, 143] on div at bounding box center [123, 161] width 161 height 36
click at [111, 157] on input "text" at bounding box center [140, 161] width 126 height 34
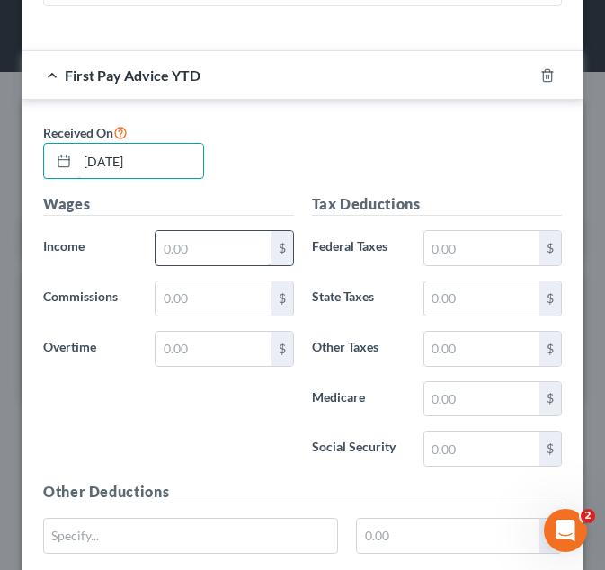
type input "02/13/2025"
click at [218, 251] on input "text" at bounding box center [213, 248] width 115 height 34
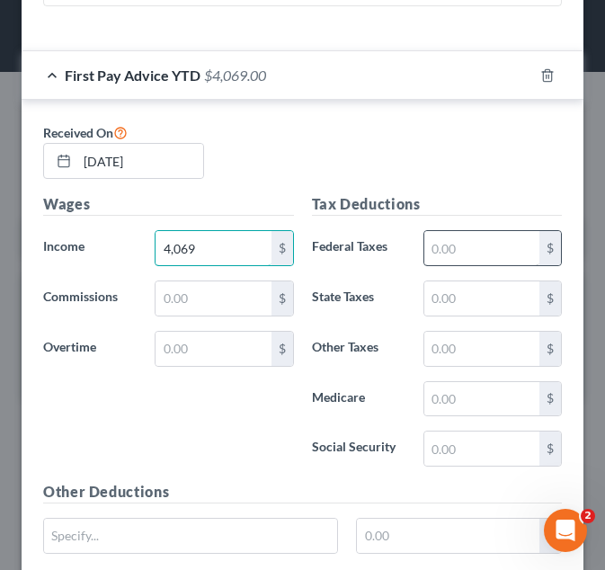
type input "4,069"
click at [444, 250] on input "text" at bounding box center [482, 248] width 115 height 34
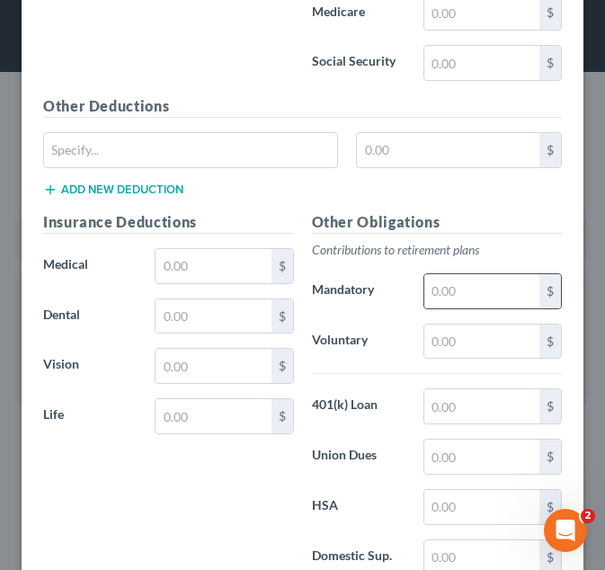
scroll to position [1329, 0]
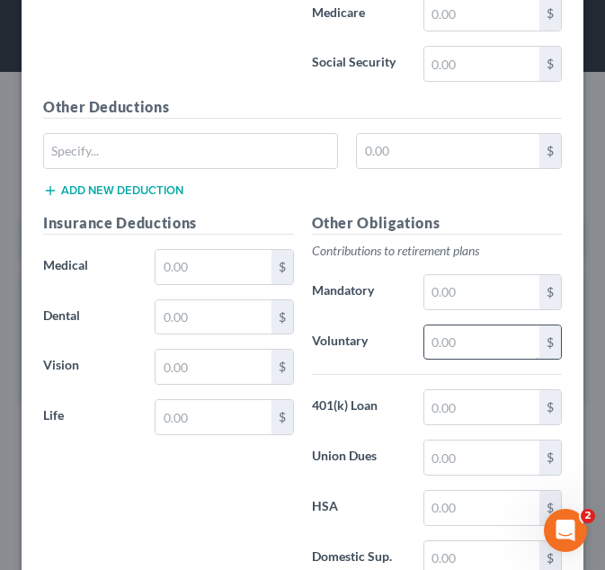
type input "308"
click at [441, 337] on input "text" at bounding box center [482, 343] width 115 height 34
type input "283"
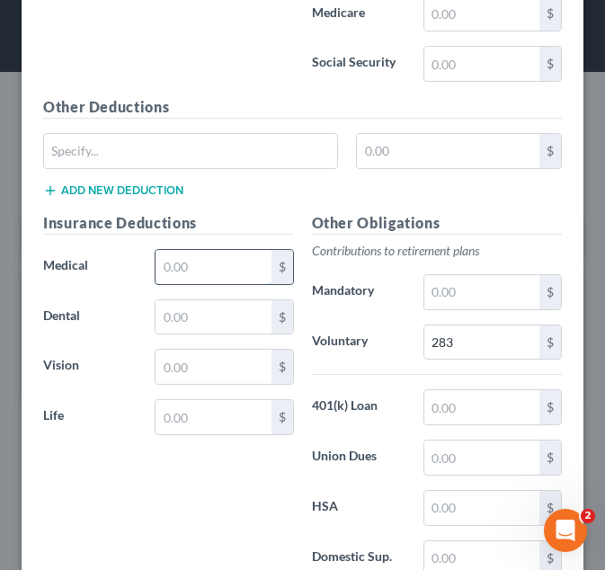
click at [208, 252] on input "text" at bounding box center [213, 267] width 115 height 34
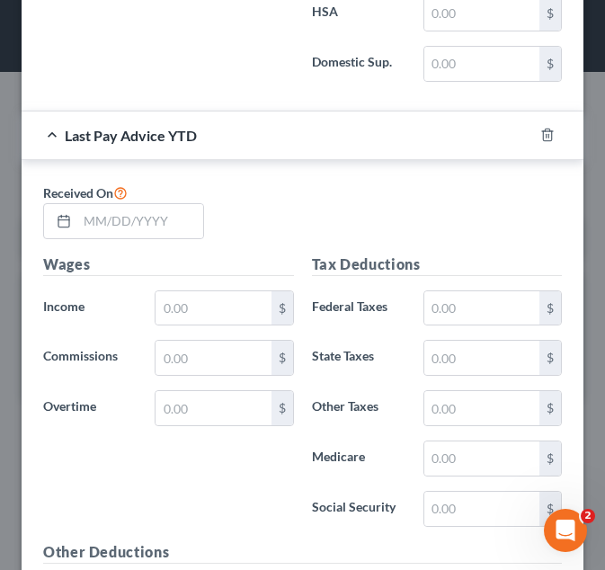
scroll to position [1824, 0]
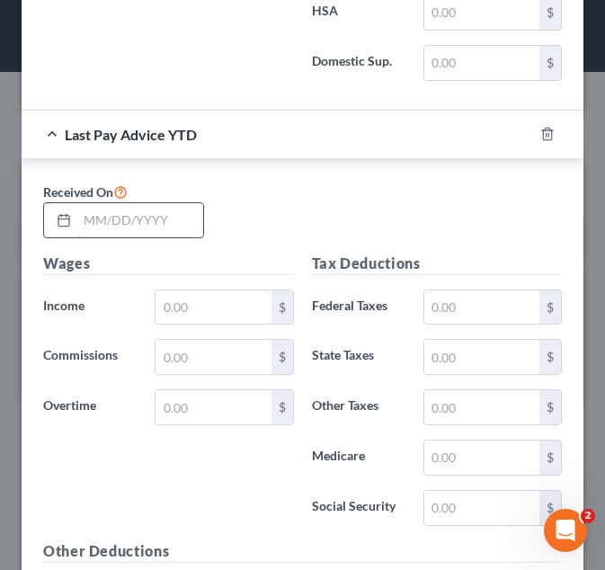
type input "48"
click at [99, 220] on input "text" at bounding box center [140, 220] width 126 height 34
click at [155, 226] on input "text" at bounding box center [140, 220] width 126 height 34
type input "07/31/2025"
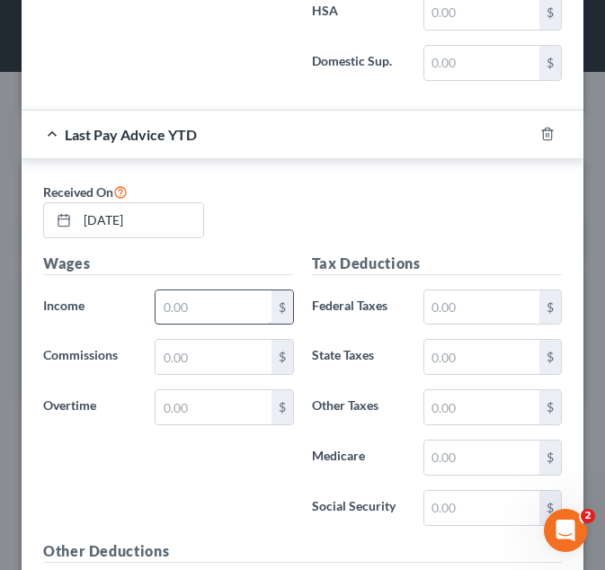
click at [177, 305] on input "text" at bounding box center [213, 308] width 115 height 34
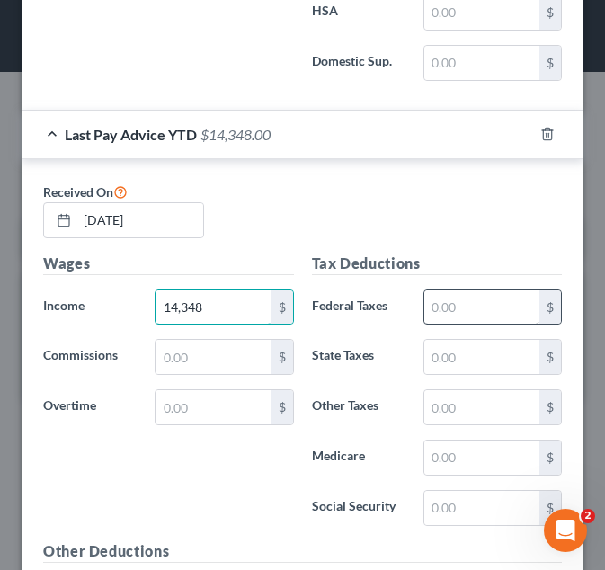
type input "14,348"
click at [451, 298] on input "text" at bounding box center [482, 308] width 115 height 34
type input "1,115"
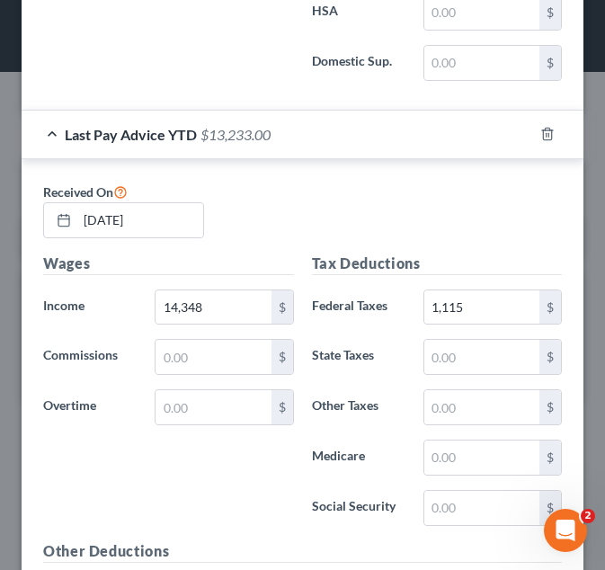
click at [453, 257] on h5 "Tax Deductions" at bounding box center [437, 264] width 251 height 22
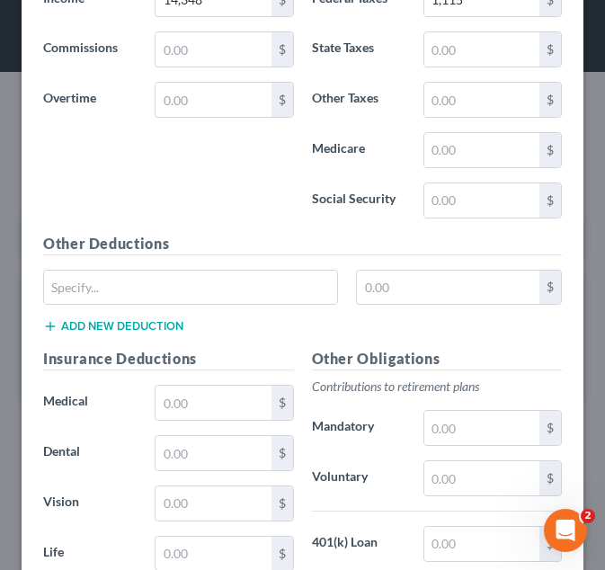
scroll to position [2133, 0]
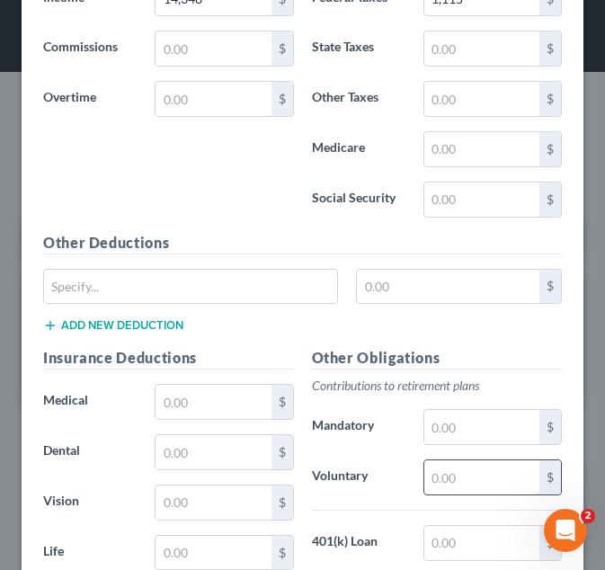
click at [439, 474] on input "text" at bounding box center [482, 478] width 115 height 34
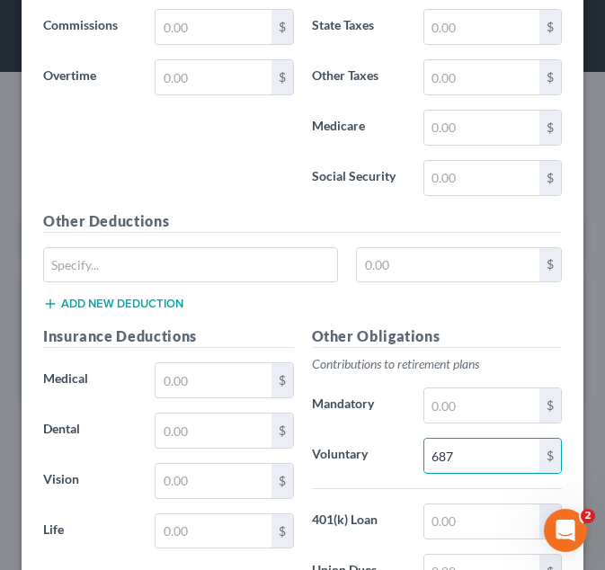
scroll to position [2155, 0]
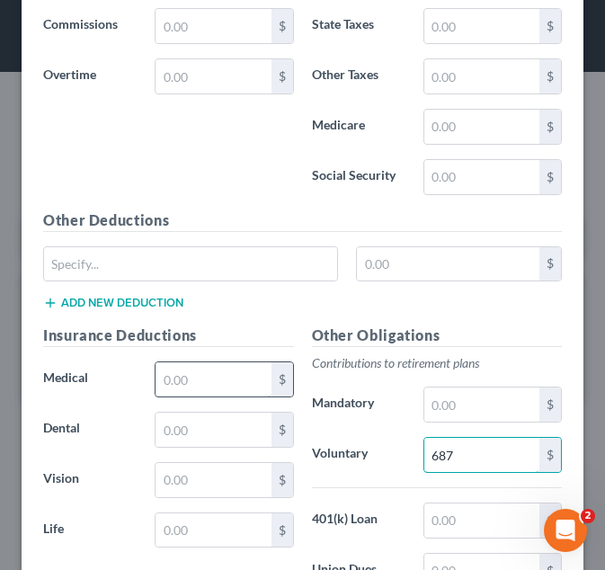
type input "687"
click at [205, 380] on input "text" at bounding box center [213, 380] width 115 height 34
type input "192"
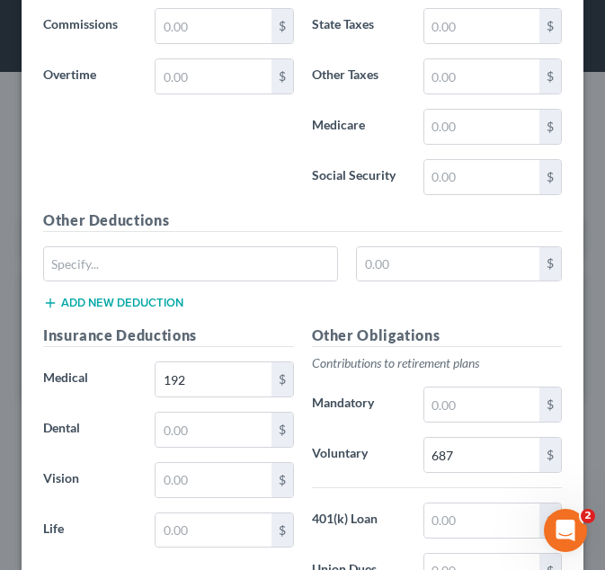
click at [346, 365] on p "Contributions to retirement plans" at bounding box center [437, 363] width 251 height 18
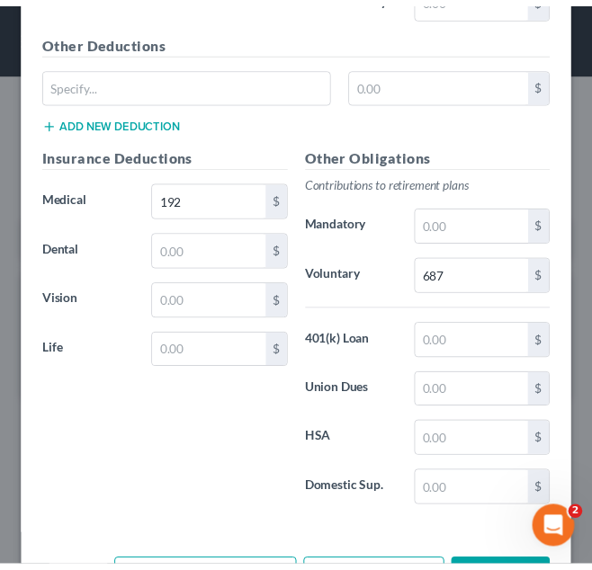
scroll to position [2402, 0]
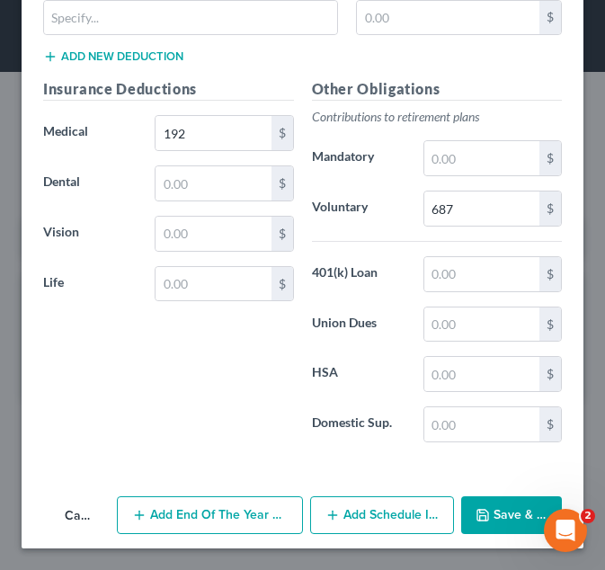
click at [513, 515] on button "Save & Close" at bounding box center [511, 516] width 101 height 38
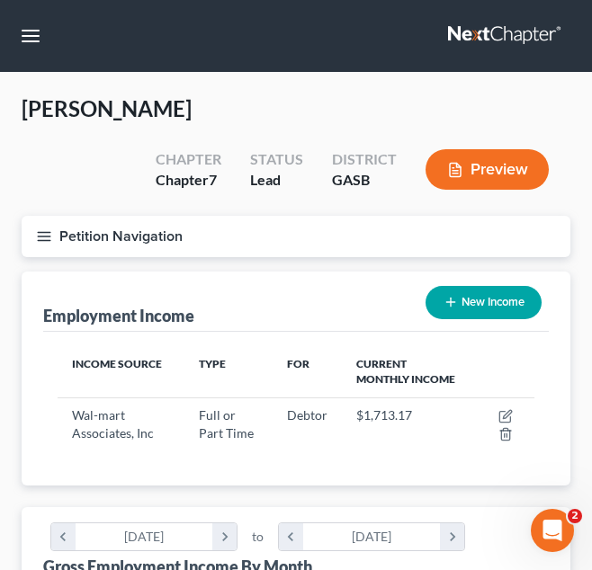
scroll to position [899369, 899095]
click at [104, 227] on button "Petition Navigation" at bounding box center [296, 236] width 549 height 41
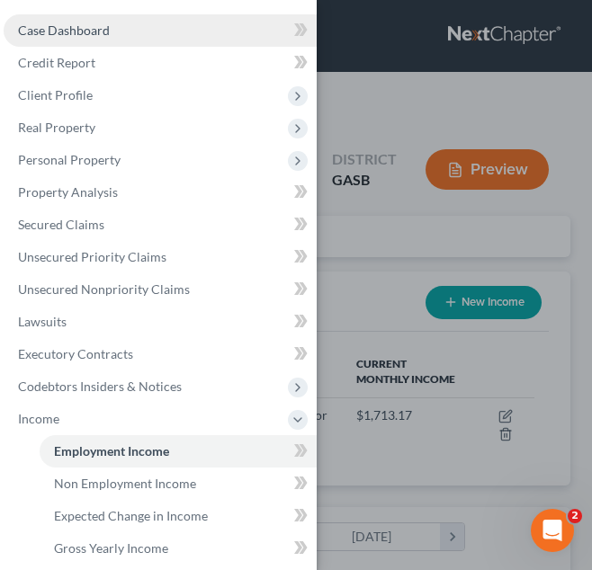
click at [157, 32] on link "Case Dashboard" at bounding box center [160, 30] width 313 height 32
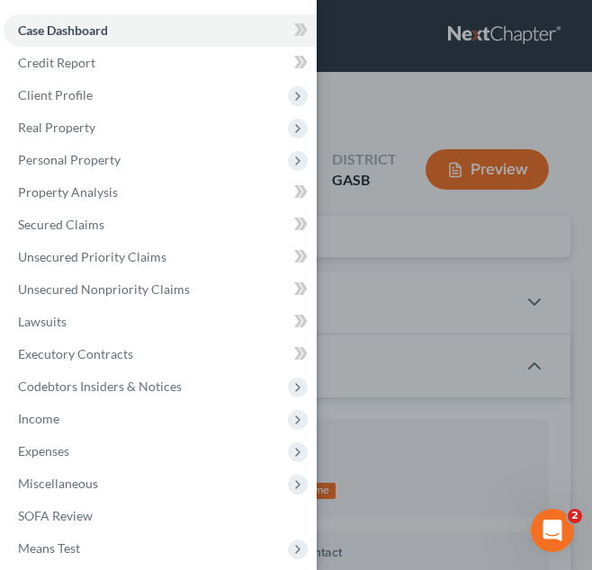
click at [370, 198] on div "Case Dashboard Payments Invoices Payments Payments Credit Report Client Profile" at bounding box center [296, 285] width 592 height 570
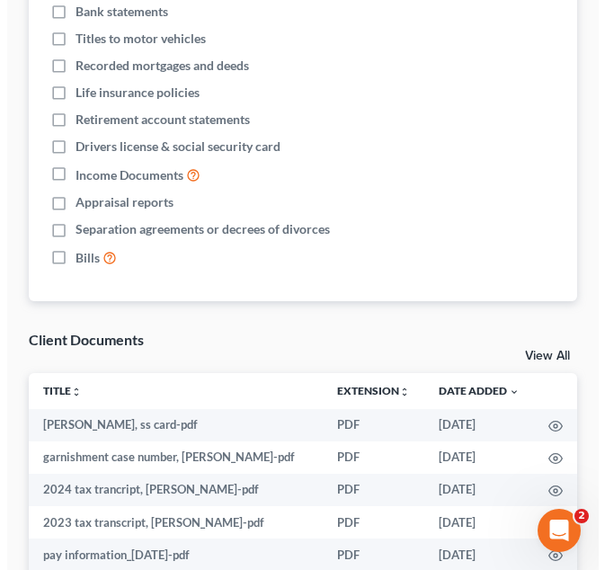
scroll to position [1367, 0]
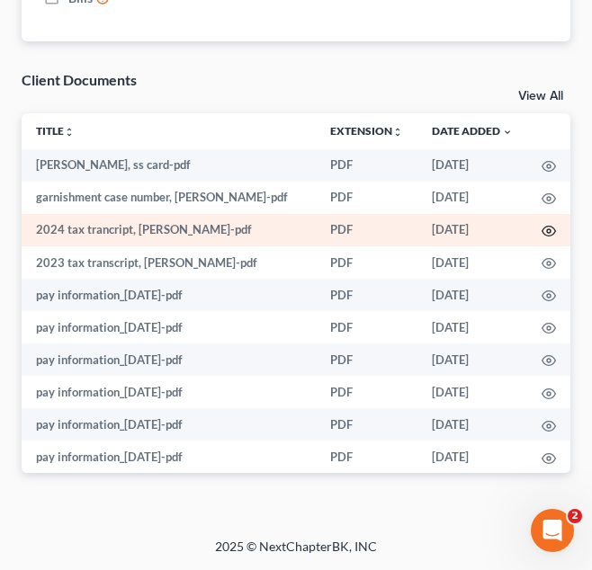
click at [542, 230] on icon "button" at bounding box center [549, 231] width 14 height 14
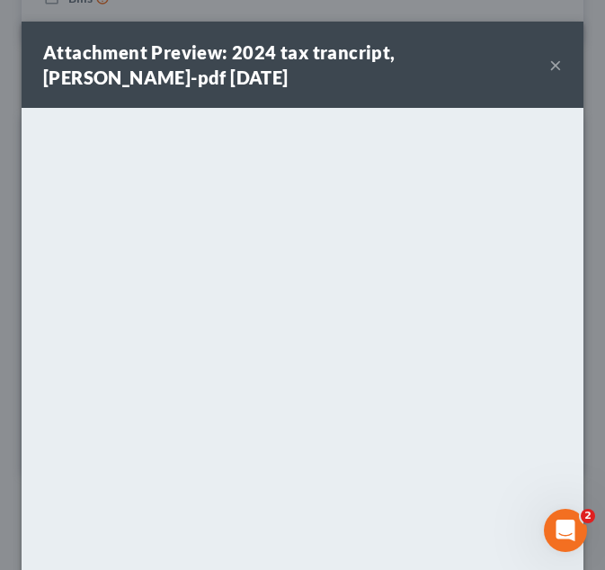
click at [584, 134] on div "Attachment Preview: 2024 tax trancript, iesha williams-pdf 08/29/2025 × <object…" at bounding box center [302, 285] width 605 height 570
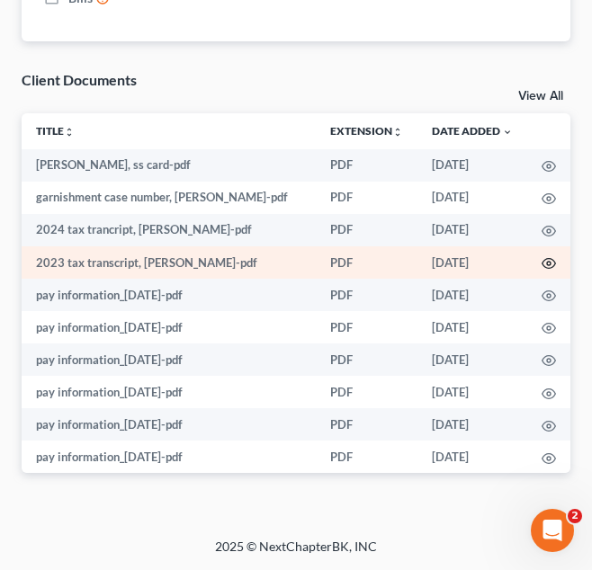
click at [542, 261] on icon "button" at bounding box center [549, 263] width 14 height 14
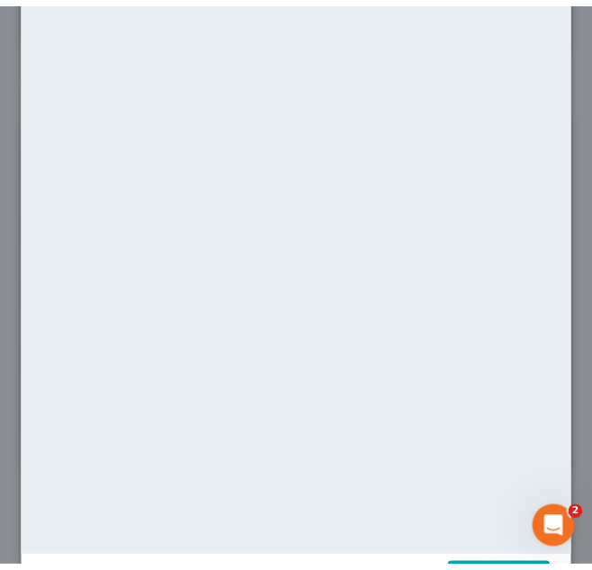
scroll to position [143, 0]
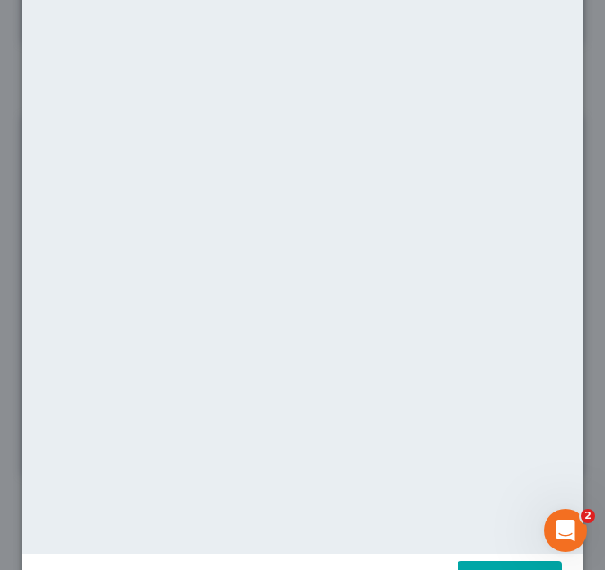
click at [570, 161] on div "Attachment Preview: 2023 tax transcript, iesha williams-pdf 08/29/2025 × <objec…" at bounding box center [302, 285] width 605 height 570
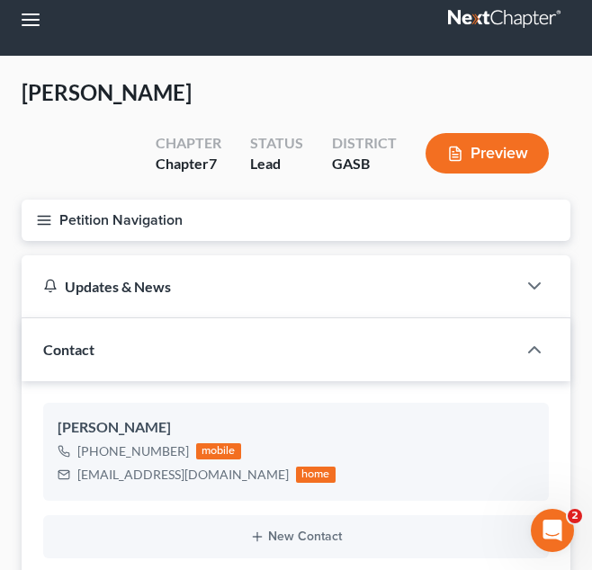
scroll to position [0, 0]
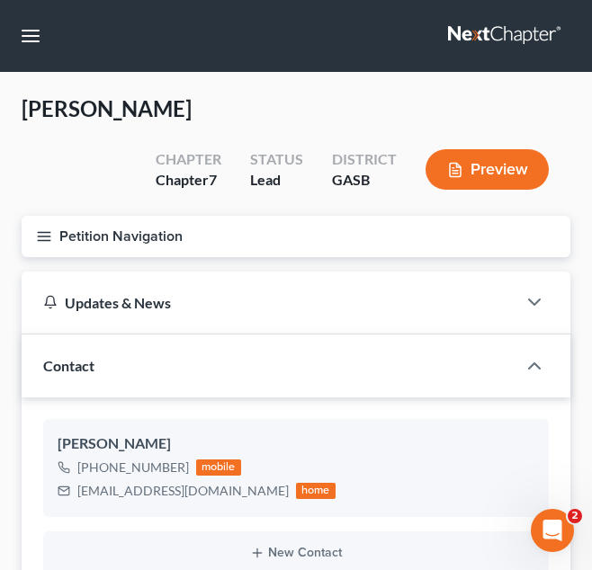
click at [158, 219] on button "Petition Navigation" at bounding box center [296, 236] width 549 height 41
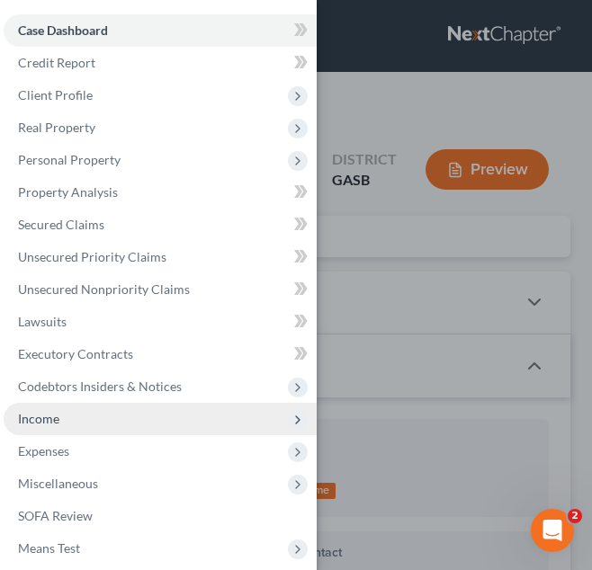
click at [127, 423] on span "Income" at bounding box center [160, 419] width 313 height 32
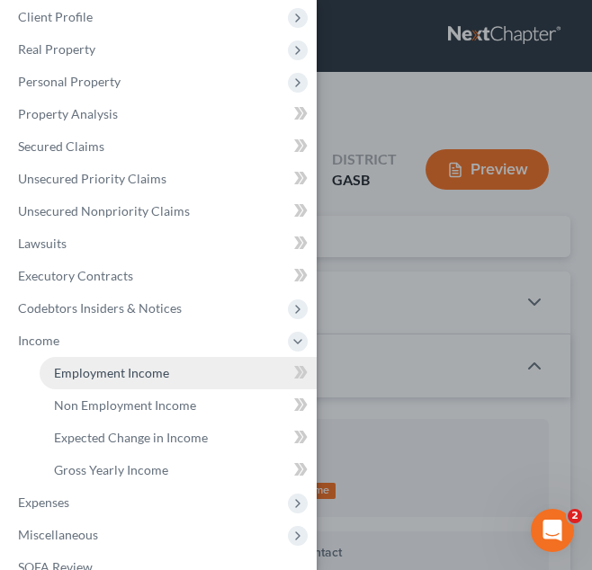
scroll to position [79, 0]
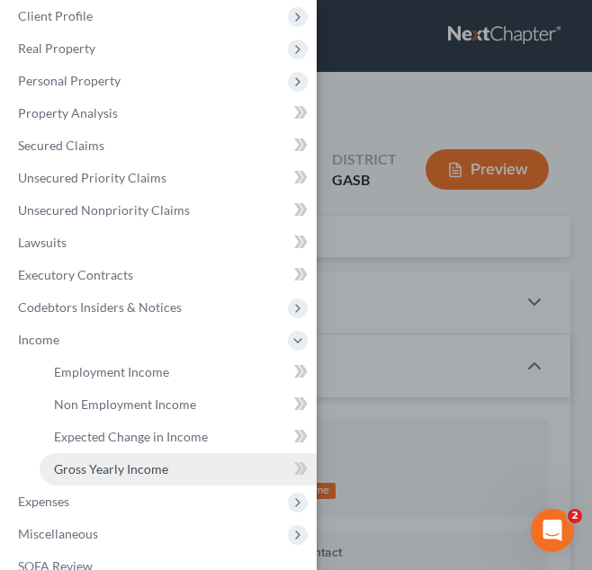
click at [139, 461] on span "Gross Yearly Income" at bounding box center [111, 468] width 114 height 15
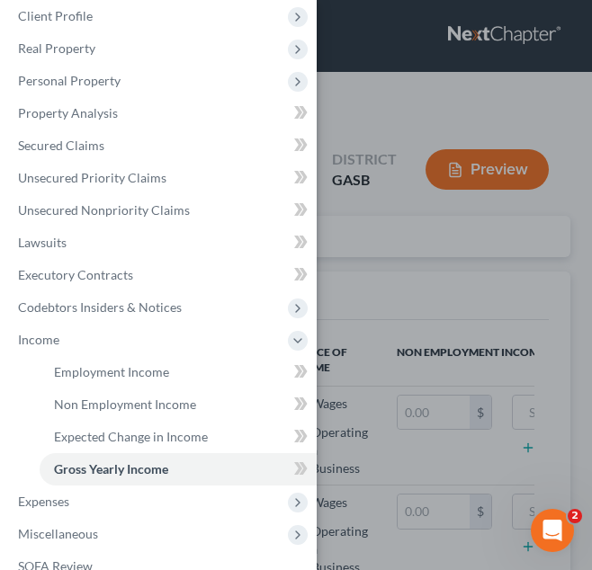
click at [376, 385] on div "Case Dashboard Payments Invoices Payments Payments Credit Report Client Profile" at bounding box center [296, 285] width 592 height 570
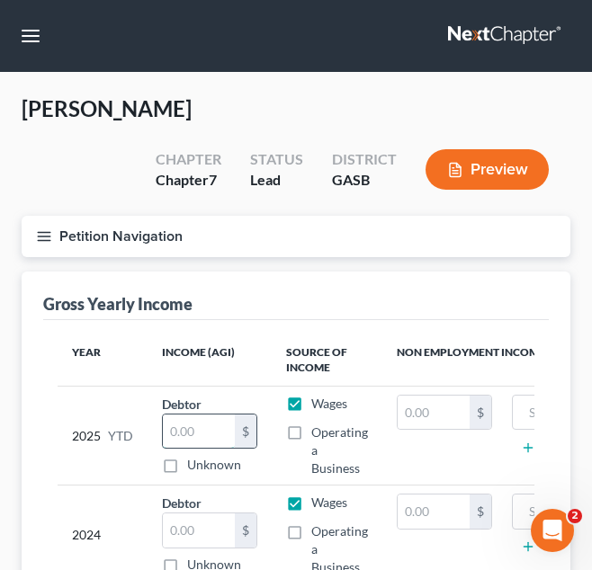
click at [184, 440] on input "text" at bounding box center [199, 432] width 72 height 34
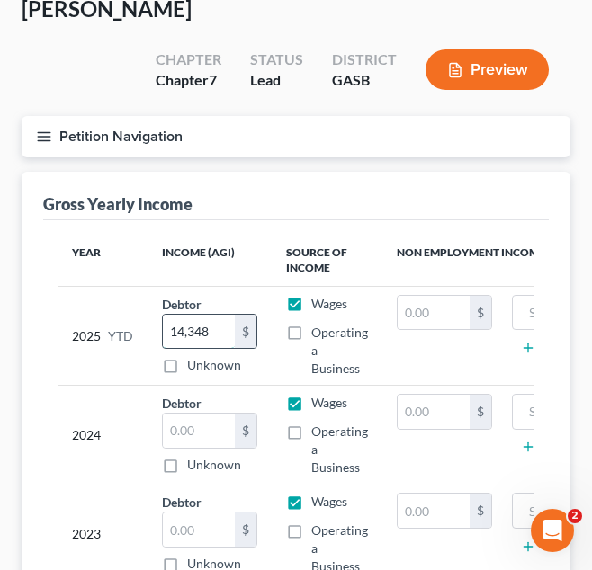
scroll to position [118, 0]
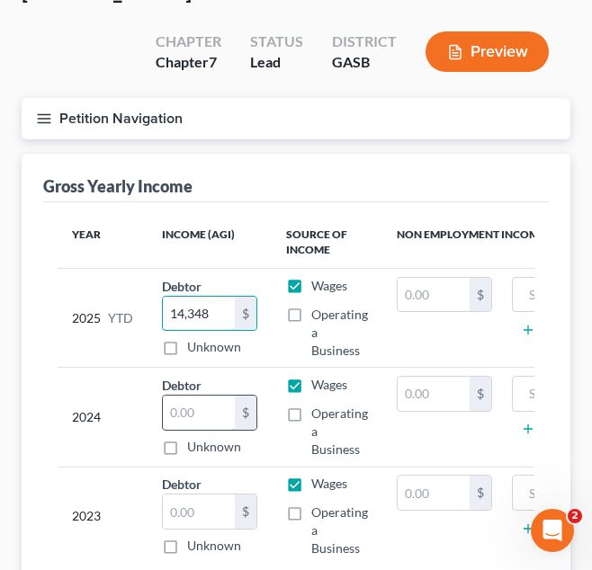
type input "14,348"
click at [194, 421] on input "text" at bounding box center [199, 413] width 72 height 34
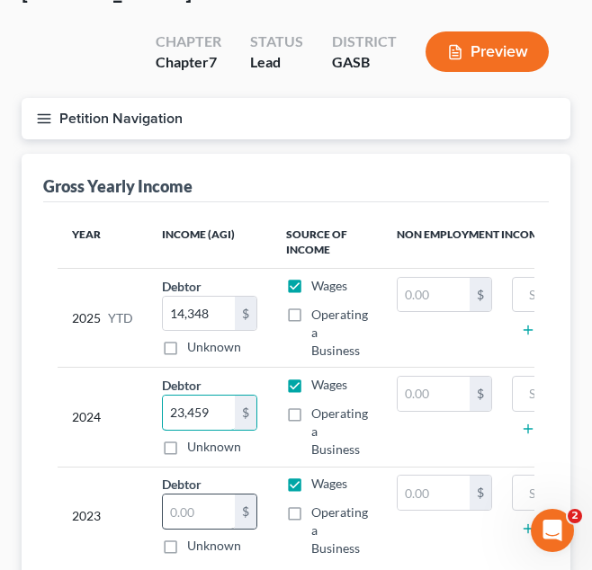
type input "23,459"
click at [188, 499] on input "text" at bounding box center [199, 512] width 72 height 34
type input "92,408"
click at [87, 130] on button "Petition Navigation" at bounding box center [296, 118] width 549 height 41
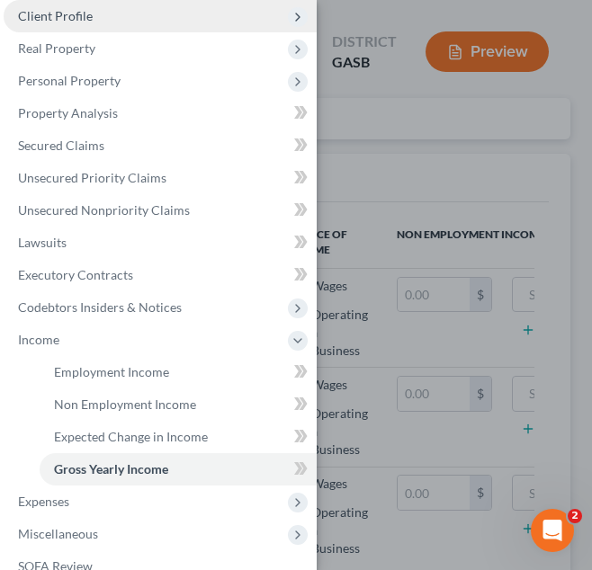
click at [141, 23] on span "Client Profile" at bounding box center [160, 16] width 313 height 32
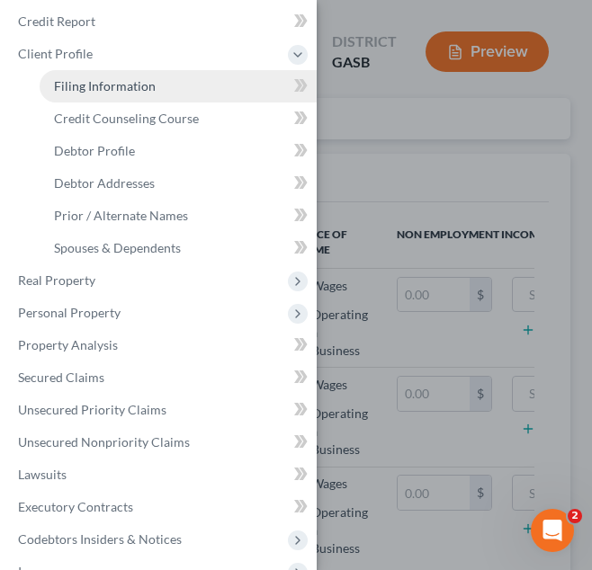
scroll to position [0, 0]
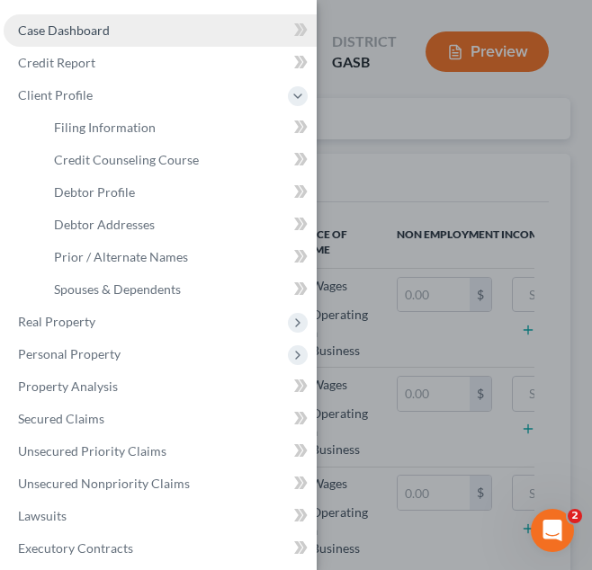
click at [146, 22] on link "Case Dashboard" at bounding box center [160, 30] width 313 height 32
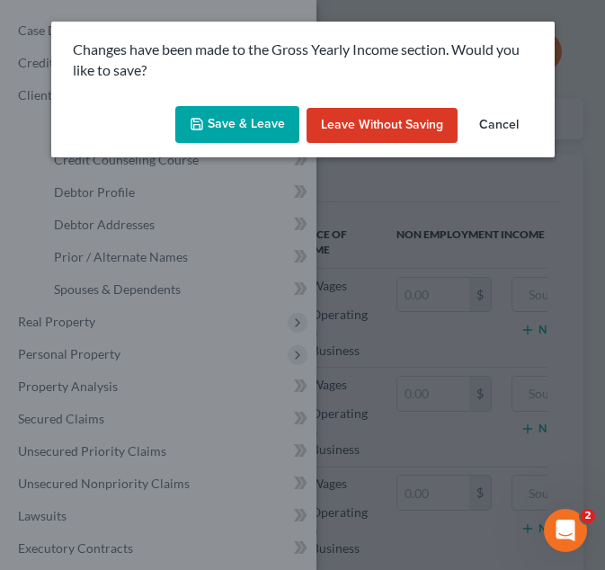
click at [218, 116] on button "Save & Leave" at bounding box center [237, 125] width 124 height 38
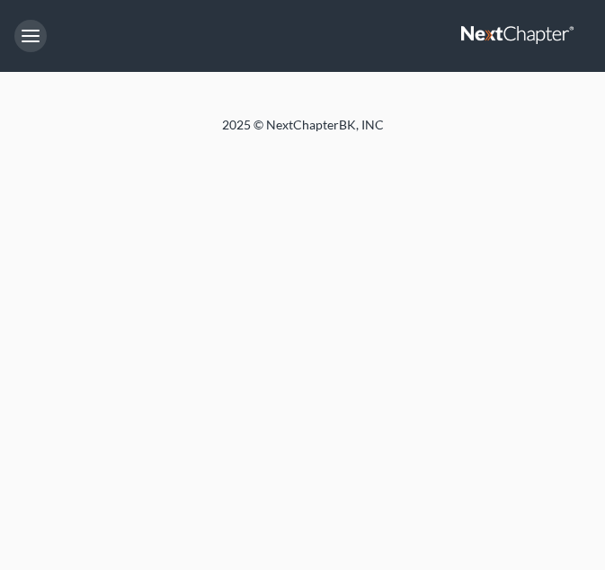
click at [24, 40] on button "button" at bounding box center [30, 36] width 32 height 32
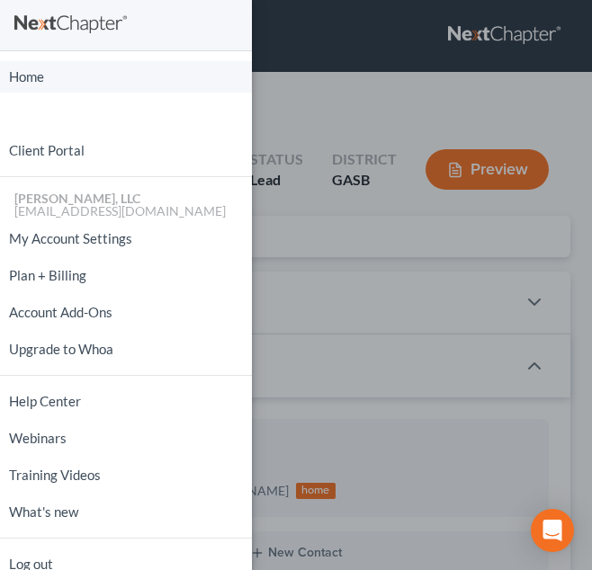
click at [28, 66] on link "Home" at bounding box center [126, 76] width 252 height 31
